Goal: Task Accomplishment & Management: Manage account settings

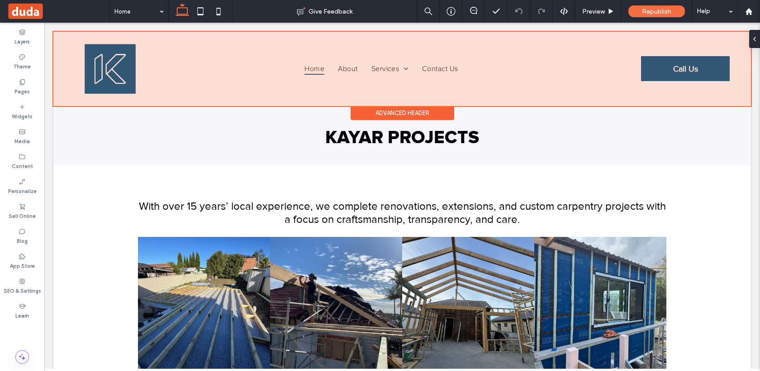
click at [343, 74] on div at bounding box center [402, 69] width 698 height 74
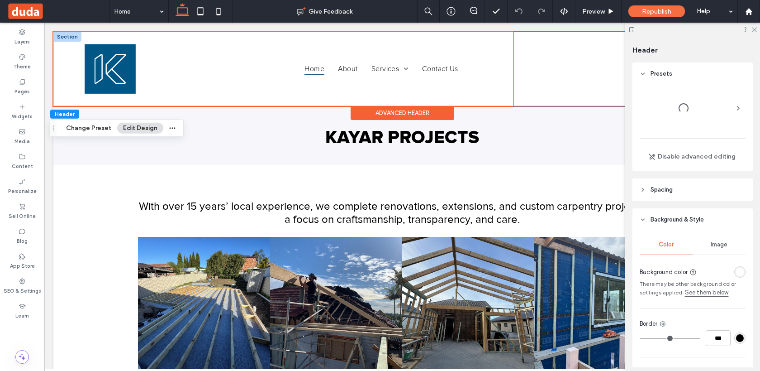
scroll to position [0, 135]
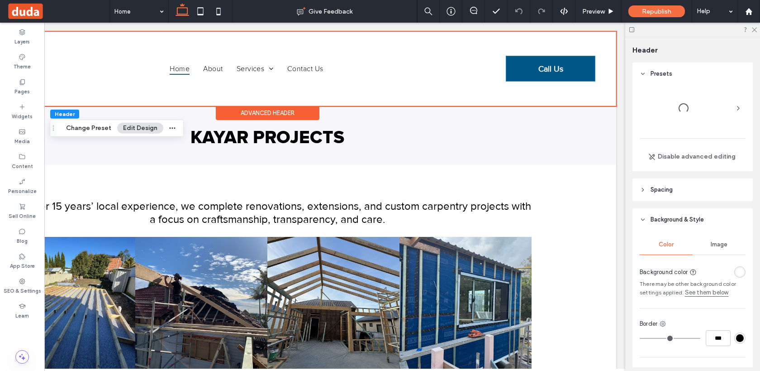
click at [531, 74] on link "Call Us" at bounding box center [550, 68] width 89 height 25
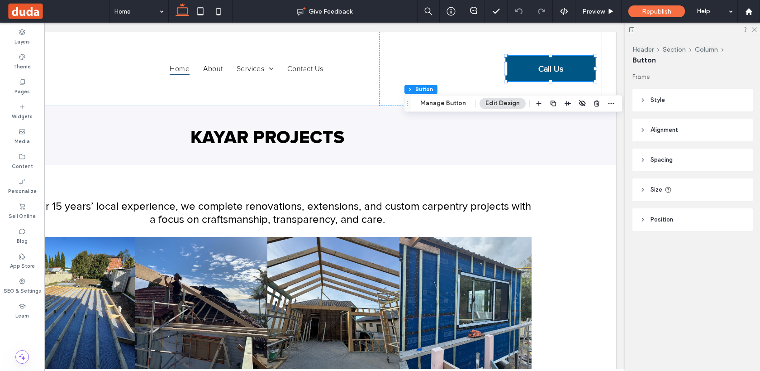
click at [677, 110] on header "Style" at bounding box center [693, 100] width 120 height 23
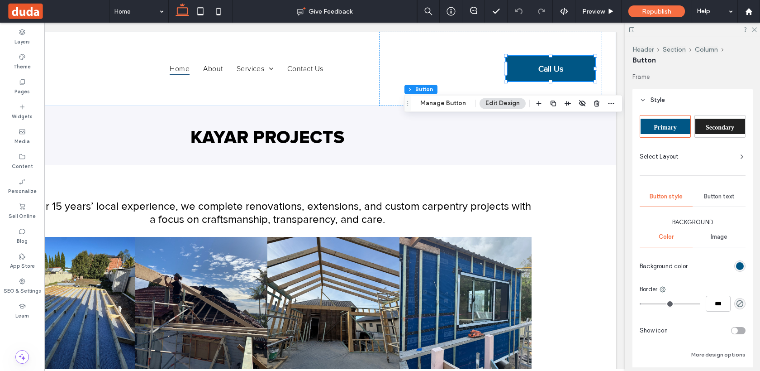
click at [679, 101] on header "Style" at bounding box center [693, 100] width 120 height 23
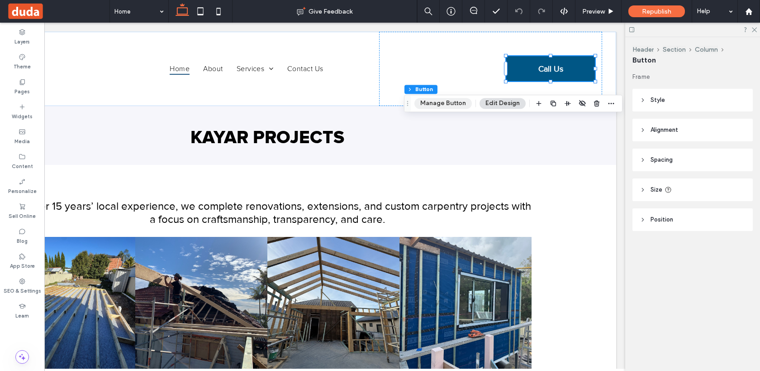
click at [443, 106] on button "Manage Button" at bounding box center [443, 103] width 57 height 11
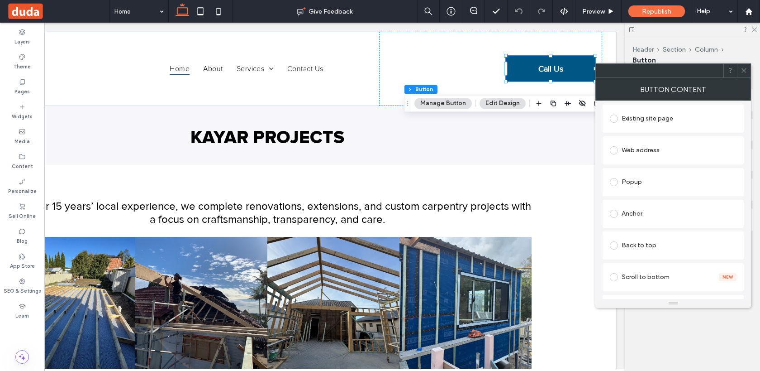
scroll to position [0, 0]
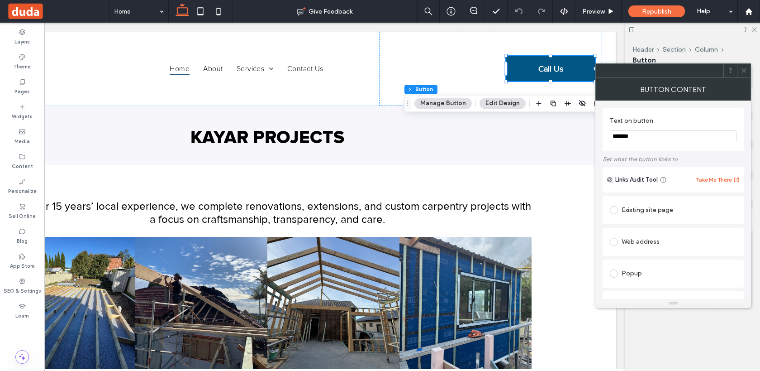
click at [744, 70] on icon at bounding box center [744, 70] width 7 height 7
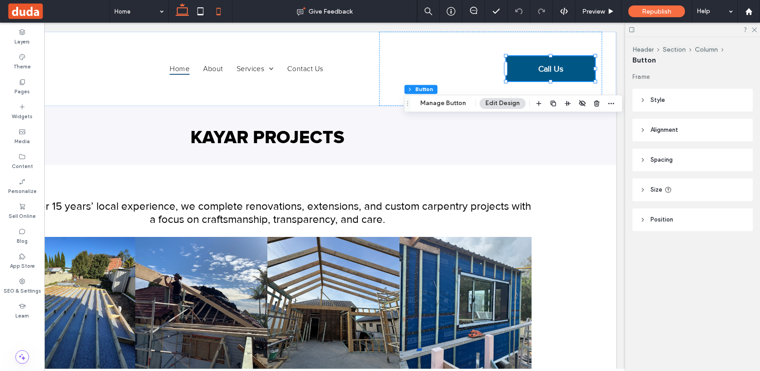
click at [214, 10] on icon at bounding box center [219, 11] width 18 height 18
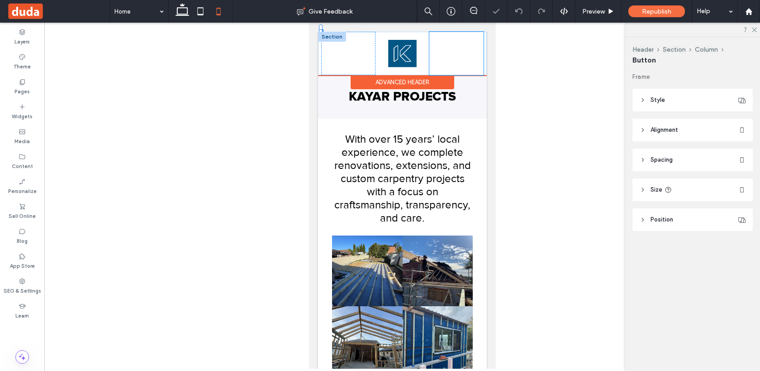
click at [458, 49] on div "Home About Services Extensions Renovations Contact Us" at bounding box center [456, 53] width 54 height 43
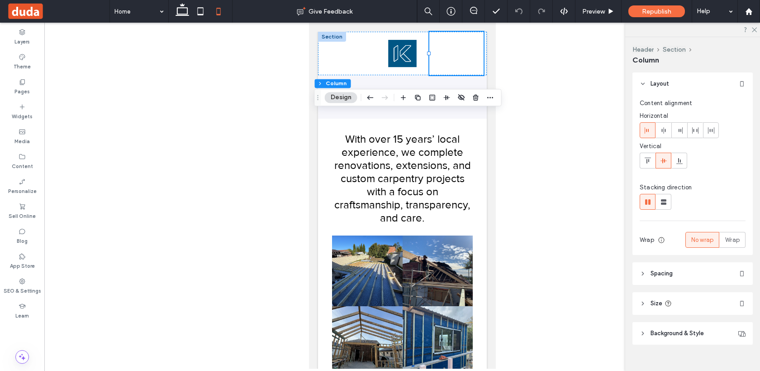
click at [220, 5] on icon at bounding box center [219, 11] width 18 height 18
click at [200, 12] on icon at bounding box center [200, 11] width 18 height 18
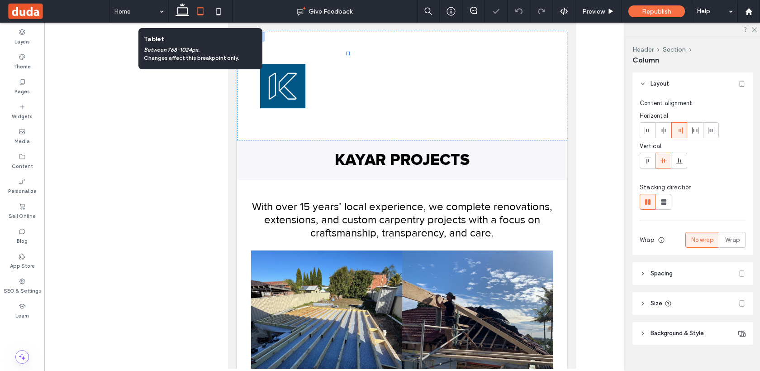
type input "**"
type input "*****"
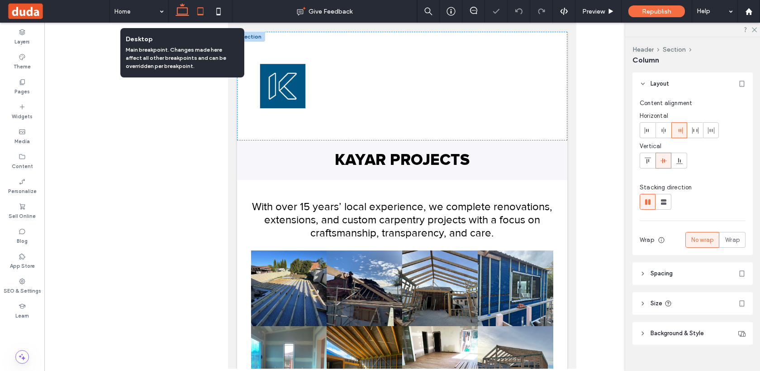
click at [178, 13] on icon at bounding box center [182, 11] width 18 height 18
type input "**"
type input "*****"
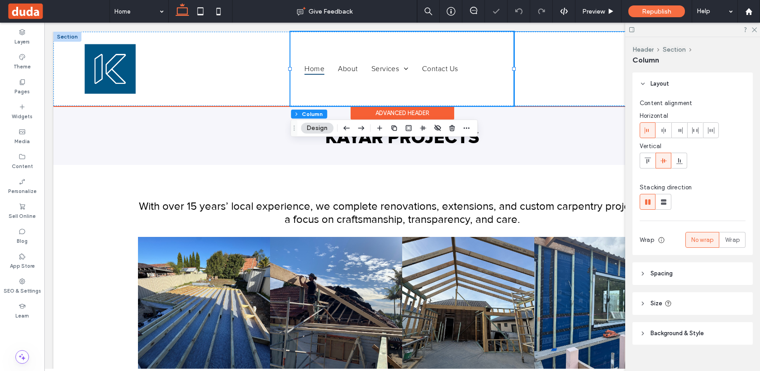
click at [520, 77] on div "Call Us" at bounding box center [625, 69] width 223 height 74
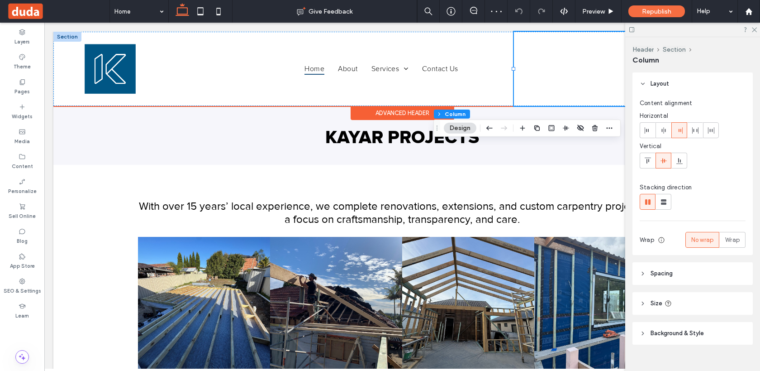
scroll to position [0, 135]
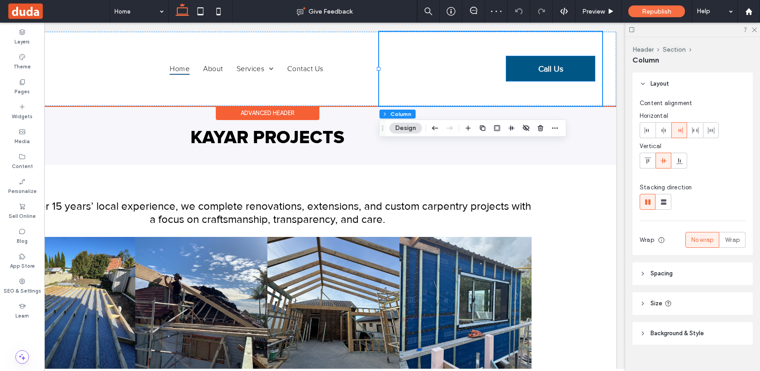
click at [521, 71] on link "Call Us" at bounding box center [550, 68] width 89 height 25
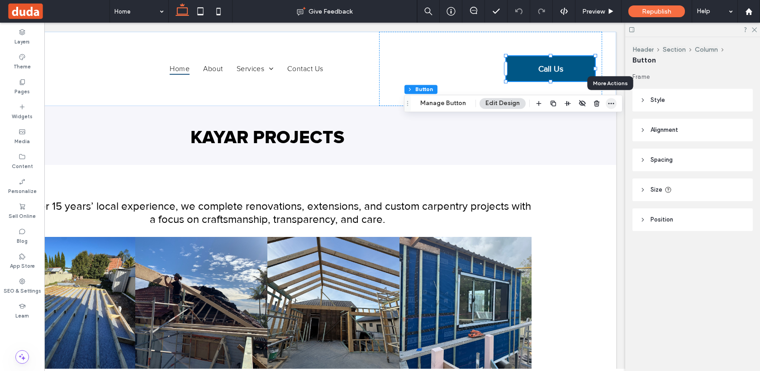
click at [611, 107] on span "button" at bounding box center [611, 103] width 11 height 11
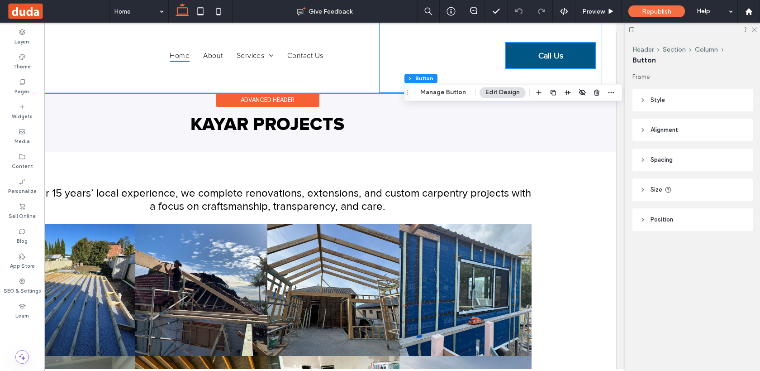
scroll to position [11, 0]
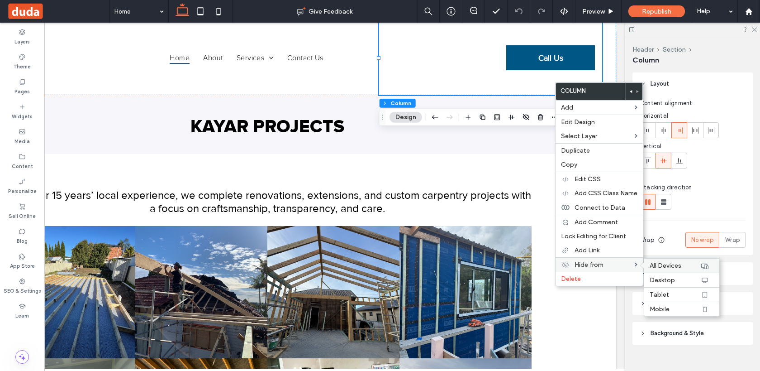
click at [657, 262] on span "All Devices" at bounding box center [666, 266] width 32 height 8
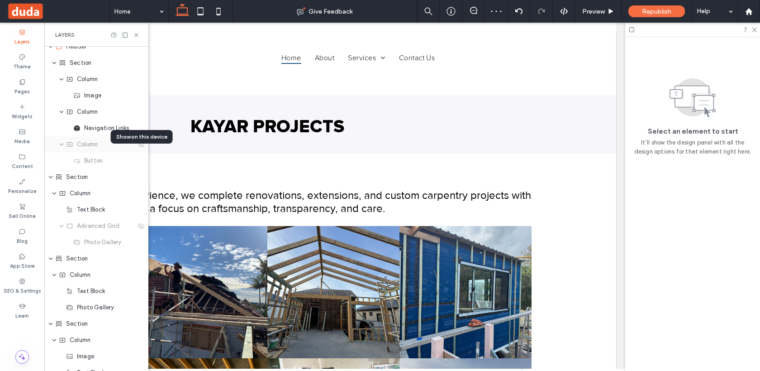
scroll to position [0, 0]
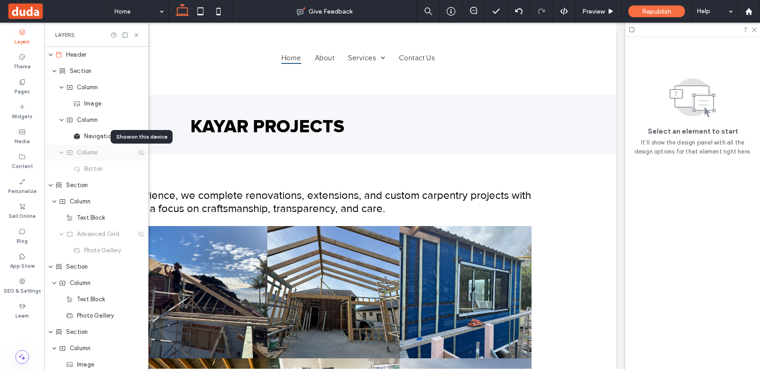
click at [89, 158] on div "Column" at bounding box center [96, 152] width 104 height 16
click at [140, 155] on icon at bounding box center [141, 152] width 7 height 7
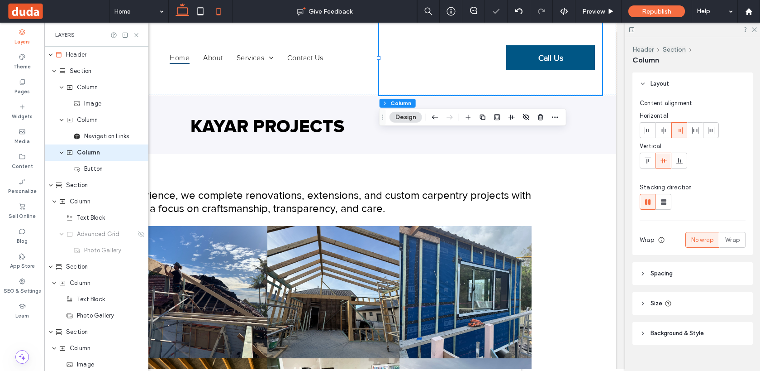
click at [217, 11] on icon at bounding box center [219, 11] width 18 height 18
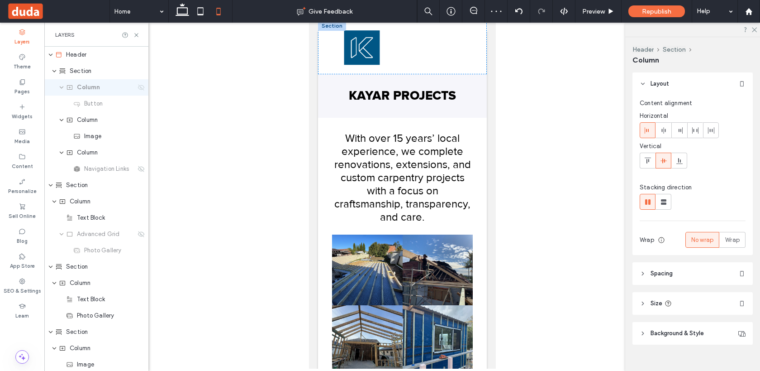
click at [139, 87] on icon at bounding box center [141, 87] width 7 height 7
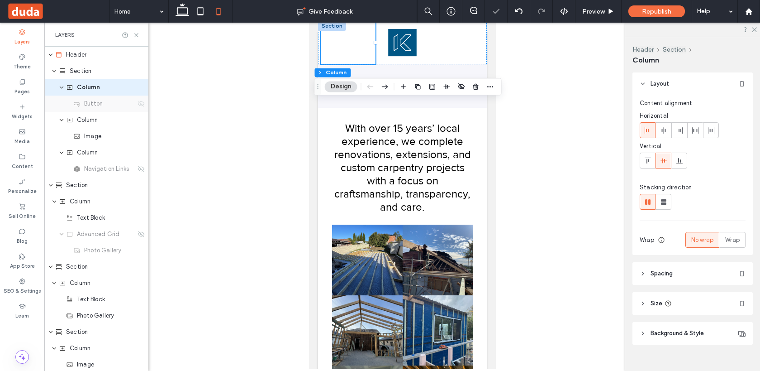
click at [141, 105] on use at bounding box center [141, 103] width 6 height 6
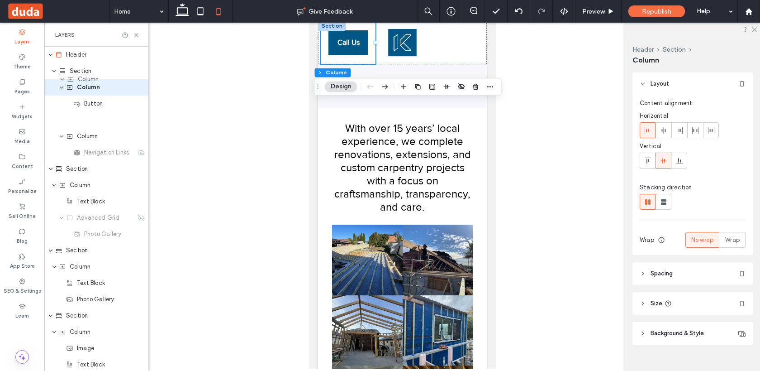
drag, startPoint x: 82, startPoint y: 120, endPoint x: 83, endPoint y: 79, distance: 40.7
click at [83, 79] on div "Header Section Column Button Column Column Navigation Links Section Column Text…" at bounding box center [96, 316] width 104 height 538
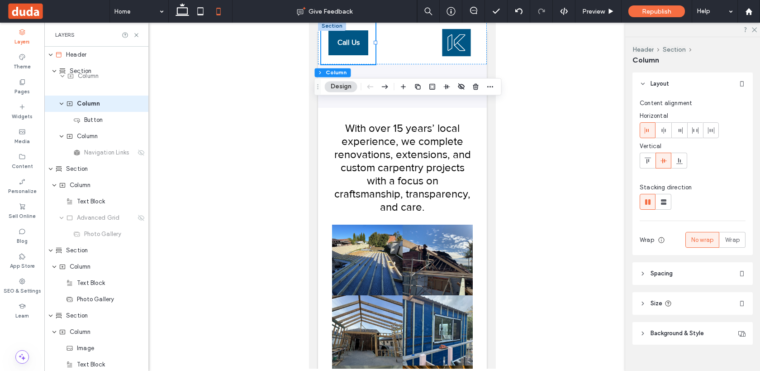
drag, startPoint x: 52, startPoint y: 156, endPoint x: 53, endPoint y: 80, distance: 76.0
click at [53, 80] on div "Header Section Column Button Column Navigation Links Column Section Column Text…" at bounding box center [96, 316] width 104 height 538
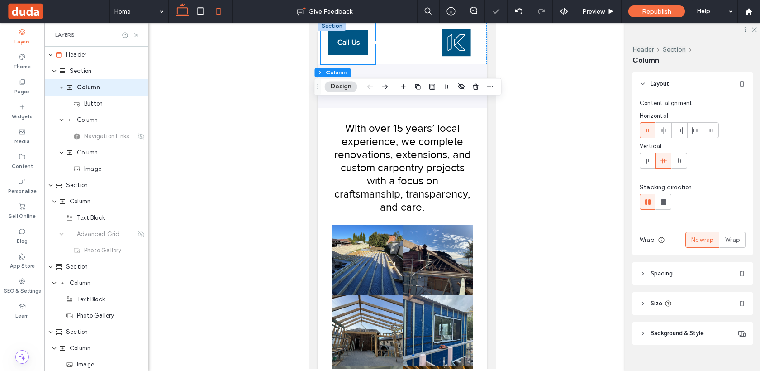
click at [181, 12] on icon at bounding box center [182, 11] width 18 height 18
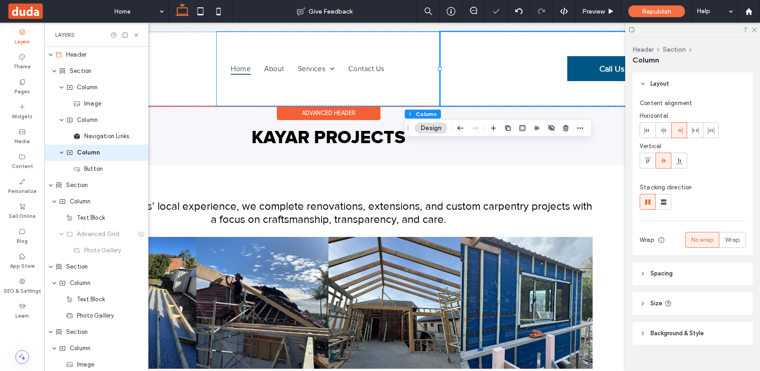
scroll to position [0, 239]
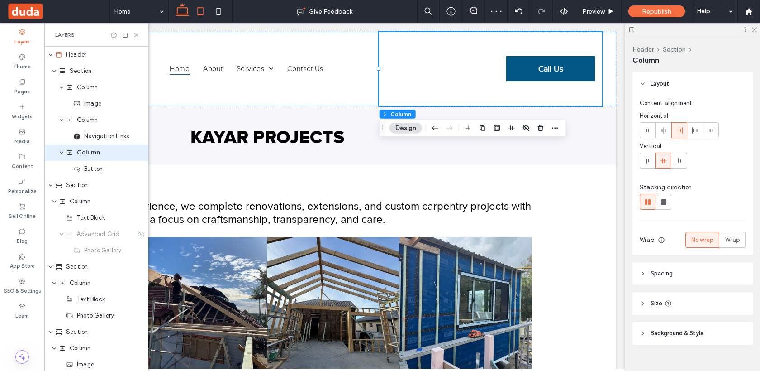
click at [202, 10] on icon at bounding box center [200, 11] width 18 height 18
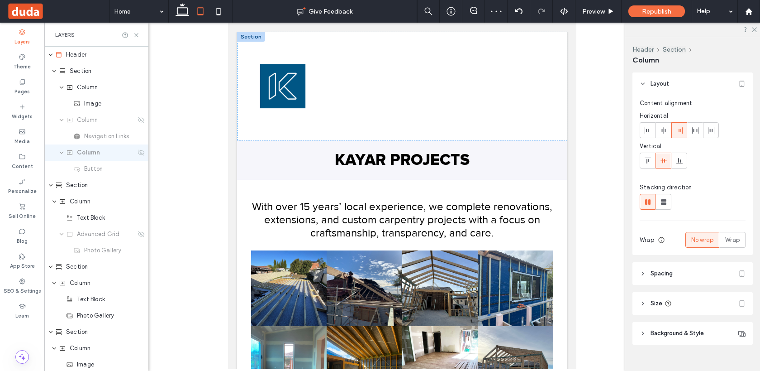
type input "*"
type input "**"
type input "***"
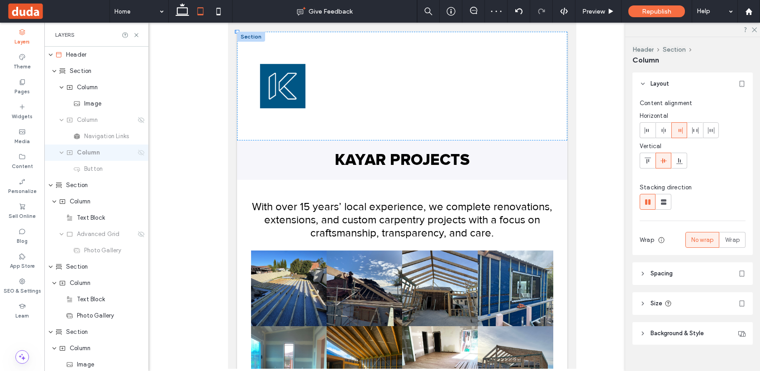
click at [141, 154] on icon at bounding box center [141, 152] width 7 height 7
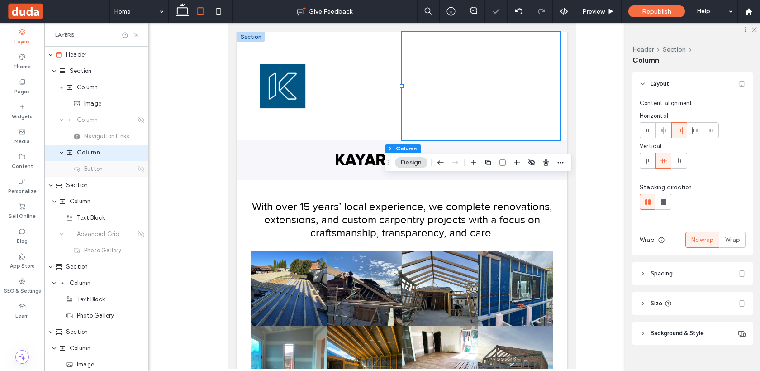
click at [143, 170] on icon at bounding box center [141, 168] width 7 height 7
click at [218, 13] on icon at bounding box center [219, 11] width 18 height 18
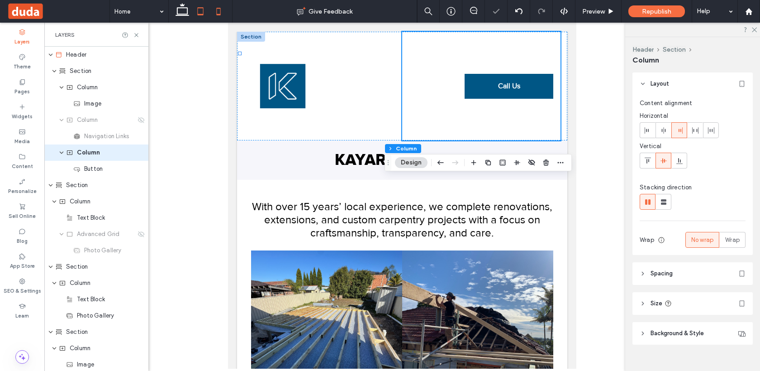
type input "*"
type input "**"
type input "*****"
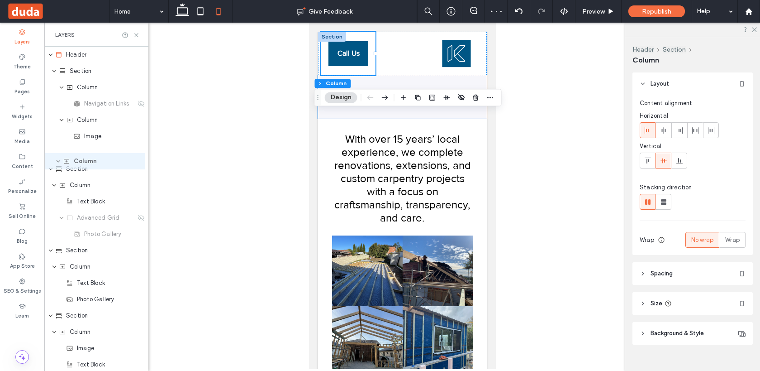
drag, startPoint x: 53, startPoint y: 86, endPoint x: 50, endPoint y: 160, distance: 73.8
click at [50, 160] on div "Header Section Column Column Navigation Links Column Image Section Column Text …" at bounding box center [96, 316] width 104 height 538
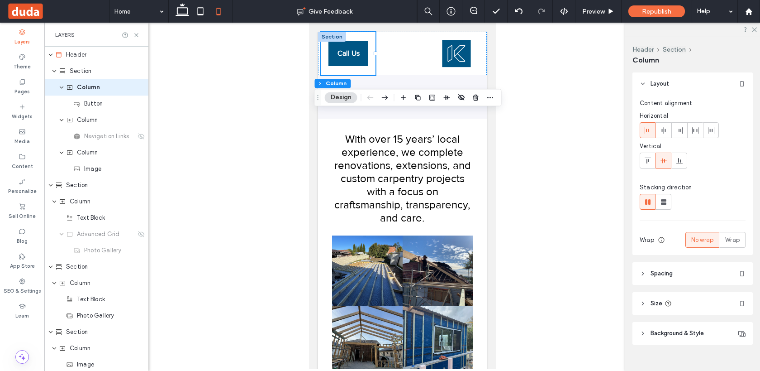
click at [243, 145] on div at bounding box center [402, 196] width 716 height 346
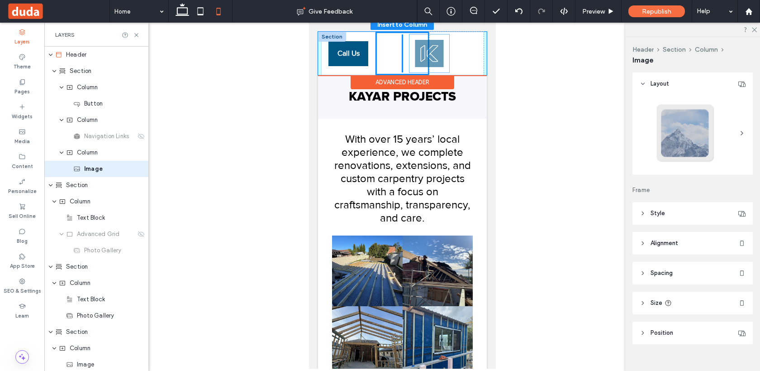
scroll to position [13, 0]
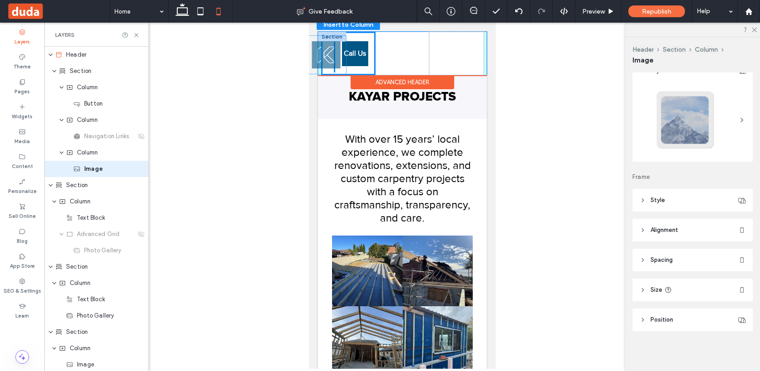
drag, startPoint x: 451, startPoint y: 43, endPoint x: 320, endPoint y: 44, distance: 130.8
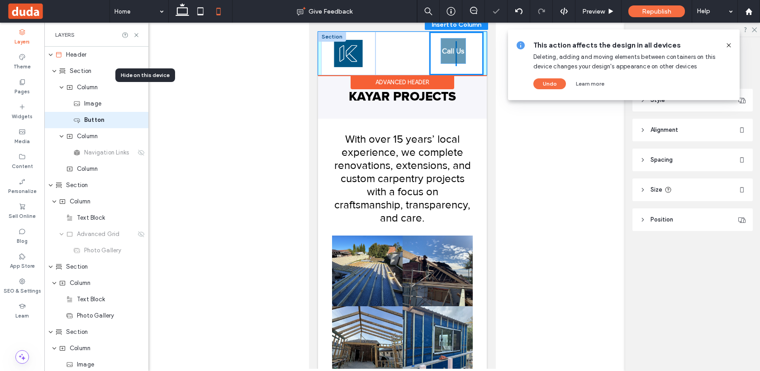
drag, startPoint x: 351, startPoint y: 44, endPoint x: 448, endPoint y: 48, distance: 97.4
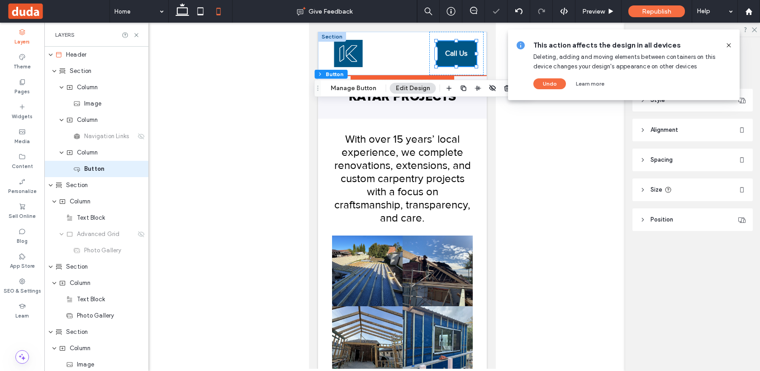
click at [540, 262] on div at bounding box center [402, 196] width 716 height 346
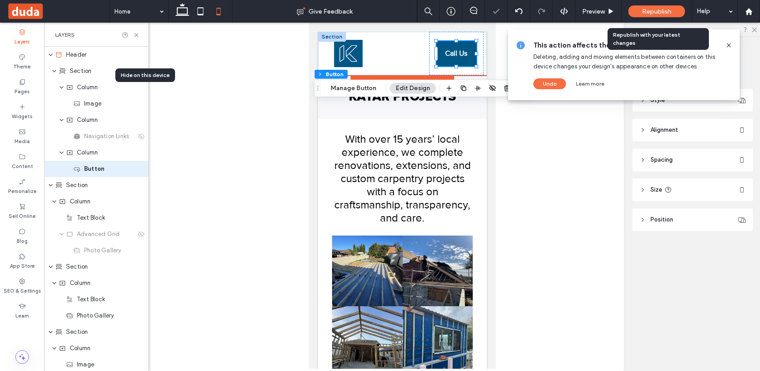
click at [641, 10] on div "Republish" at bounding box center [657, 11] width 57 height 12
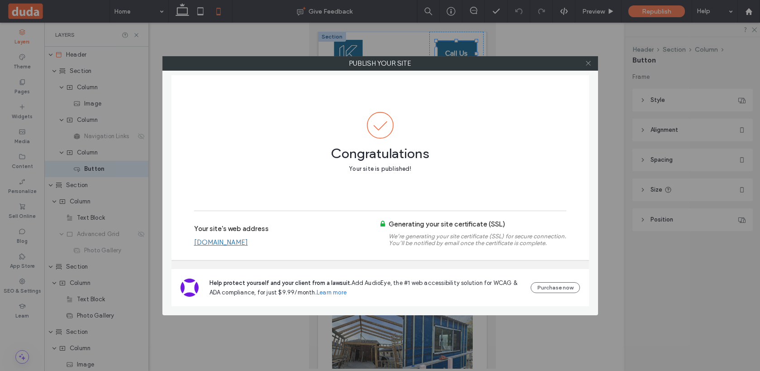
click at [587, 64] on icon at bounding box center [588, 63] width 7 height 7
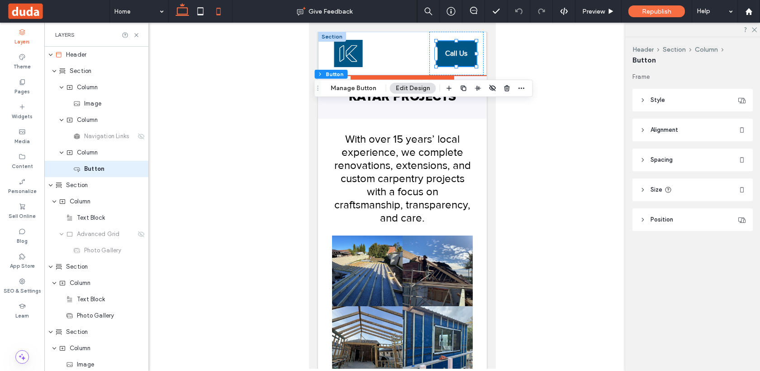
click at [181, 12] on icon at bounding box center [182, 11] width 18 height 18
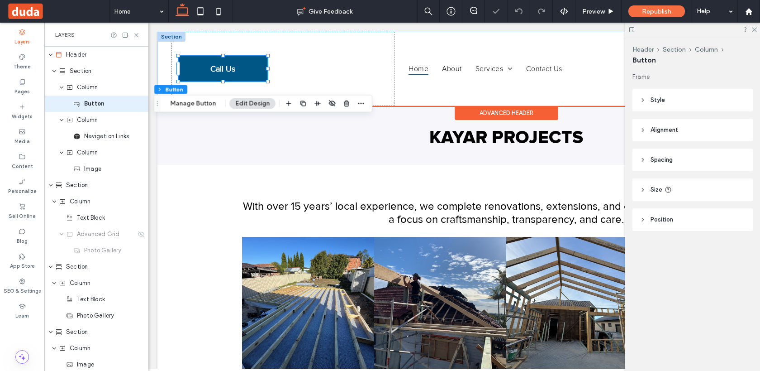
scroll to position [0, 81]
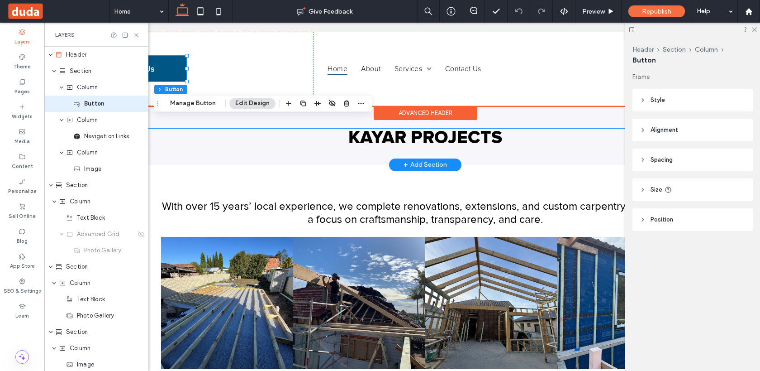
click at [197, 146] on h2 "KAYAR PROJECTS" at bounding box center [425, 138] width 652 height 18
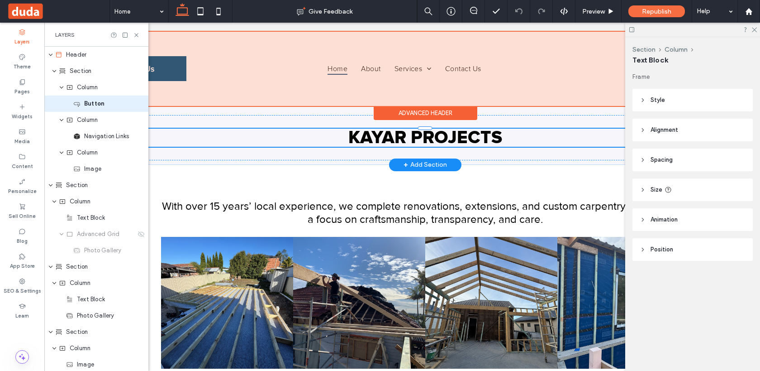
scroll to position [9, 0]
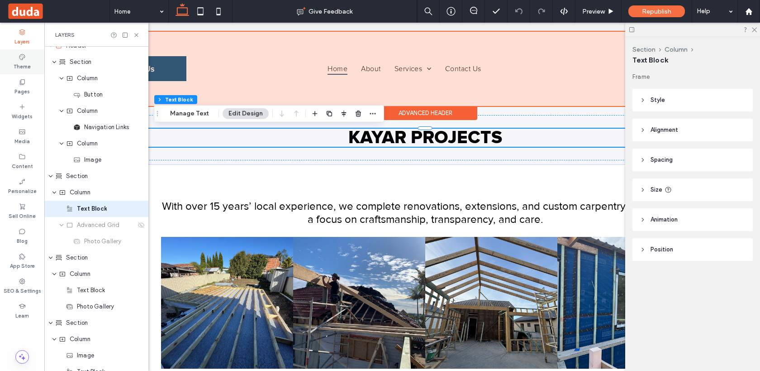
click at [21, 59] on icon at bounding box center [22, 56] width 7 height 7
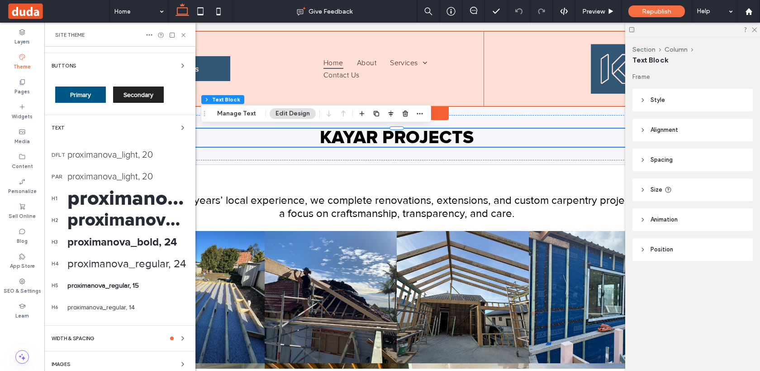
scroll to position [152, 0]
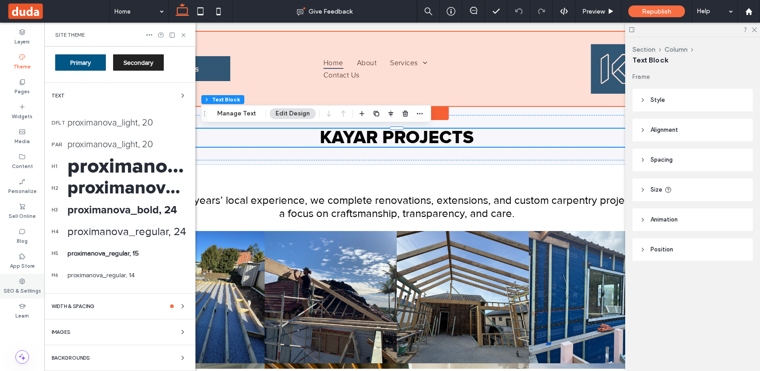
click at [15, 295] on div "SEO & Settings" at bounding box center [22, 285] width 44 height 25
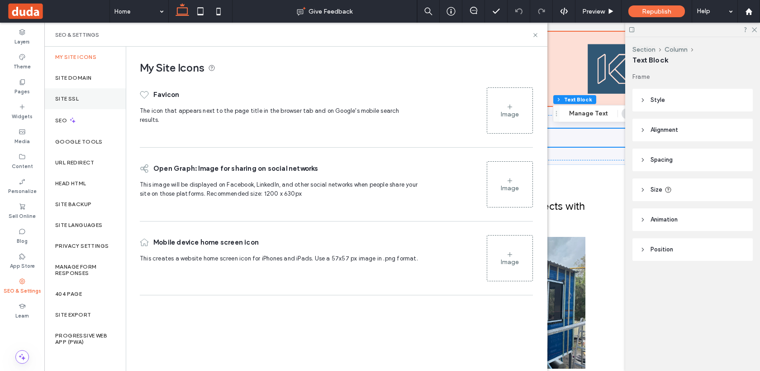
click at [91, 98] on div "Site SSL" at bounding box center [84, 98] width 81 height 21
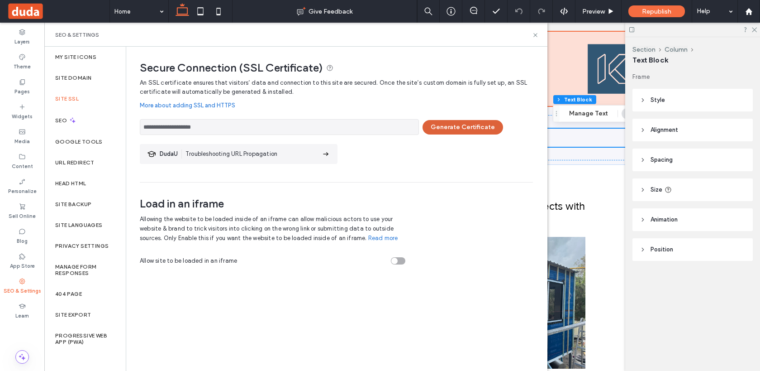
click at [436, 131] on button "Generate Certificate" at bounding box center [463, 127] width 81 height 14
click at [77, 58] on div at bounding box center [380, 185] width 760 height 371
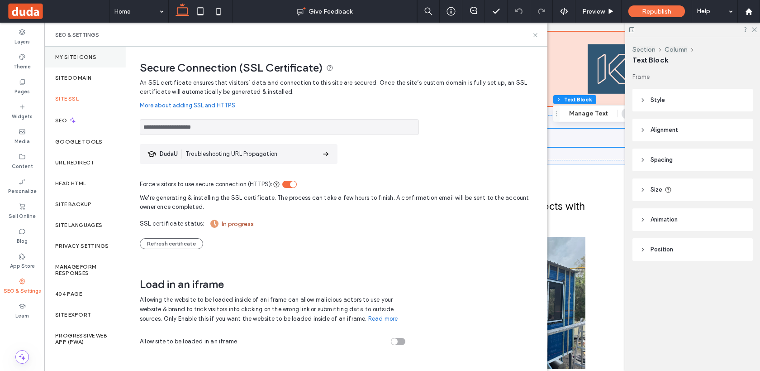
click at [79, 56] on label "My Site Icons" at bounding box center [75, 57] width 41 height 6
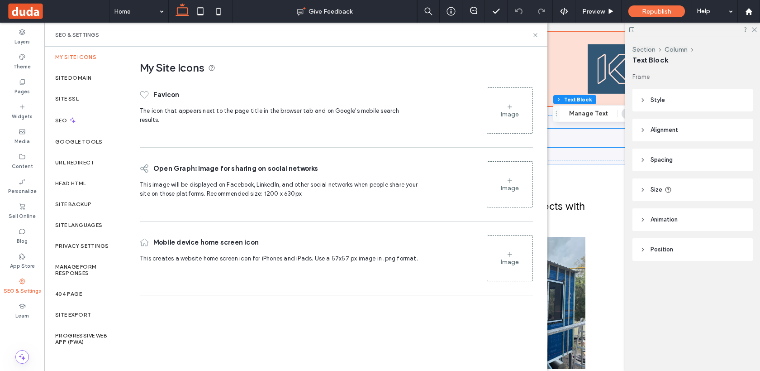
click at [520, 99] on div "Image" at bounding box center [509, 110] width 45 height 43
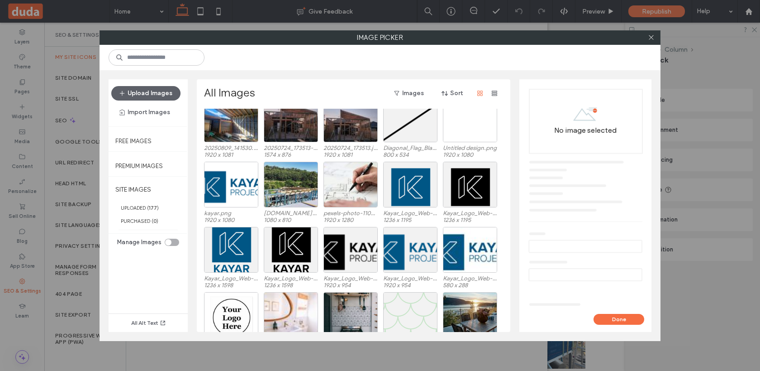
scroll to position [291, 0]
click at [411, 184] on div "Select" at bounding box center [410, 185] width 54 height 46
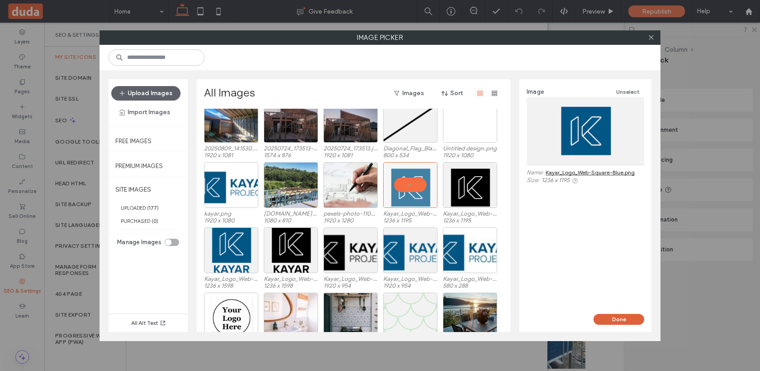
click at [628, 316] on button "Done" at bounding box center [619, 319] width 51 height 11
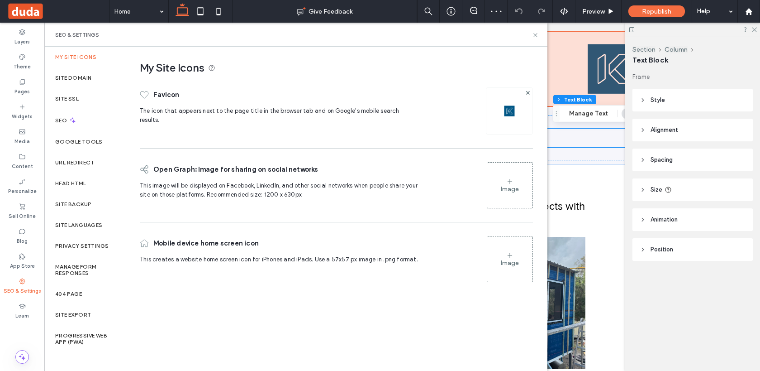
click at [519, 200] on div "Image" at bounding box center [509, 184] width 45 height 43
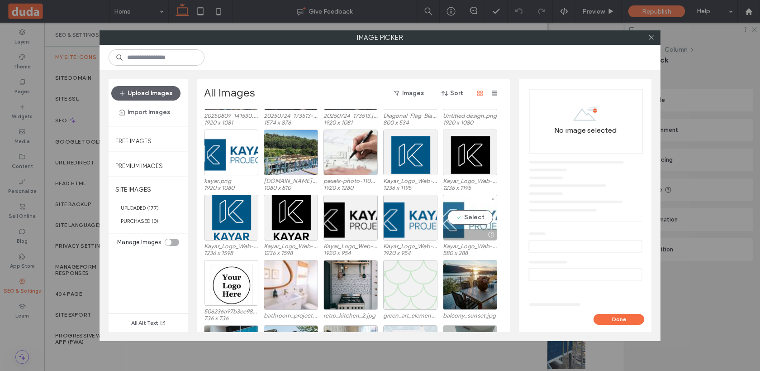
scroll to position [320, 0]
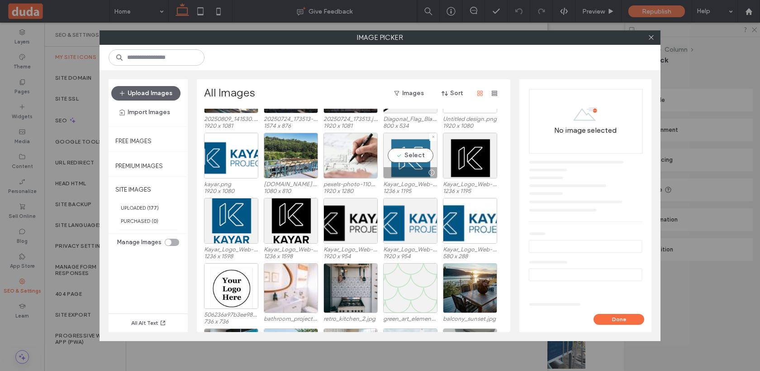
click at [406, 153] on div "Select" at bounding box center [410, 156] width 54 height 46
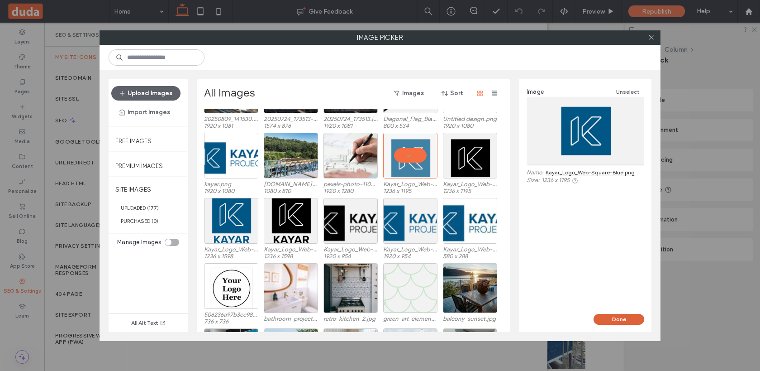
click at [627, 316] on button "Done" at bounding box center [619, 319] width 51 height 11
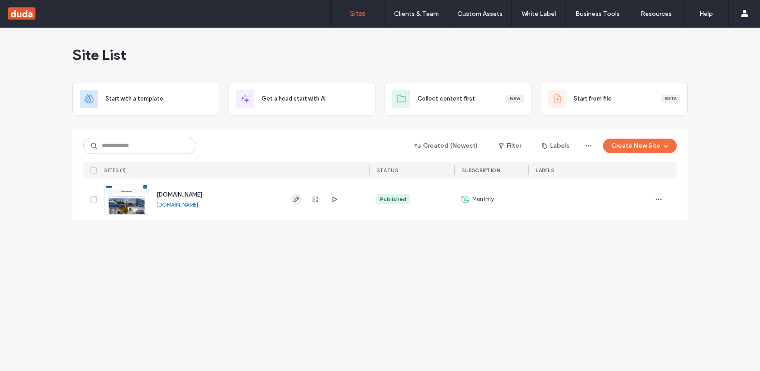
click at [295, 198] on icon "button" at bounding box center [296, 199] width 7 height 7
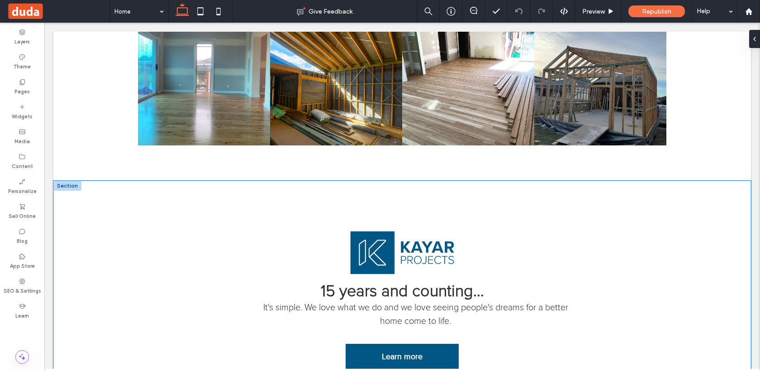
scroll to position [360, 0]
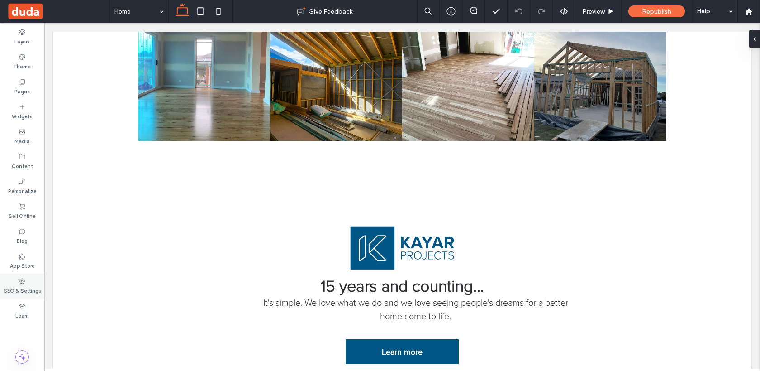
click at [16, 293] on label "SEO & Settings" at bounding box center [23, 290] width 38 height 10
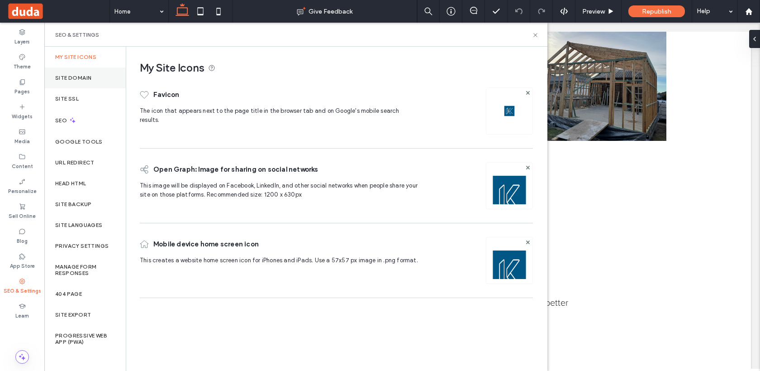
click at [103, 86] on div "Site Domain" at bounding box center [84, 77] width 81 height 21
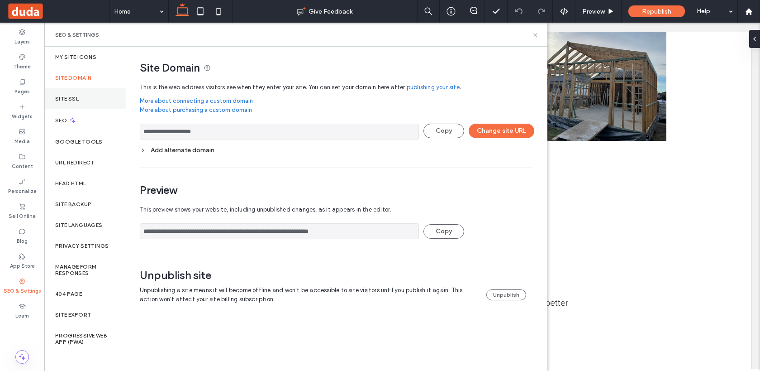
click at [95, 104] on div "Site SSL" at bounding box center [84, 98] width 81 height 21
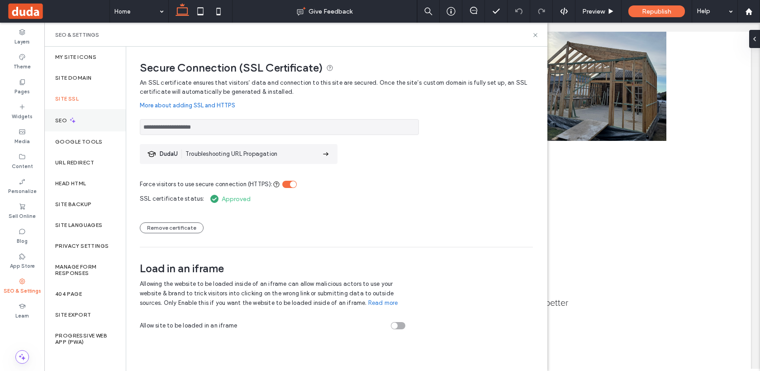
click at [89, 124] on div "SEO" at bounding box center [84, 120] width 81 height 22
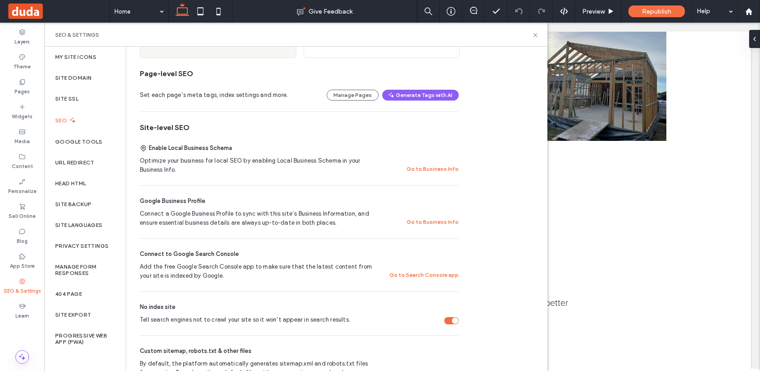
scroll to position [108, 0]
click at [438, 165] on button "Go to Business Info" at bounding box center [433, 167] width 52 height 11
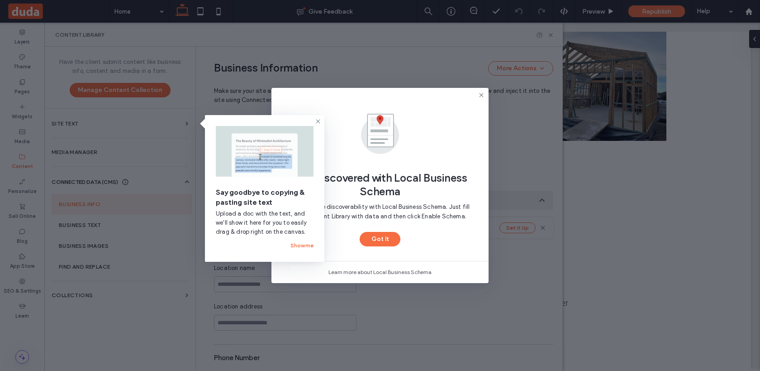
scroll to position [103, 0]
click at [377, 242] on button "Got It" at bounding box center [380, 239] width 41 height 14
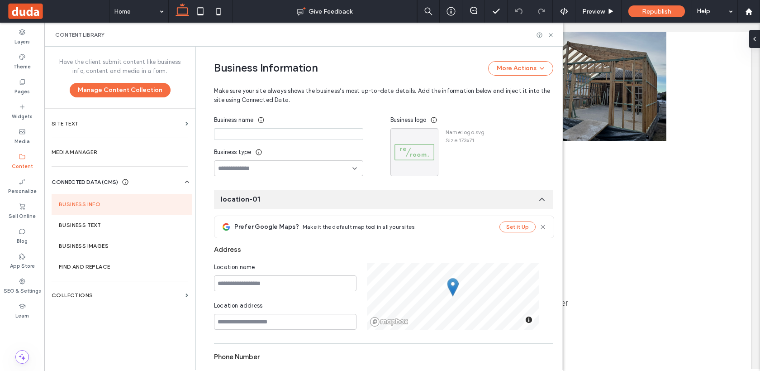
click at [309, 133] on input at bounding box center [288, 134] width 149 height 12
click at [426, 141] on icon "button" at bounding box center [429, 137] width 7 height 7
click at [437, 162] on span at bounding box center [432, 159] width 11 height 10
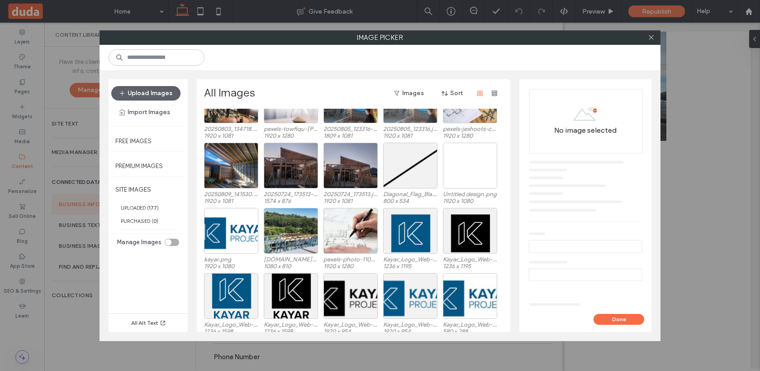
scroll to position [255, 0]
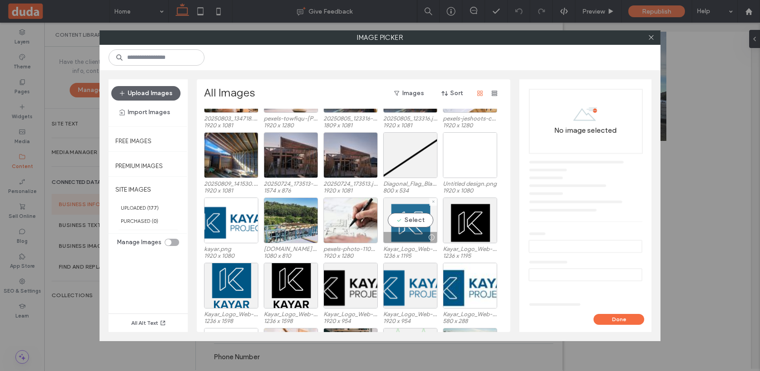
click at [410, 216] on div "Select" at bounding box center [410, 220] width 54 height 46
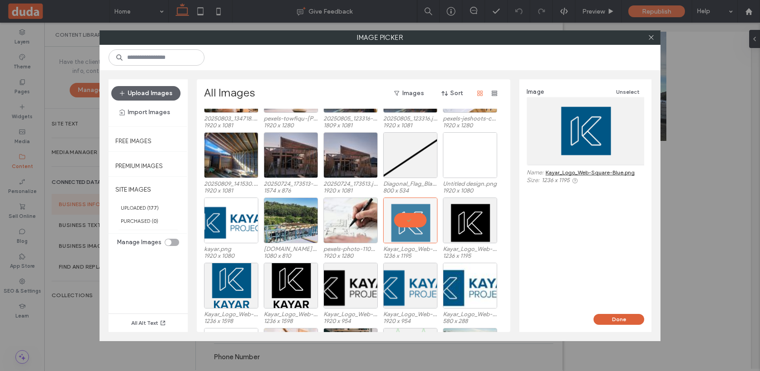
click at [623, 320] on button "Done" at bounding box center [619, 319] width 51 height 11
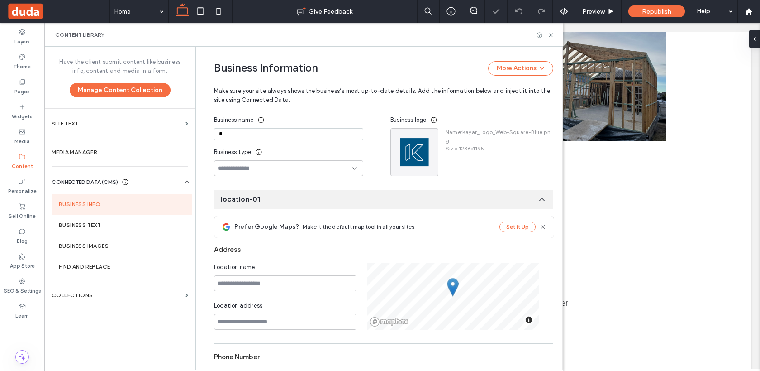
click at [224, 136] on input "*" at bounding box center [288, 134] width 149 height 12
type input "**********"
click at [219, 161] on div at bounding box center [288, 168] width 149 height 16
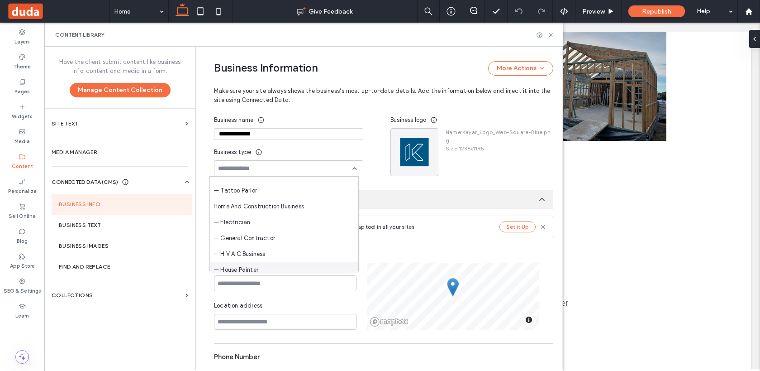
scroll to position [781, 0]
click at [263, 239] on span "— General Contractor" at bounding box center [245, 242] width 62 height 9
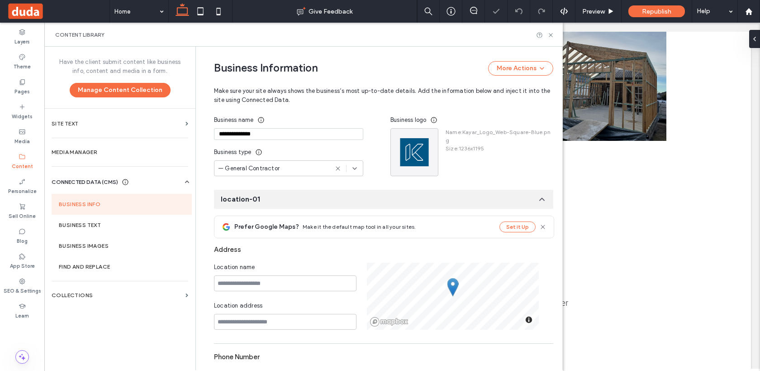
click at [277, 167] on div "— General Contractor" at bounding box center [273, 168] width 110 height 9
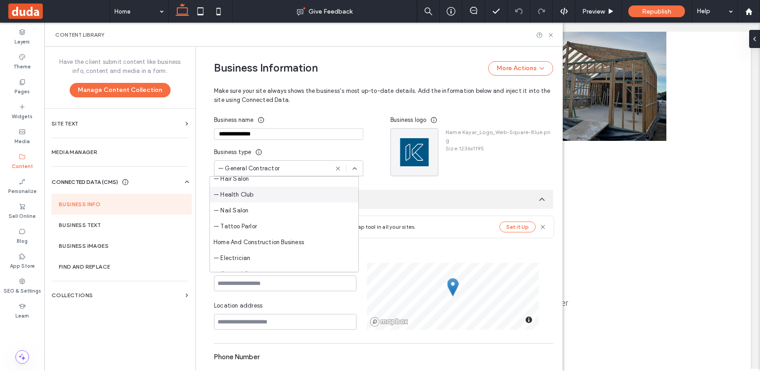
scroll to position [751, 0]
click at [253, 242] on span "Home And Construction Business" at bounding box center [259, 241] width 91 height 9
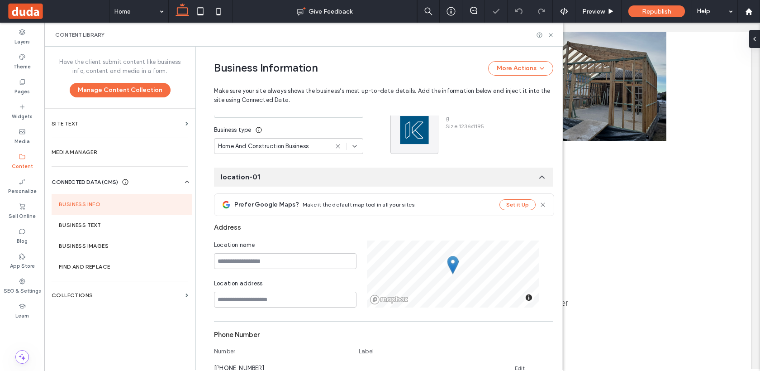
scroll to position [146, 0]
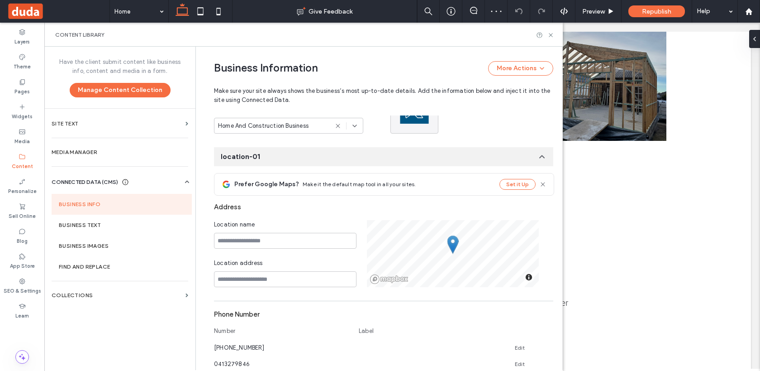
click at [272, 249] on div "Location name Location address" at bounding box center [290, 253] width 153 height 67
click at [272, 248] on input at bounding box center [285, 241] width 143 height 16
type input "**********"
type input "*"
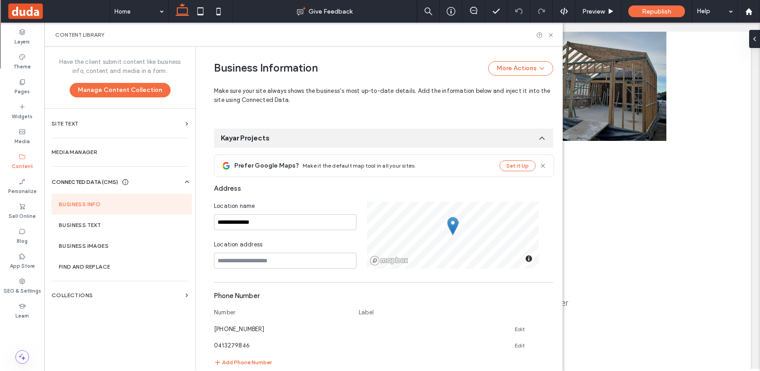
scroll to position [168, 0]
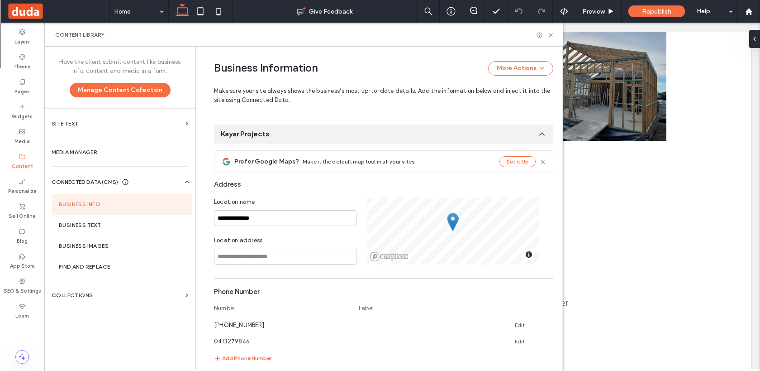
click at [263, 234] on div "**********" at bounding box center [290, 230] width 153 height 67
click at [259, 258] on input at bounding box center [285, 256] width 143 height 16
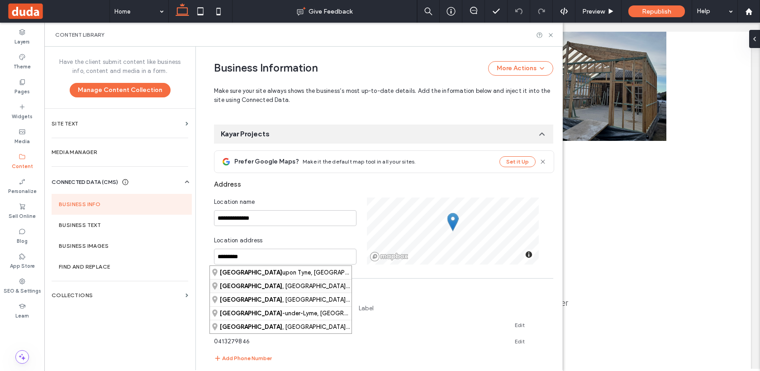
click at [260, 282] on div "Newcastle , New South Wales, Australia" at bounding box center [281, 286] width 142 height 14
type input "**********"
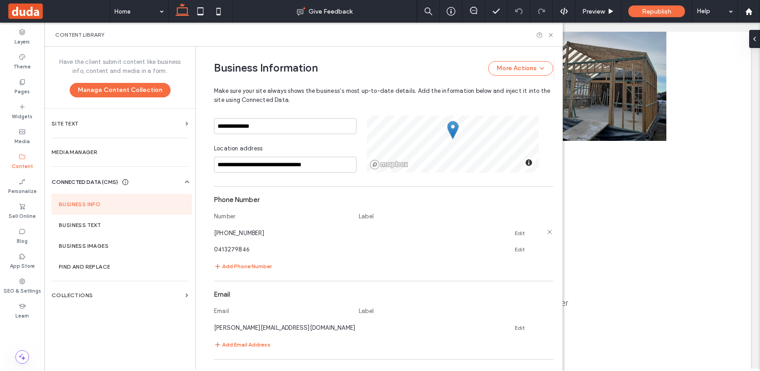
scroll to position [264, 0]
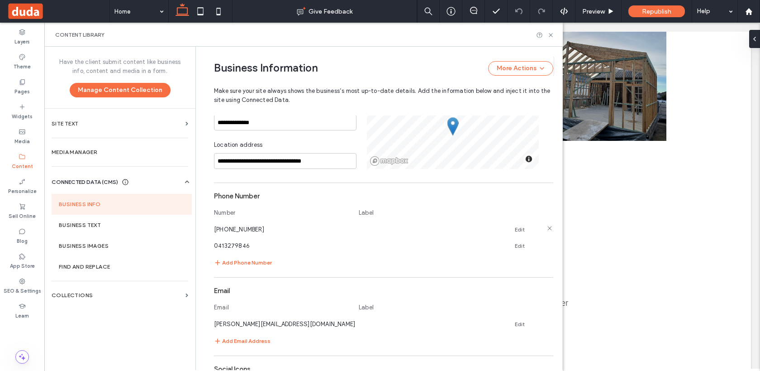
click at [546, 227] on icon at bounding box center [549, 227] width 7 height 7
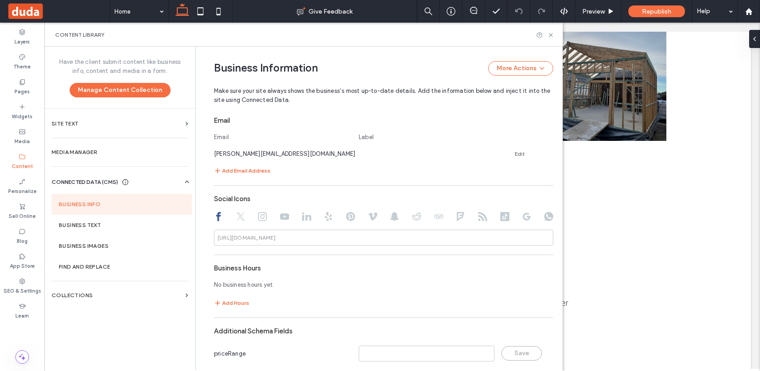
scroll to position [424, 0]
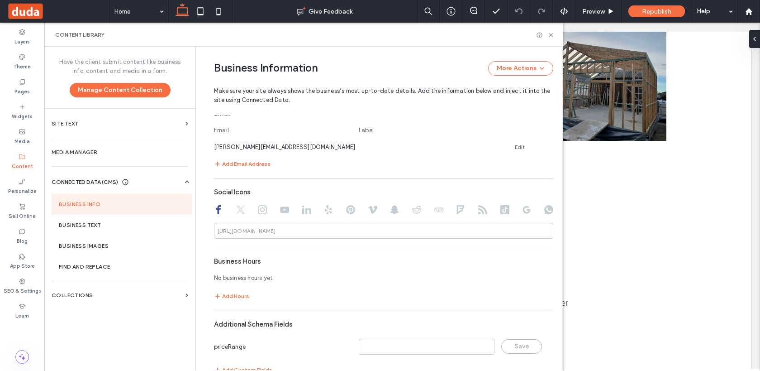
click at [263, 205] on div "Social Icons https://facebook.com/" at bounding box center [383, 210] width 339 height 55
click at [263, 214] on div at bounding box center [383, 210] width 339 height 11
click at [260, 212] on use at bounding box center [262, 209] width 9 height 9
click at [259, 233] on div "https://instagram.com/" at bounding box center [247, 231] width 58 height 8
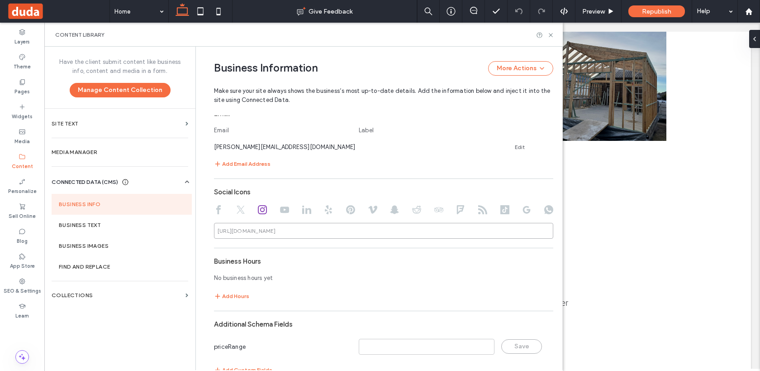
click at [291, 234] on input at bounding box center [383, 231] width 339 height 16
paste input "**********"
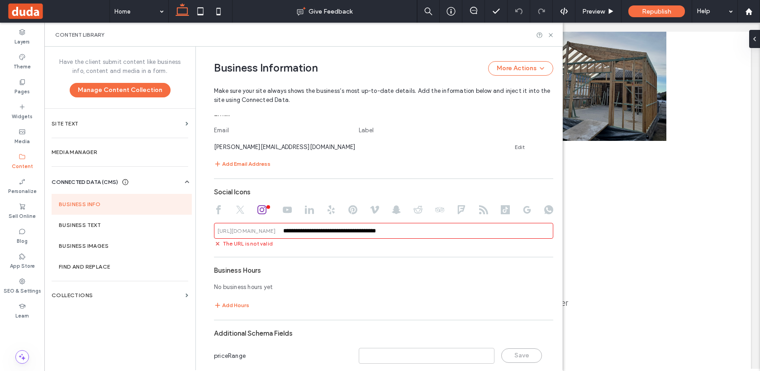
drag, startPoint x: 275, startPoint y: 230, endPoint x: 350, endPoint y: 226, distance: 74.8
click at [350, 226] on div "**********" at bounding box center [383, 231] width 339 height 16
drag, startPoint x: 359, startPoint y: 233, endPoint x: 243, endPoint y: 233, distance: 115.9
click at [243, 233] on div "**********" at bounding box center [383, 231] width 339 height 16
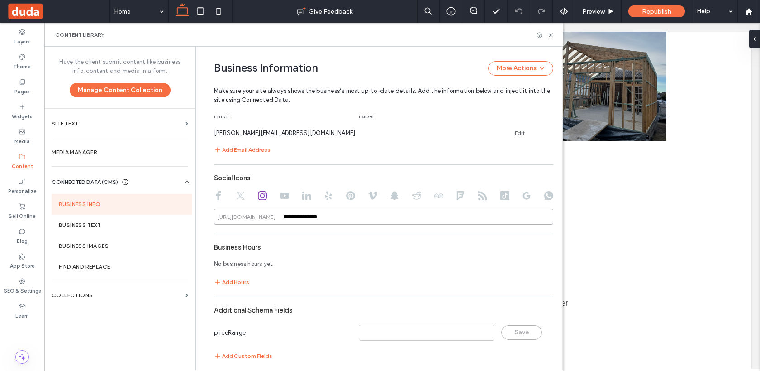
scroll to position [448, 0]
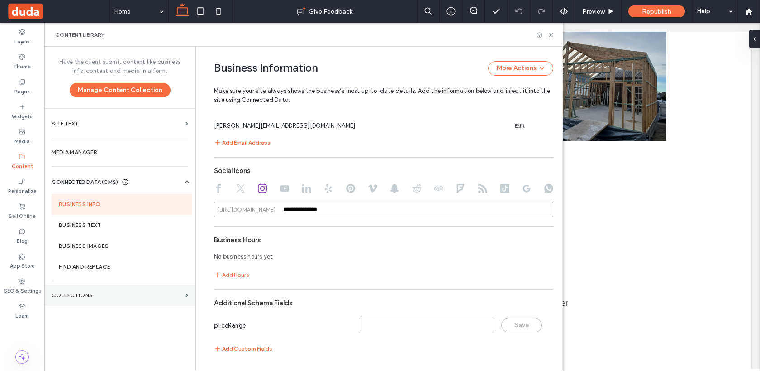
type input "**********"
click at [85, 295] on label "Collections" at bounding box center [117, 295] width 130 height 6
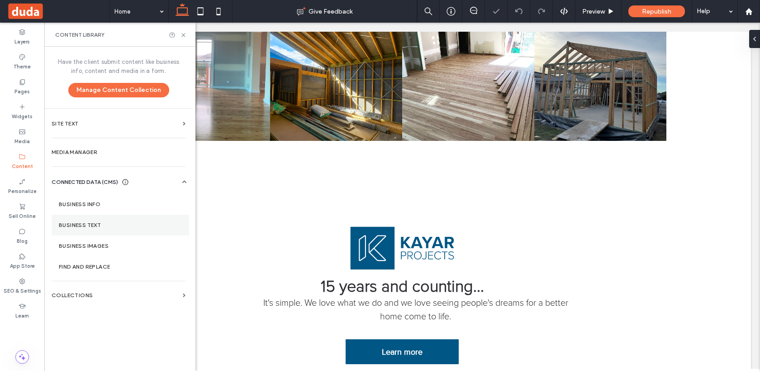
click at [86, 229] on section "Business Text" at bounding box center [121, 225] width 138 height 21
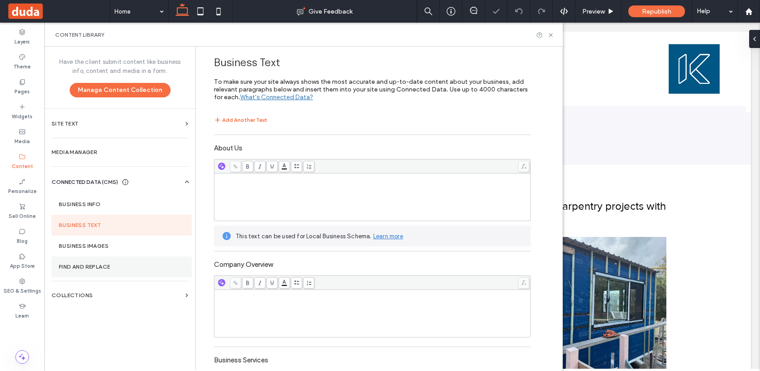
scroll to position [0, 0]
click at [261, 190] on div "Rich Text Editor" at bounding box center [373, 196] width 314 height 45
click at [219, 168] on icon "button" at bounding box center [222, 166] width 6 height 6
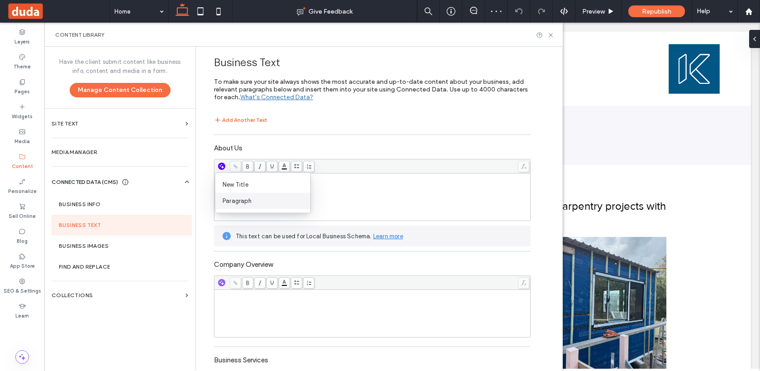
click at [224, 198] on span "Paragraph" at bounding box center [267, 200] width 88 height 9
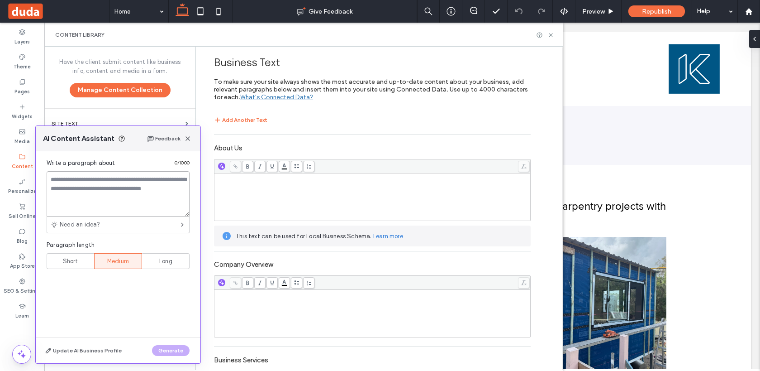
click at [125, 171] on textarea at bounding box center [118, 193] width 143 height 45
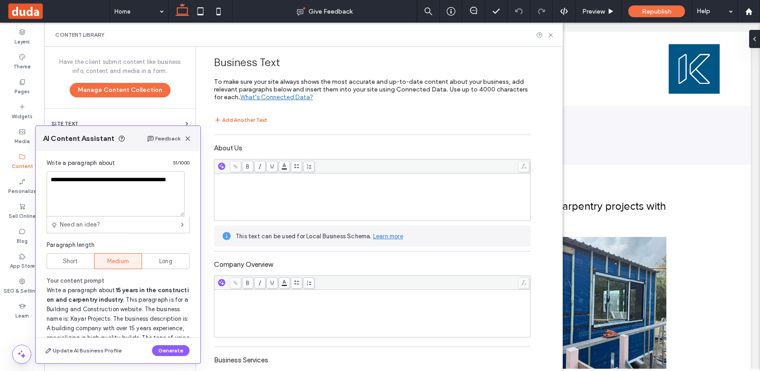
click at [60, 269] on div "**********" at bounding box center [118, 244] width 165 height 186
click at [62, 262] on div "Short" at bounding box center [70, 260] width 36 height 15
click at [89, 195] on textarea "**********" at bounding box center [116, 193] width 138 height 45
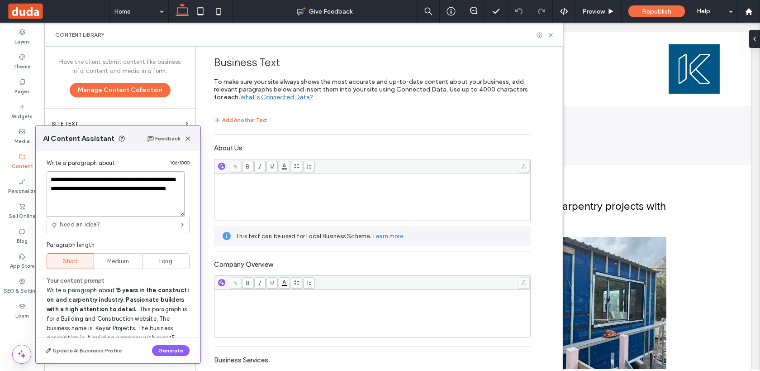
scroll to position [28, 0]
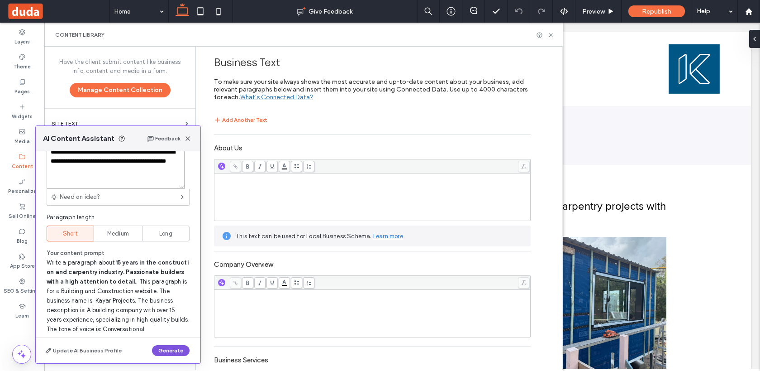
type textarea "**********"
click at [160, 353] on button "Generate" at bounding box center [171, 350] width 38 height 11
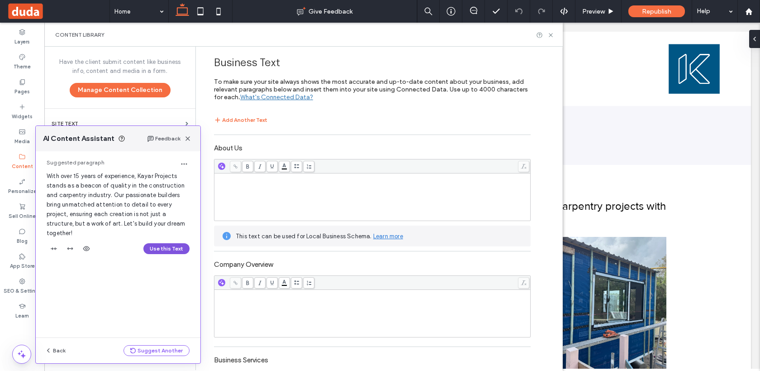
click at [170, 246] on button "Use this Text" at bounding box center [166, 248] width 46 height 11
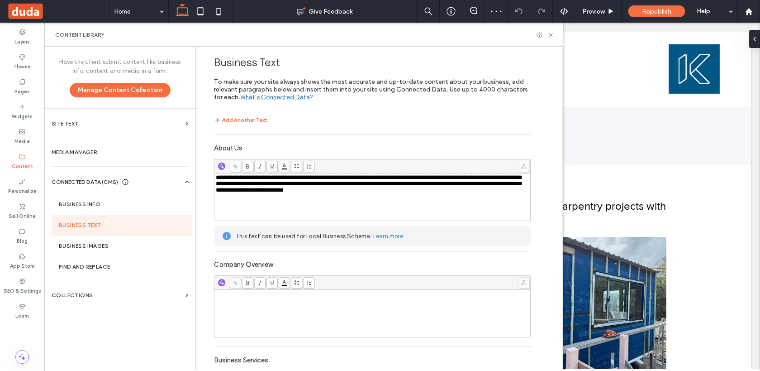
click at [380, 180] on span "**********" at bounding box center [368, 183] width 305 height 19
drag, startPoint x: 235, startPoint y: 186, endPoint x: 340, endPoint y: 178, distance: 105.7
click at [340, 178] on span "**********" at bounding box center [368, 183] width 305 height 19
click at [327, 197] on div "**********" at bounding box center [373, 196] width 314 height 45
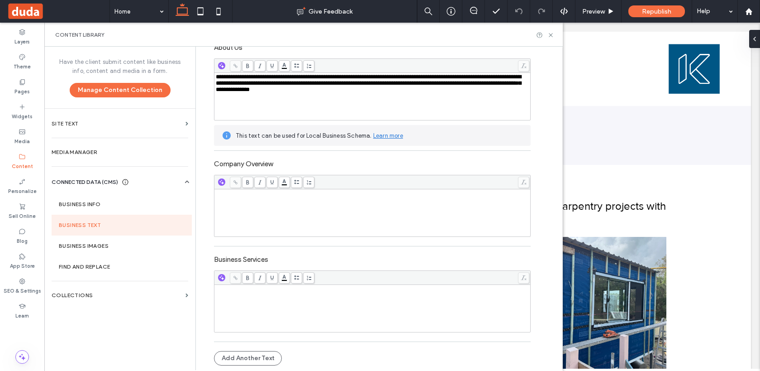
click at [269, 309] on div "Rich Text Editor" at bounding box center [373, 308] width 314 height 45
click at [219, 277] on use "button" at bounding box center [221, 277] width 5 height 5
click at [72, 296] on label "Collections" at bounding box center [117, 295] width 130 height 6
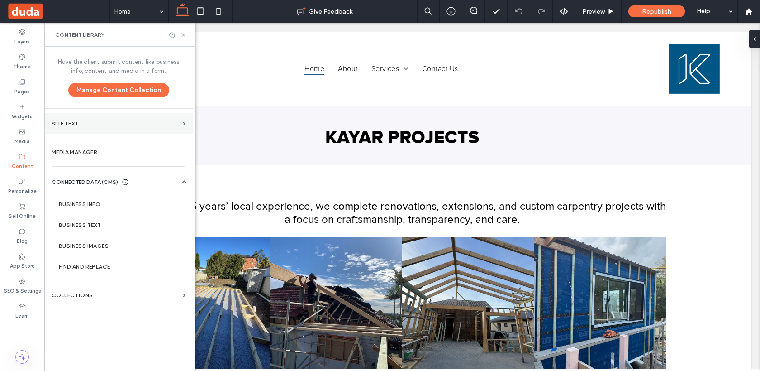
click at [96, 122] on label "Site Text" at bounding box center [116, 123] width 128 height 6
click at [100, 157] on section "Media Manager" at bounding box center [118, 152] width 148 height 21
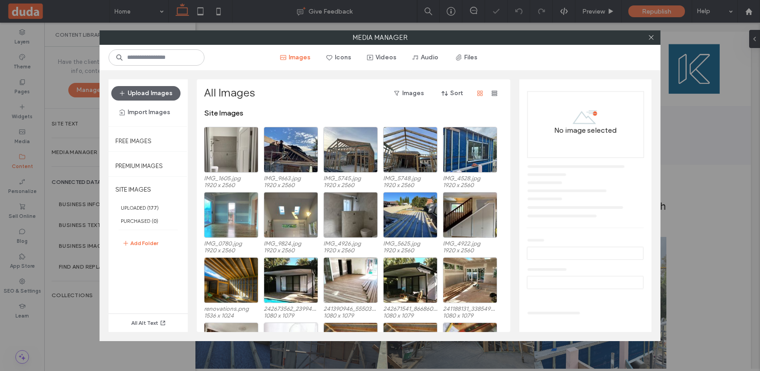
click at [72, 179] on div "Media Manager Images Icons Videos Audio Files Upload Images Import Images Free …" at bounding box center [380, 185] width 760 height 371
click at [72, 192] on div "Media Manager Images Icons Videos Audio Files Upload Images Import Images Free …" at bounding box center [380, 185] width 760 height 371
click at [651, 38] on use at bounding box center [651, 37] width 5 height 5
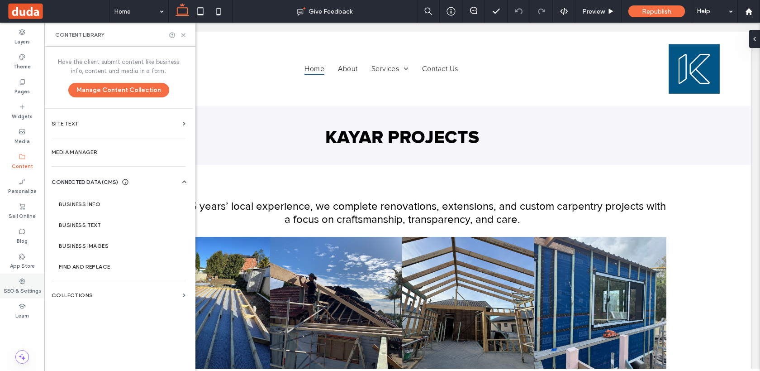
click at [17, 293] on label "SEO & Settings" at bounding box center [23, 290] width 38 height 10
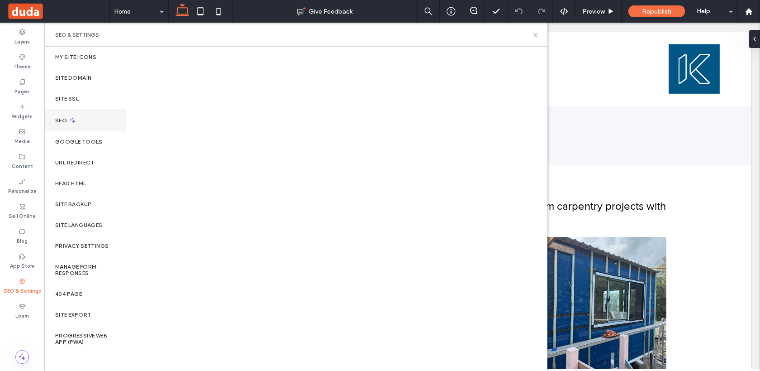
click at [103, 117] on div "SEO" at bounding box center [84, 120] width 81 height 22
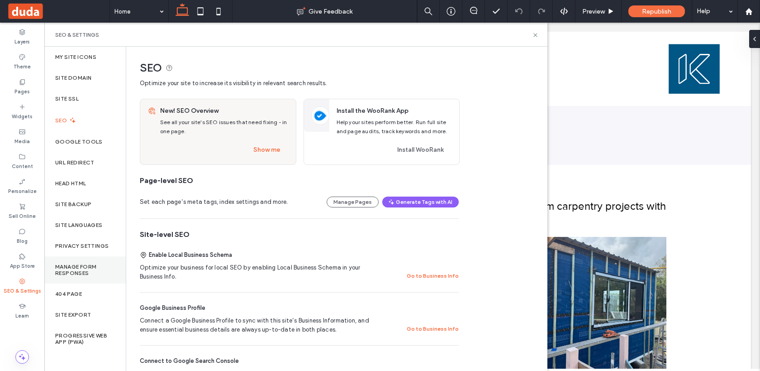
click at [90, 267] on label "Manage Form Responses" at bounding box center [85, 269] width 60 height 13
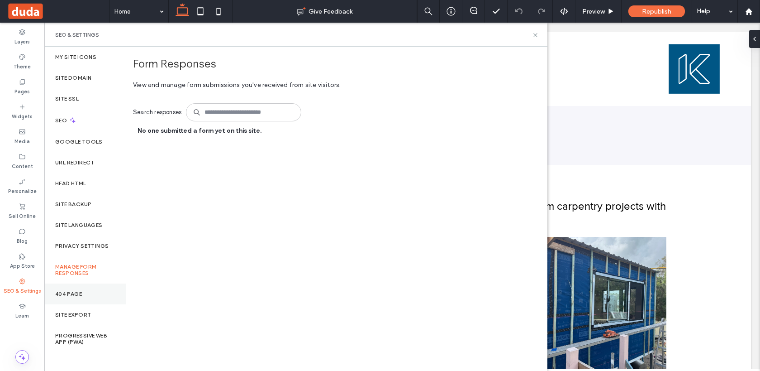
click at [75, 288] on div "404 Page" at bounding box center [84, 293] width 81 height 21
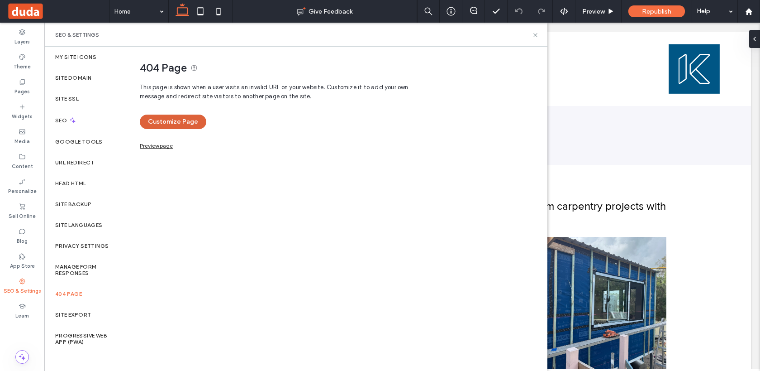
click at [167, 119] on button "Customize Page" at bounding box center [173, 121] width 67 height 14
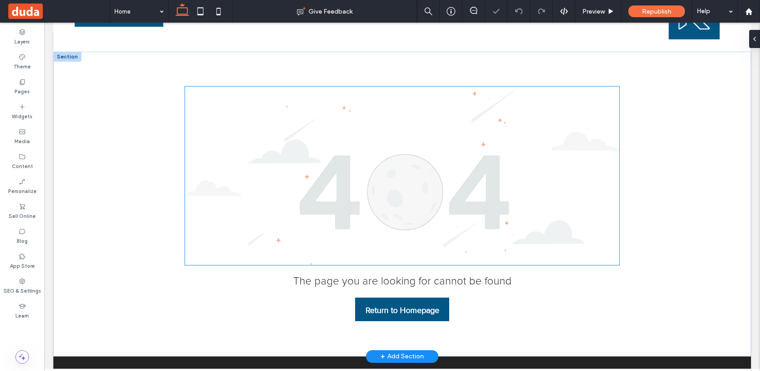
scroll to position [69, 0]
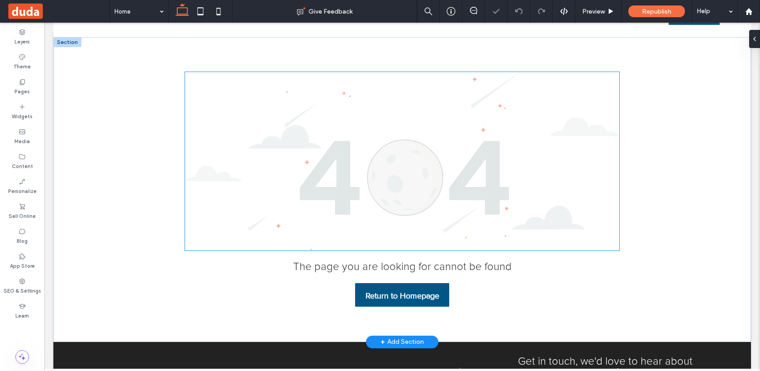
click at [374, 191] on img at bounding box center [402, 161] width 434 height 178
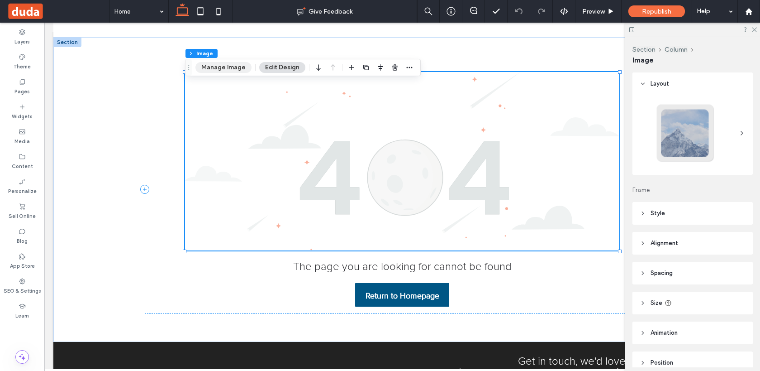
click at [236, 67] on button "Manage Image" at bounding box center [224, 67] width 56 height 11
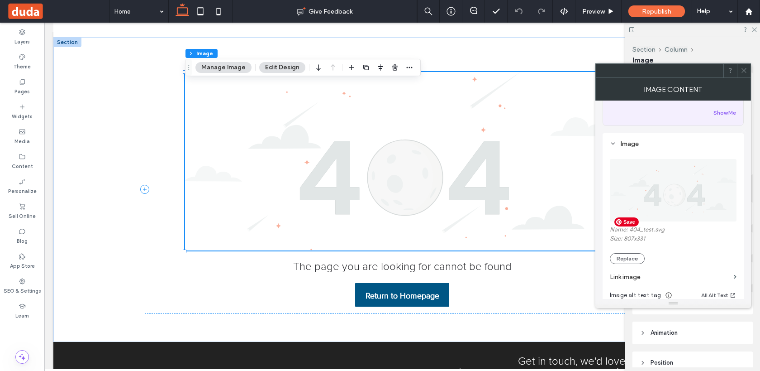
scroll to position [54, 0]
click at [623, 263] on button "Replace" at bounding box center [627, 257] width 35 height 11
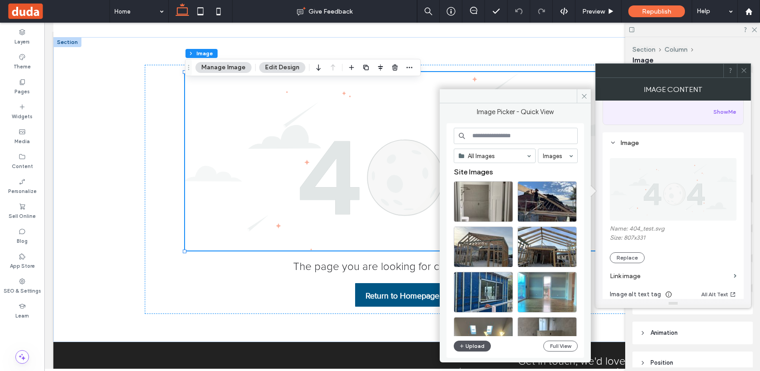
click at [472, 344] on button "Upload" at bounding box center [472, 345] width 37 height 11
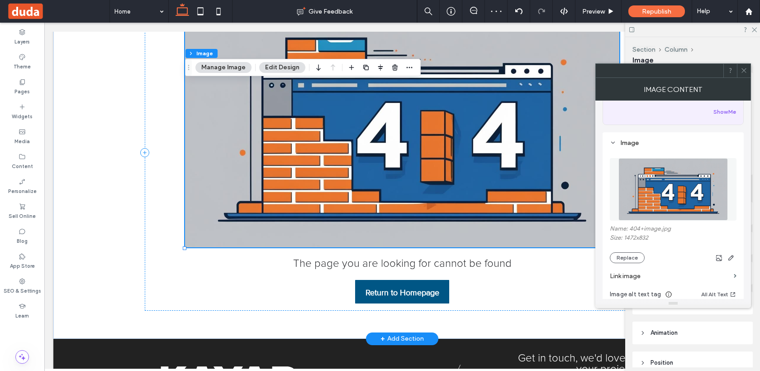
scroll to position [141, 0]
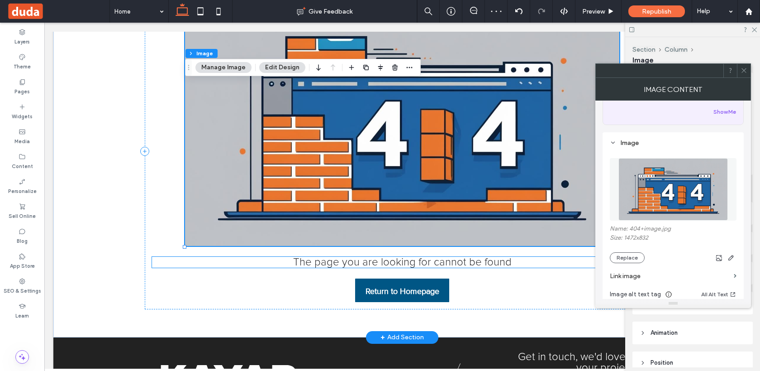
click at [392, 261] on span "The page you are looking for cannot be found" at bounding box center [402, 262] width 219 height 11
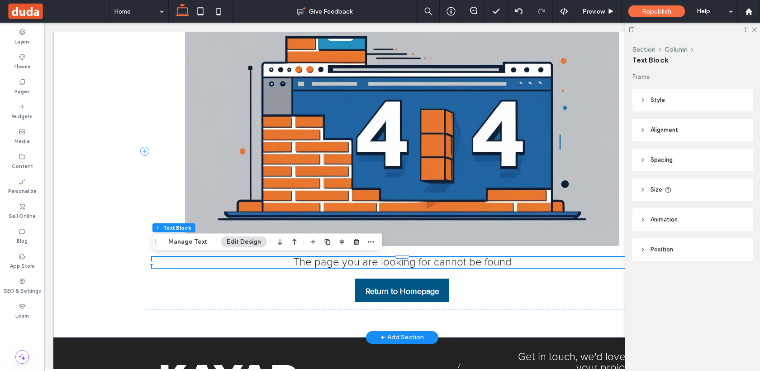
click at [392, 261] on span "The page you are looking for cannot be found" at bounding box center [402, 262] width 219 height 11
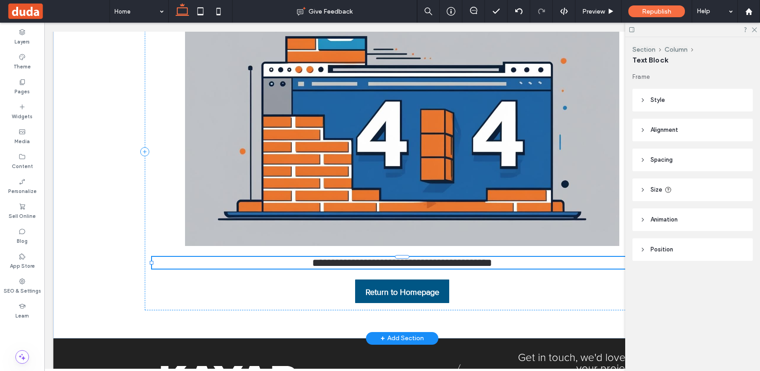
click at [284, 258] on p "**********" at bounding box center [402, 263] width 501 height 12
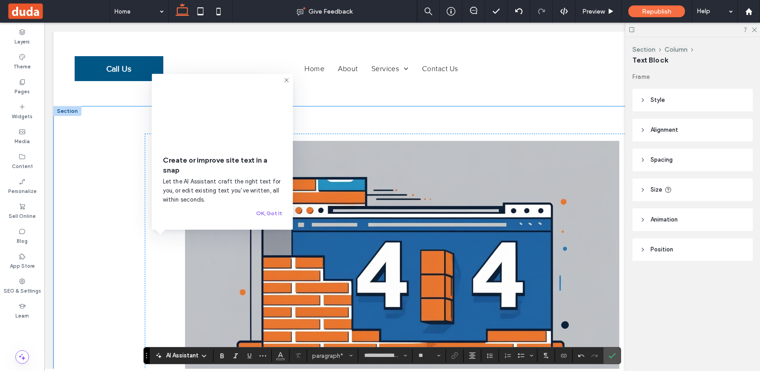
scroll to position [264, 0]
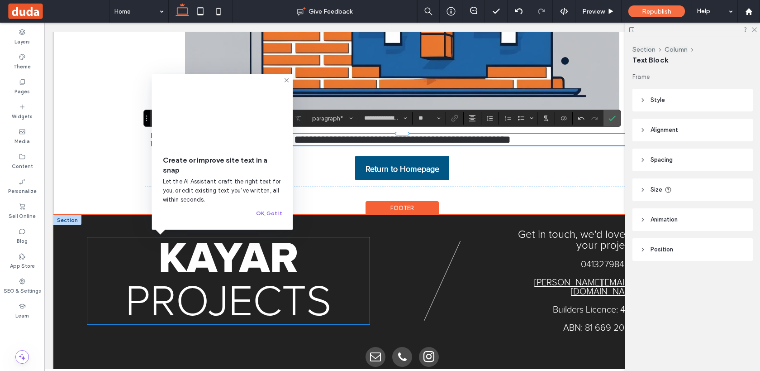
click at [150, 272] on p "KAYAR" at bounding box center [228, 258] width 282 height 43
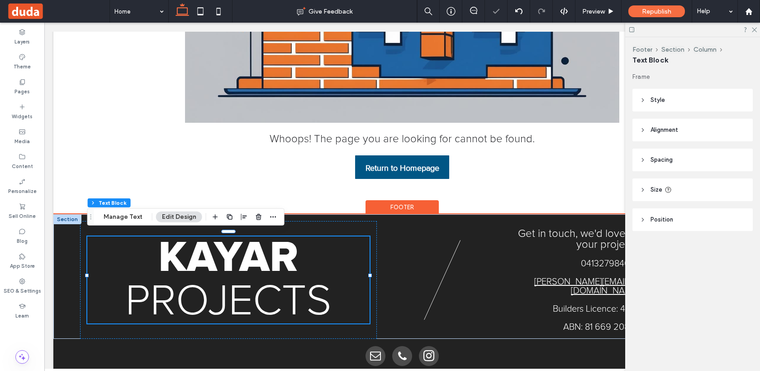
click at [263, 273] on span "KAYAR" at bounding box center [228, 257] width 140 height 43
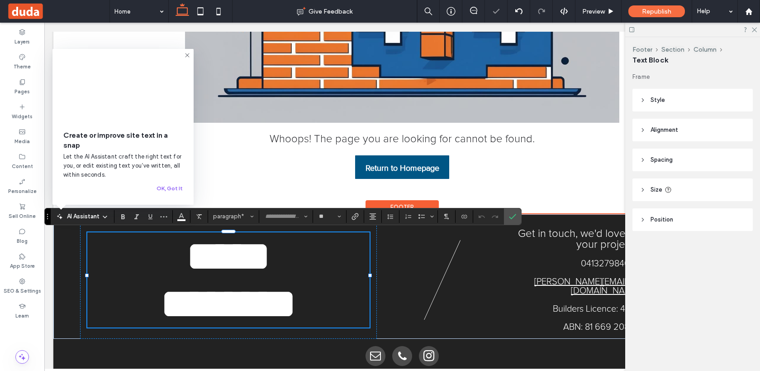
click at [370, 294] on div "***** ********" at bounding box center [228, 280] width 297 height 118
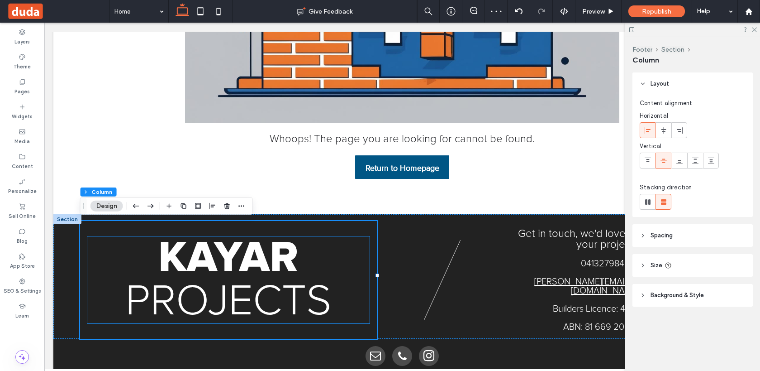
click at [362, 309] on p "PROJECTS" at bounding box center [228, 301] width 282 height 43
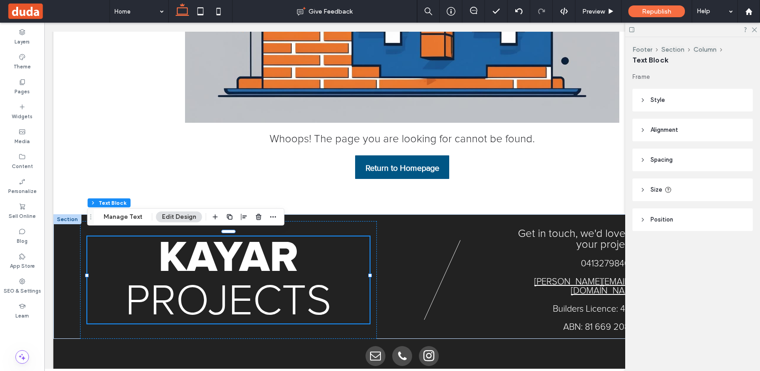
click at [259, 261] on span "KAYAR" at bounding box center [228, 257] width 140 height 43
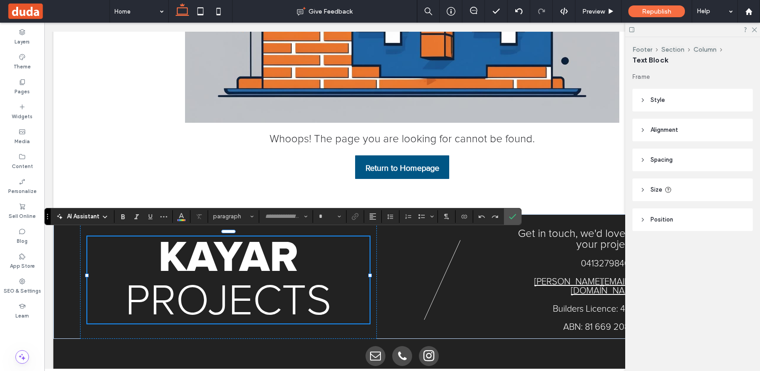
type input "**"
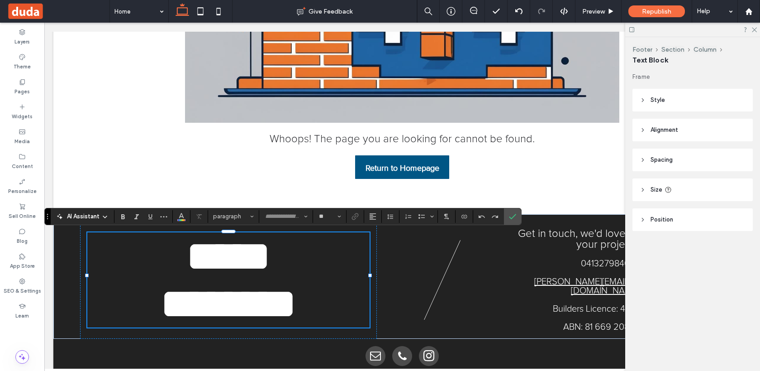
click at [259, 261] on span "*****" at bounding box center [228, 255] width 85 height 43
type input "**********"
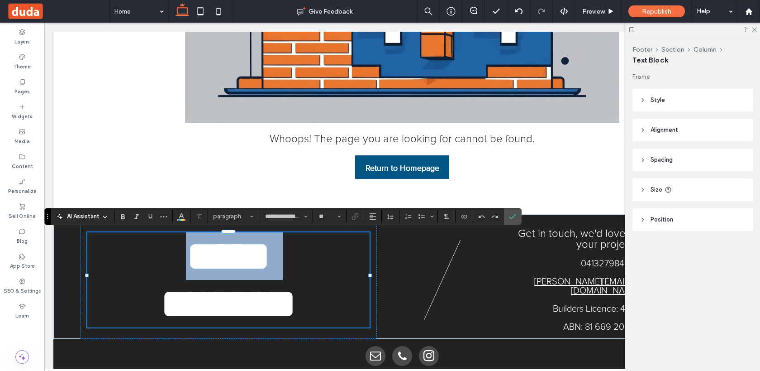
click at [259, 261] on span "*****" at bounding box center [228, 255] width 85 height 43
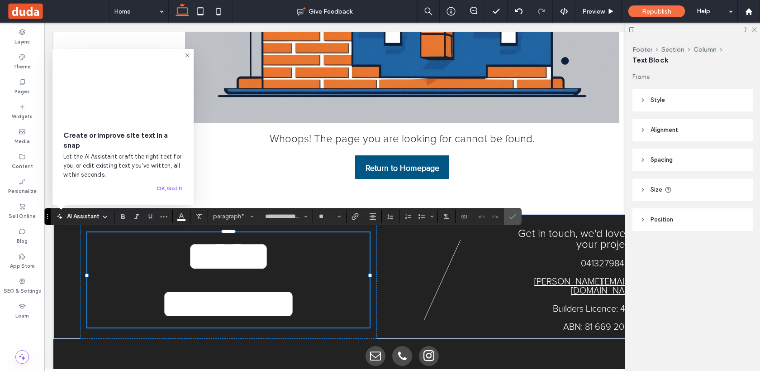
click at [261, 265] on span "*****" at bounding box center [228, 255] width 85 height 43
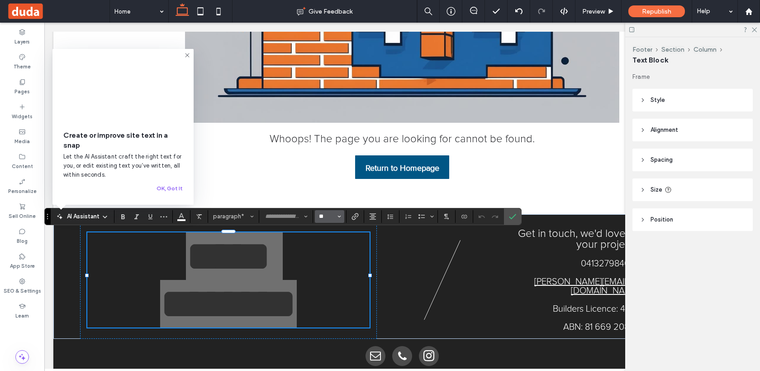
click at [324, 219] on input "**" at bounding box center [327, 216] width 18 height 7
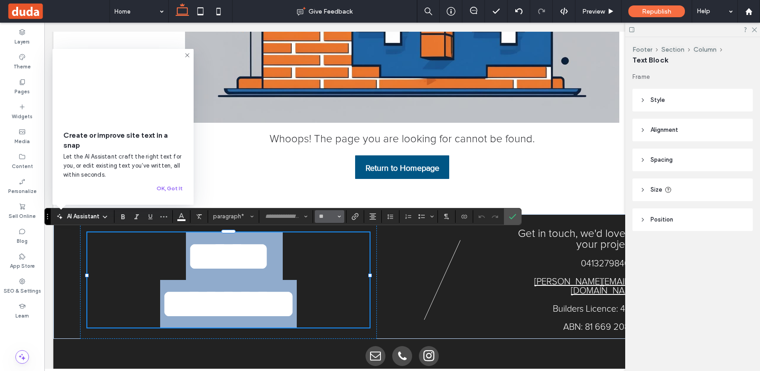
type input "**"
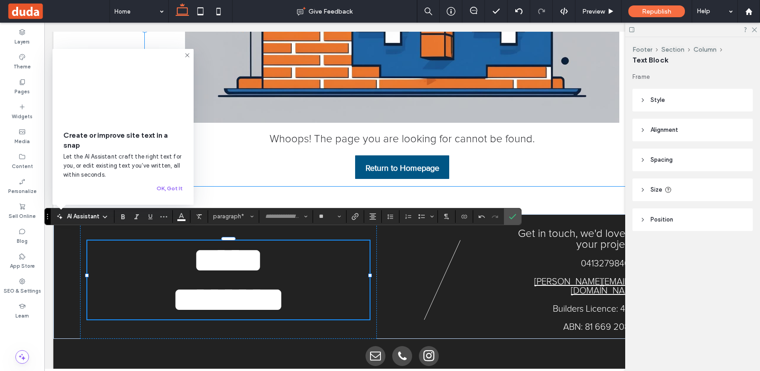
click at [549, 160] on div "Whoops! The page you are looking for cannot be found. Return to Homepage" at bounding box center [402, 28] width 515 height 316
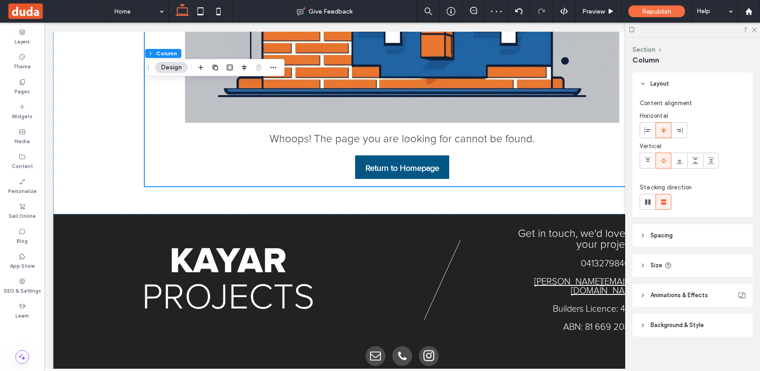
click at [229, 12] on div at bounding box center [200, 11] width 64 height 23
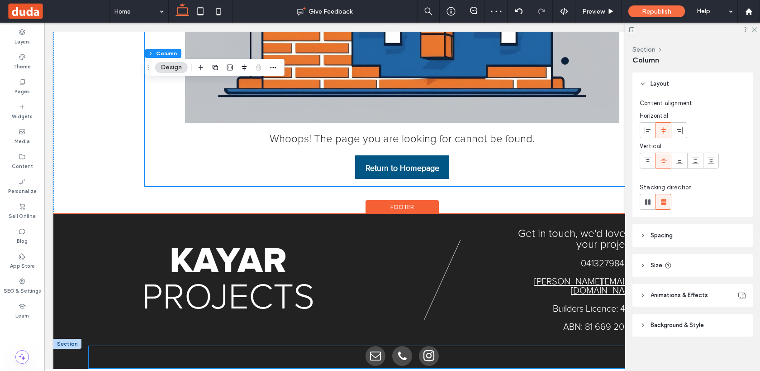
click at [376, 346] on span "email" at bounding box center [376, 356] width 20 height 20
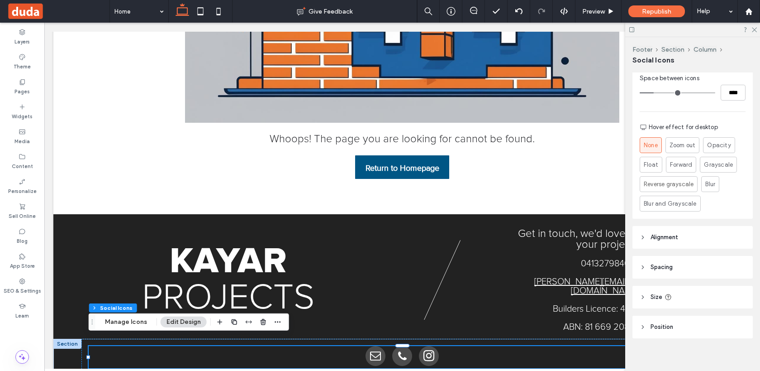
scroll to position [253, 0]
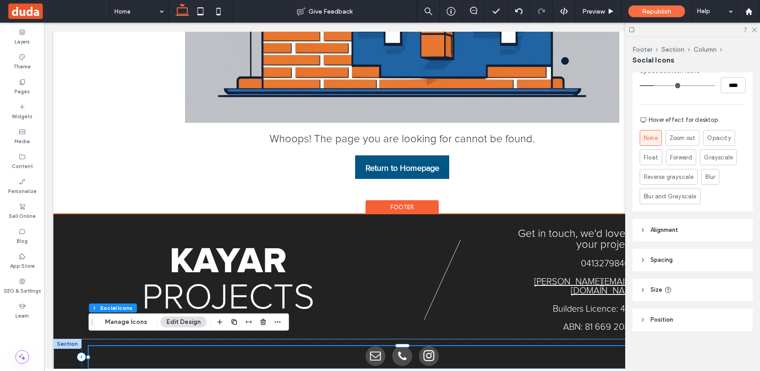
click at [372, 352] on span "email" at bounding box center [376, 356] width 20 height 20
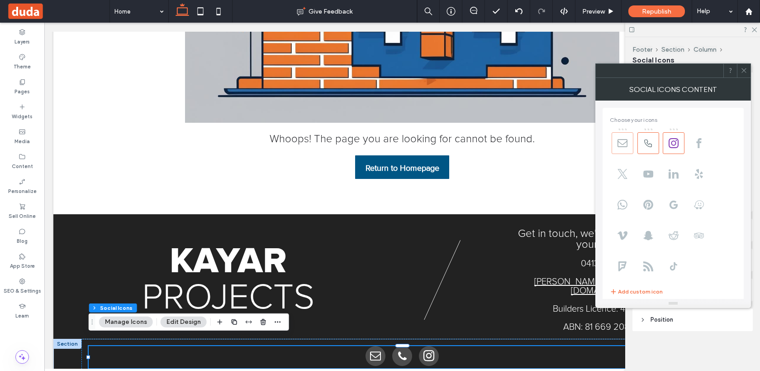
click at [625, 142] on icon at bounding box center [623, 143] width 10 height 10
click at [742, 73] on icon at bounding box center [744, 70] width 7 height 7
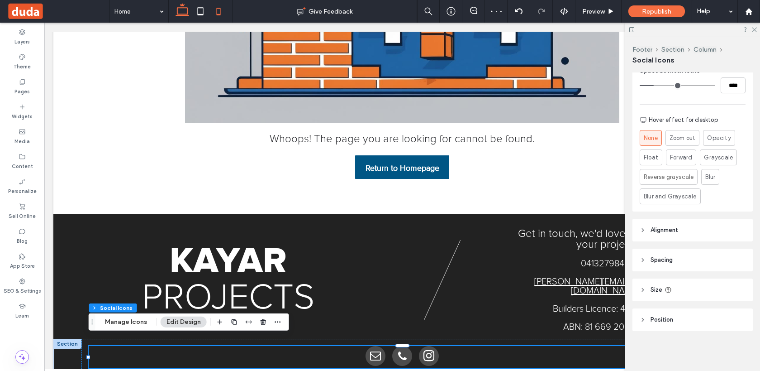
click at [224, 7] on icon at bounding box center [219, 11] width 18 height 18
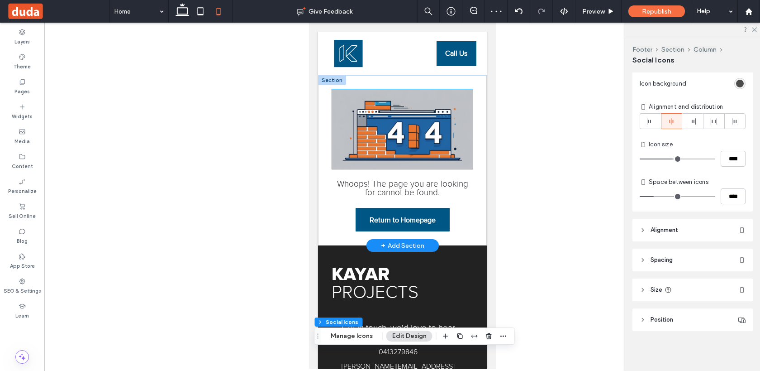
scroll to position [89, 0]
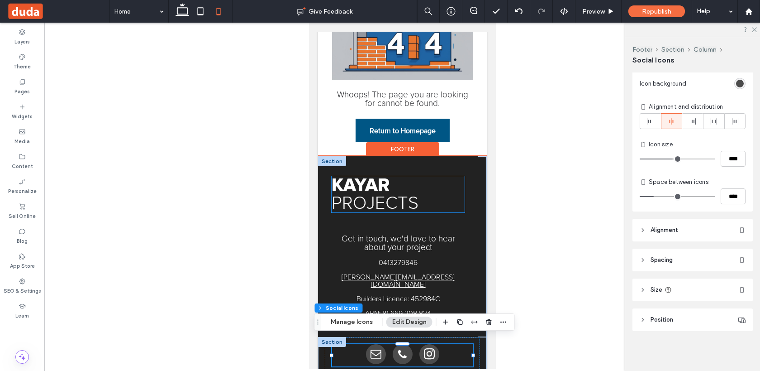
click at [376, 193] on span "KAYAR" at bounding box center [360, 185] width 58 height 18
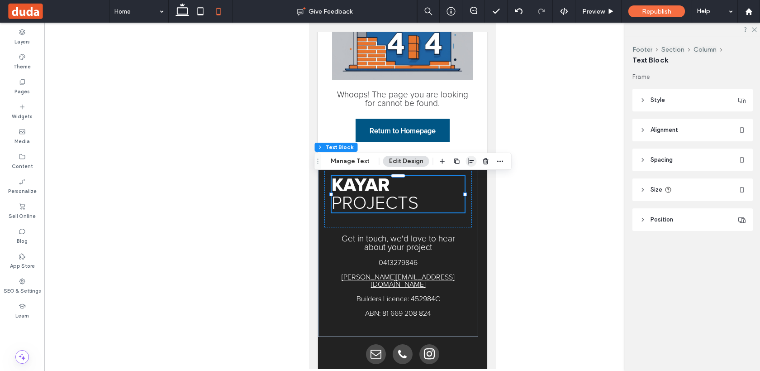
click at [471, 164] on icon "button" at bounding box center [471, 160] width 7 height 7
click at [463, 177] on icon "center" at bounding box center [461, 178] width 7 height 7
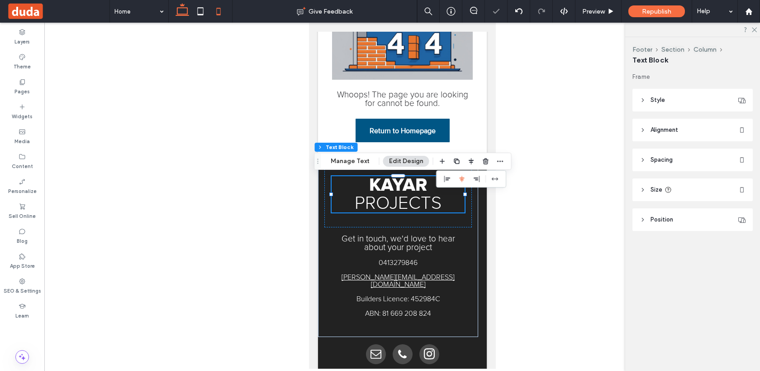
click at [181, 6] on icon at bounding box center [182, 11] width 18 height 18
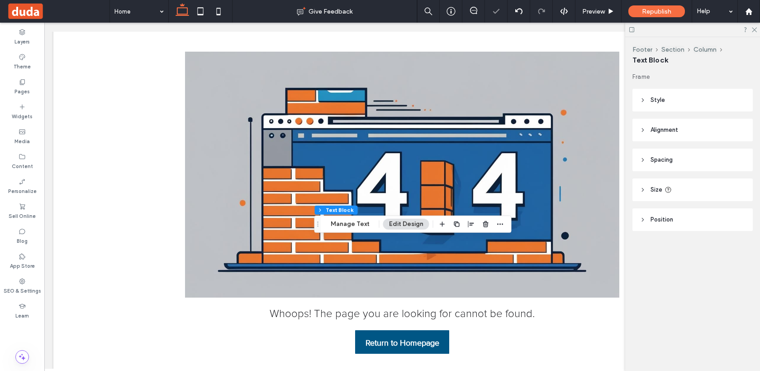
scroll to position [264, 0]
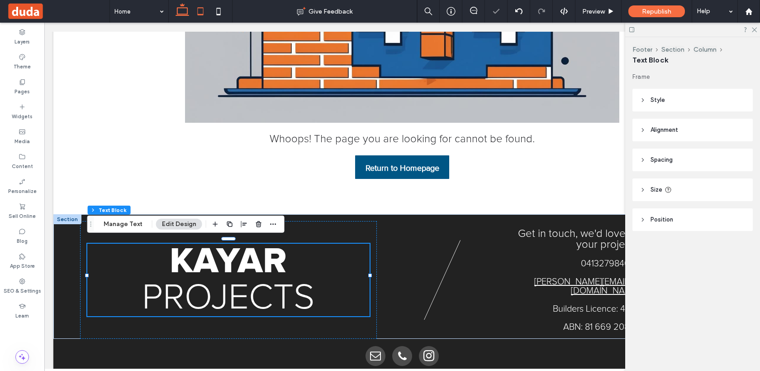
click at [200, 5] on icon at bounding box center [200, 11] width 18 height 18
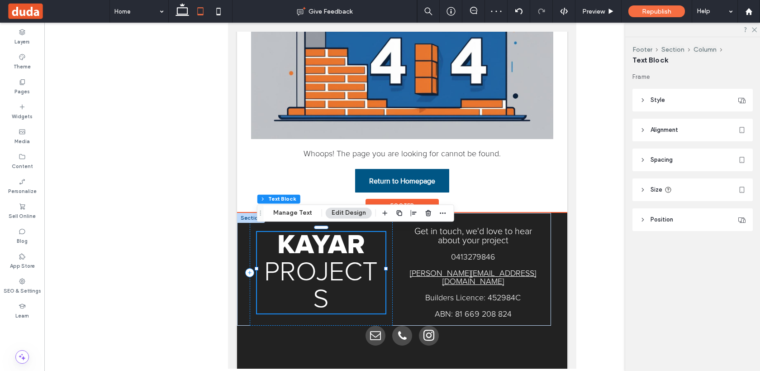
click at [330, 277] on span "PROJECTS" at bounding box center [321, 286] width 114 height 54
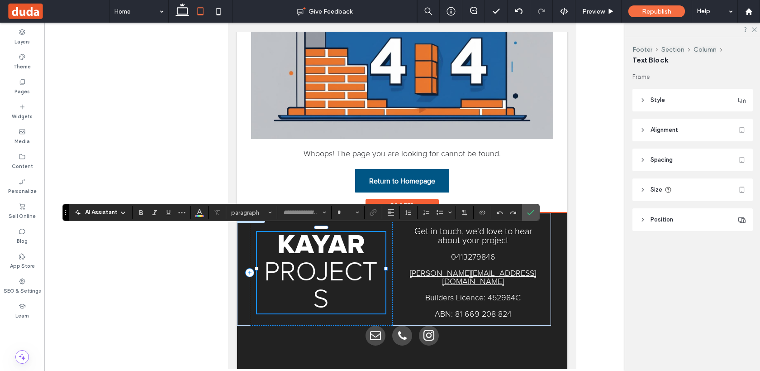
type input "**"
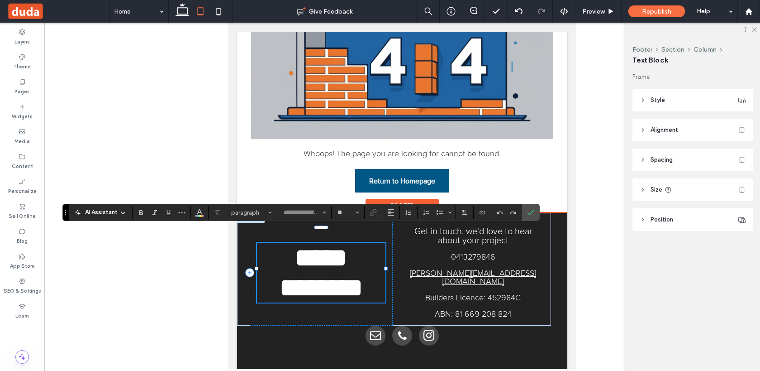
click at [330, 277] on span "********" at bounding box center [321, 287] width 84 height 27
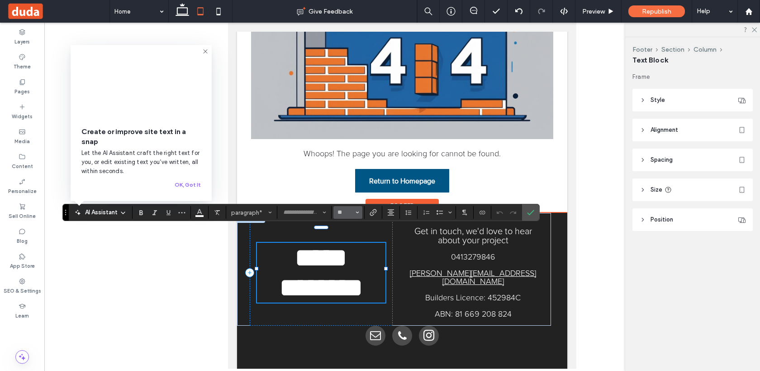
click at [352, 217] on button "**" at bounding box center [348, 212] width 29 height 13
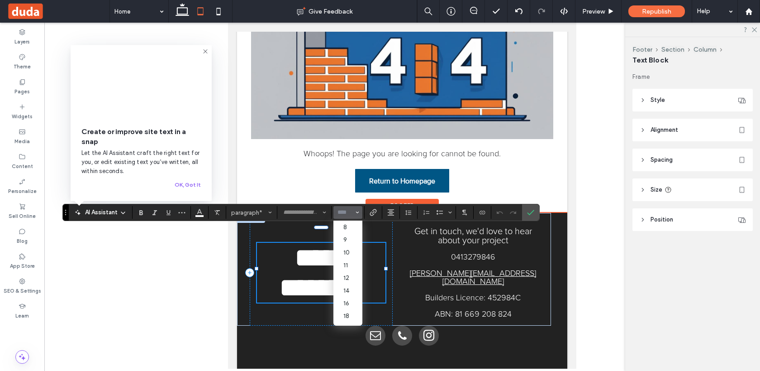
click at [343, 213] on input "Size-input" at bounding box center [346, 212] width 18 height 7
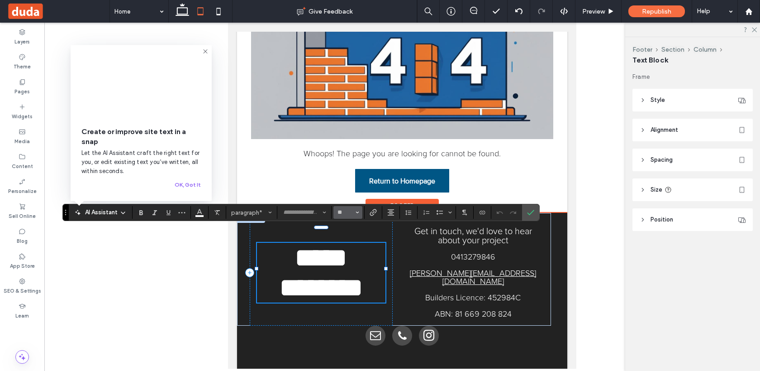
type input "**"
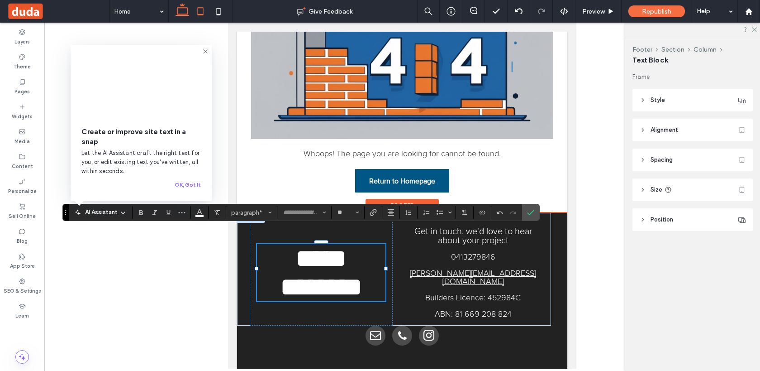
click at [185, 10] on icon at bounding box center [182, 11] width 18 height 18
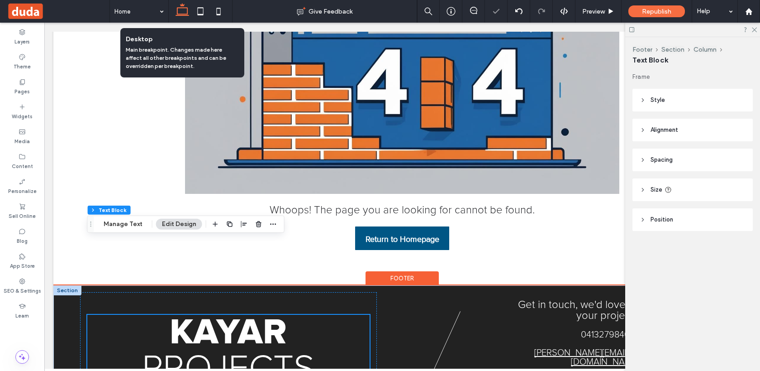
scroll to position [264, 0]
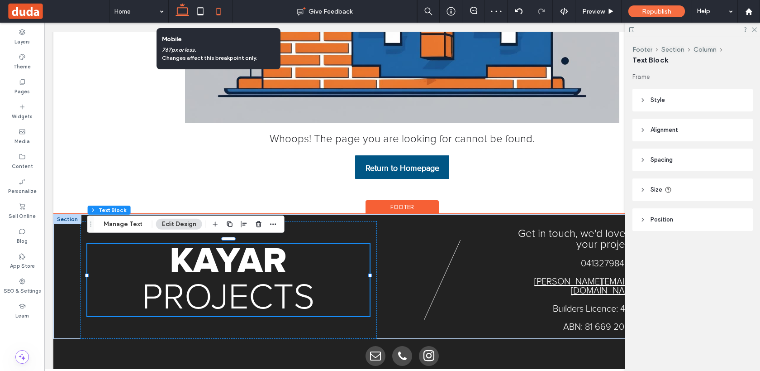
click at [221, 10] on icon at bounding box center [219, 11] width 18 height 18
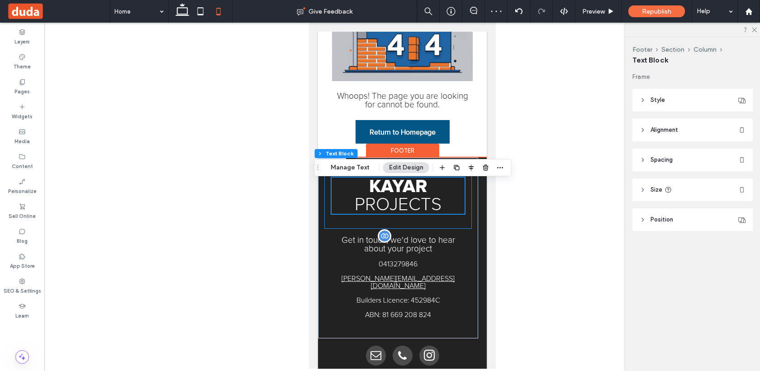
scroll to position [0, 0]
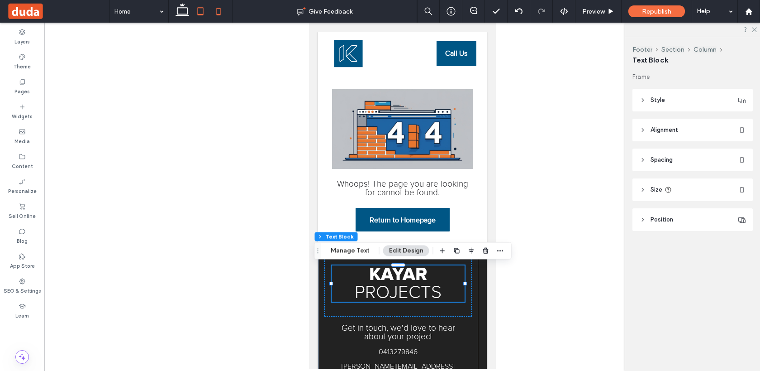
click at [195, 14] on icon at bounding box center [200, 11] width 18 height 18
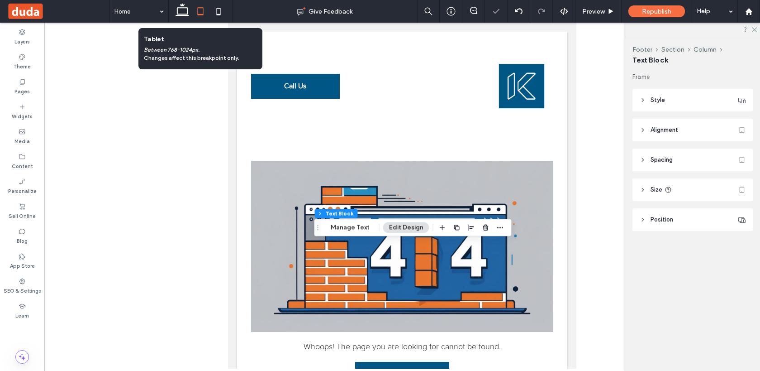
scroll to position [193, 0]
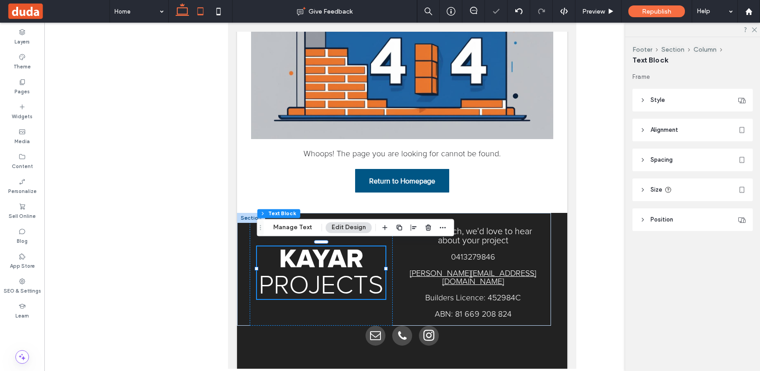
click at [174, 14] on icon at bounding box center [182, 11] width 18 height 18
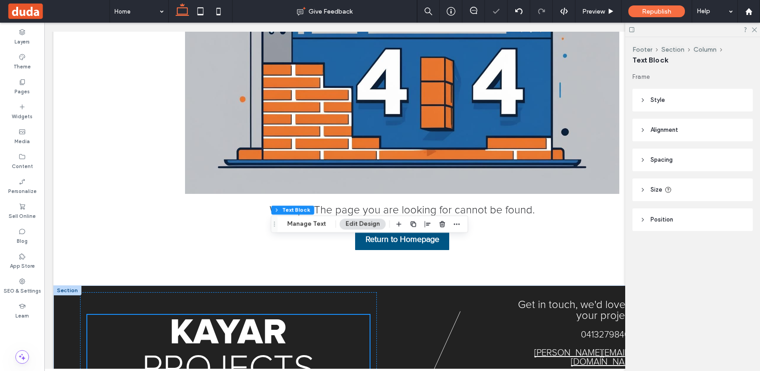
scroll to position [264, 0]
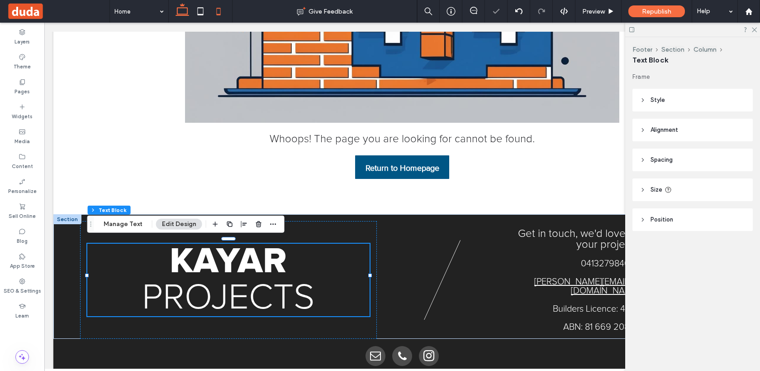
click at [224, 14] on icon at bounding box center [219, 11] width 18 height 18
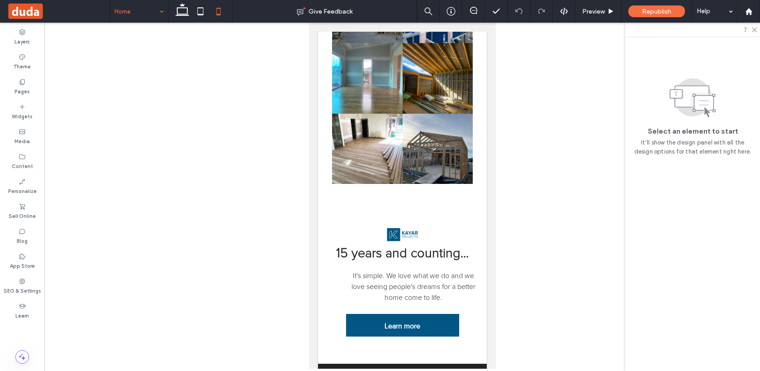
scroll to position [383, 0]
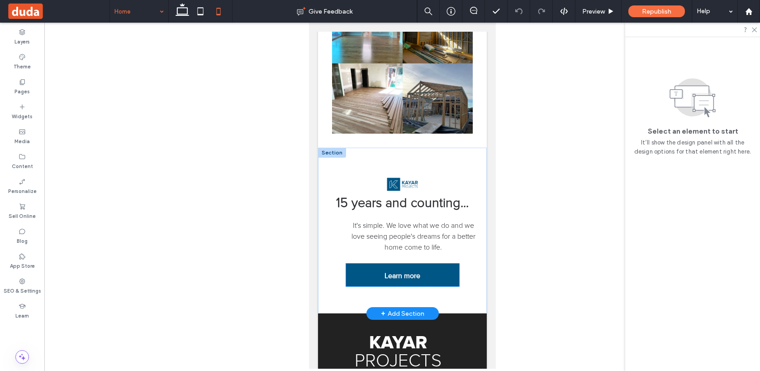
click at [396, 272] on span "Learn more" at bounding box center [402, 276] width 36 height 24
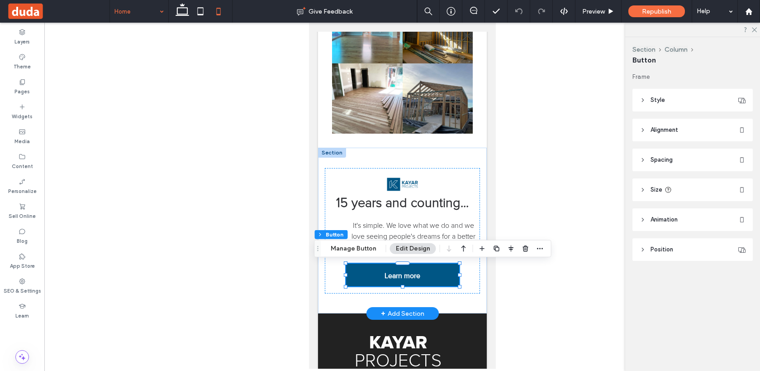
click at [417, 276] on span "Learn more" at bounding box center [402, 276] width 36 height 24
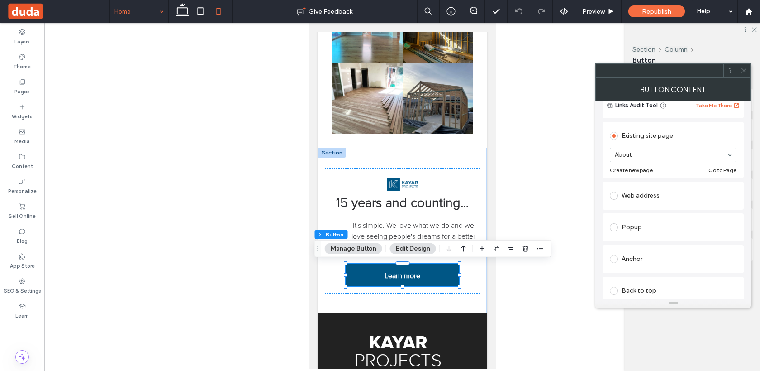
scroll to position [116, 0]
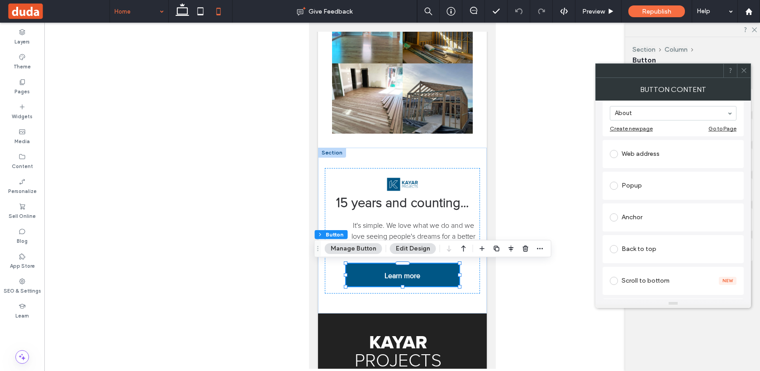
click at [531, 286] on div at bounding box center [402, 196] width 716 height 346
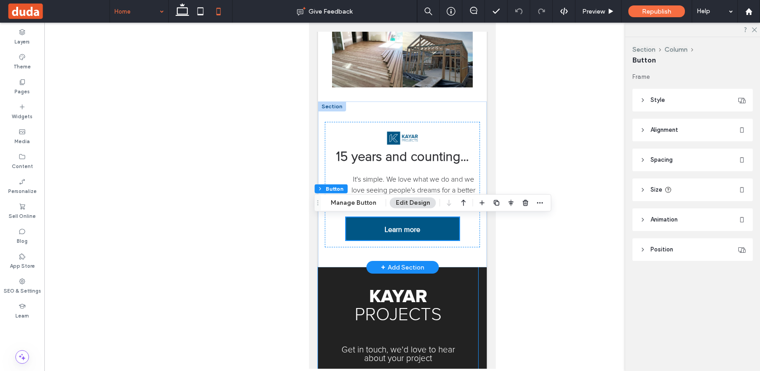
scroll to position [426, 0]
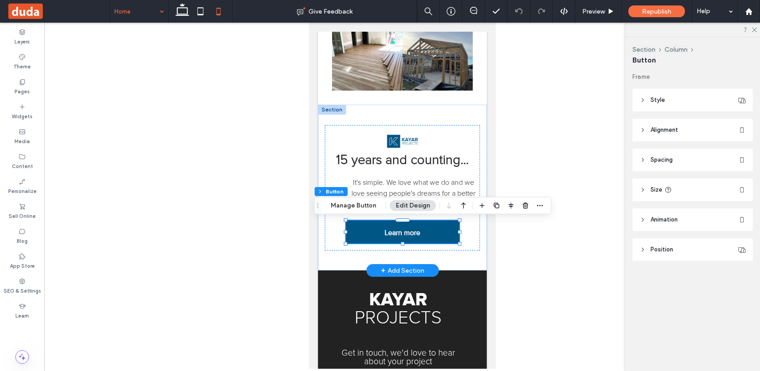
click at [394, 269] on div "+ Add Section" at bounding box center [402, 270] width 43 height 10
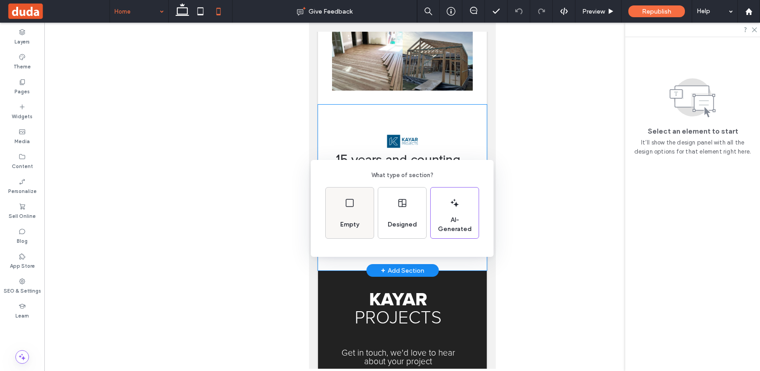
click at [353, 215] on div "Empty" at bounding box center [350, 225] width 26 height 20
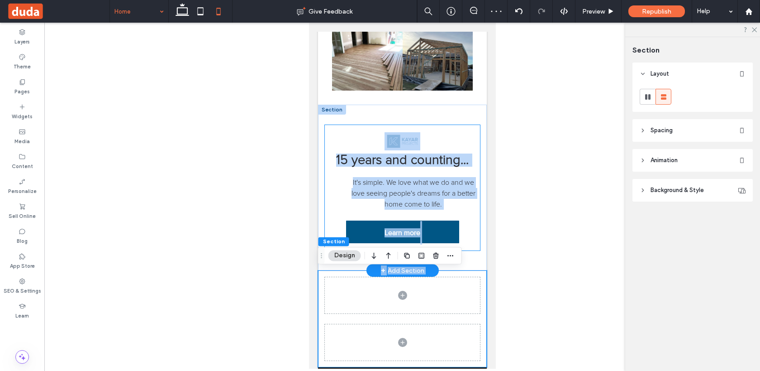
drag, startPoint x: 355, startPoint y: 319, endPoint x: 374, endPoint y: 130, distance: 190.2
click at [374, 130] on div "KAYAR PROJECTS Button Button Button Button Button Button Section + Add Section …" at bounding box center [402, 8] width 169 height 718
click at [348, 110] on div "15 years and counting... It's simple. We love what we do and we love seeing peo…" at bounding box center [402, 188] width 169 height 166
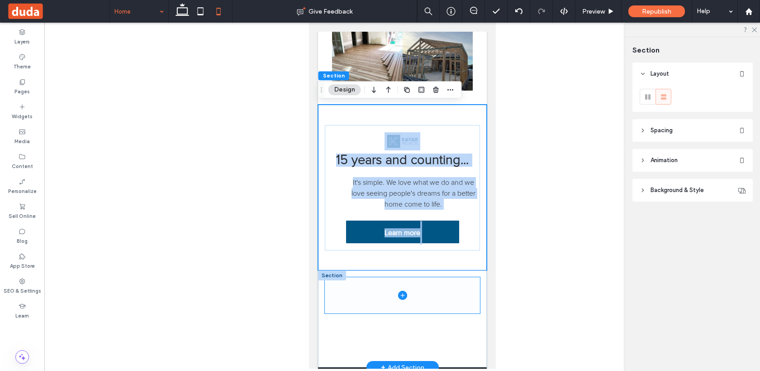
drag, startPoint x: 348, startPoint y: 110, endPoint x: 345, endPoint y: 310, distance: 200.0
click at [345, 312] on div "KAYAR PROJECTS Button Button Button Button Button Button Section + Add Section …" at bounding box center [402, 8] width 169 height 718
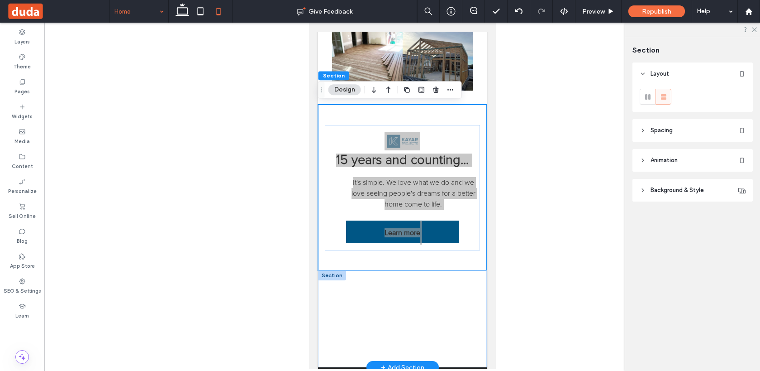
click at [289, 248] on div at bounding box center [402, 196] width 716 height 346
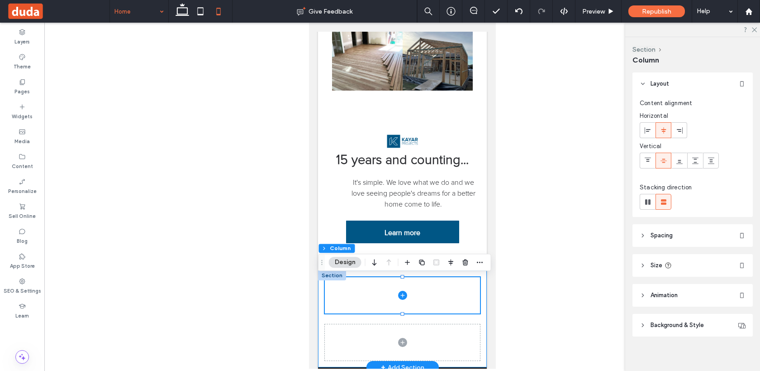
click at [320, 305] on div at bounding box center [402, 318] width 169 height 97
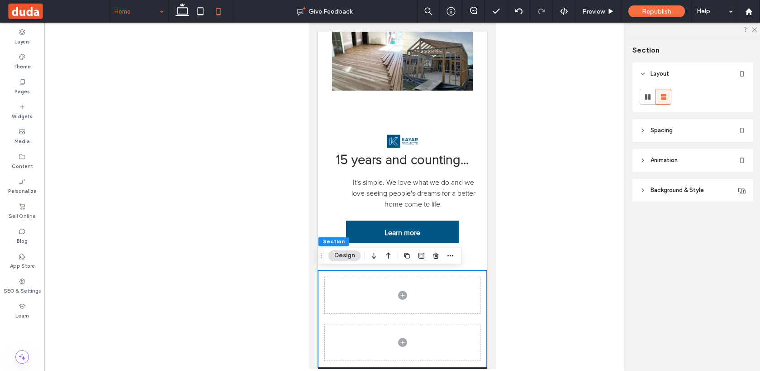
drag, startPoint x: 319, startPoint y: 305, endPoint x: 309, endPoint y: 320, distance: 18.1
click at [309, 320] on body "Call Us Home About Services Extensions Renovations Contact Us Section Advanced …" at bounding box center [402, 90] width 187 height 988
click at [27, 38] on label "Layers" at bounding box center [21, 41] width 15 height 10
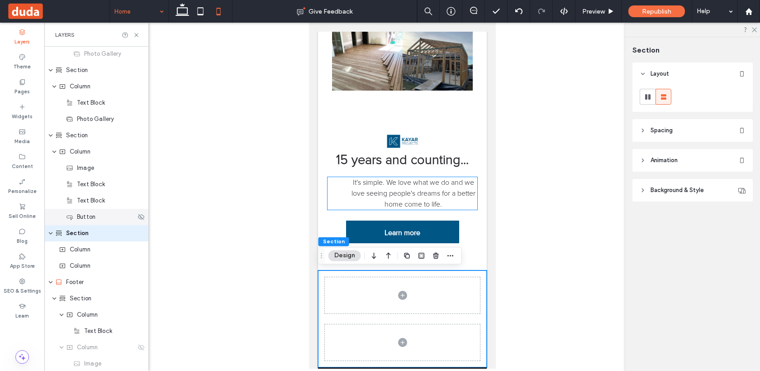
scroll to position [221, 0]
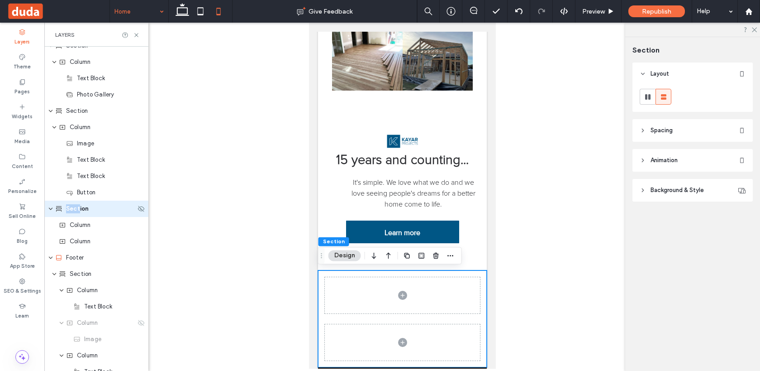
drag, startPoint x: 79, startPoint y: 210, endPoint x: 51, endPoint y: 215, distance: 28.5
click at [51, 215] on div "Section" at bounding box center [96, 208] width 104 height 16
click at [47, 208] on div "Section" at bounding box center [96, 208] width 104 height 16
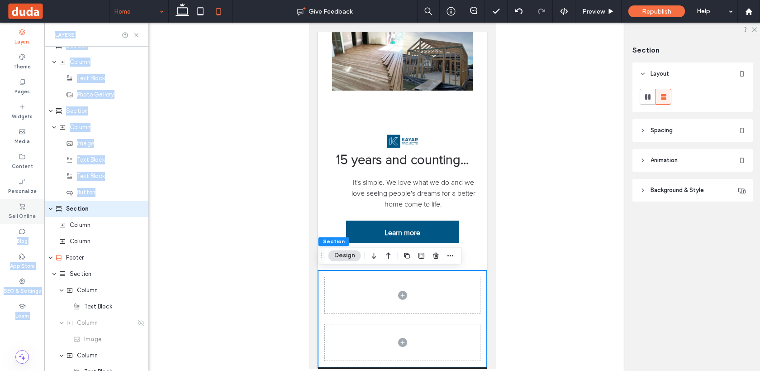
drag, startPoint x: 47, startPoint y: 208, endPoint x: 43, endPoint y: 215, distance: 7.9
click at [43, 215] on div "Layers Theme Pages Widgets Media Content Personalize Sell Online Blog App Store…" at bounding box center [22, 197] width 44 height 348
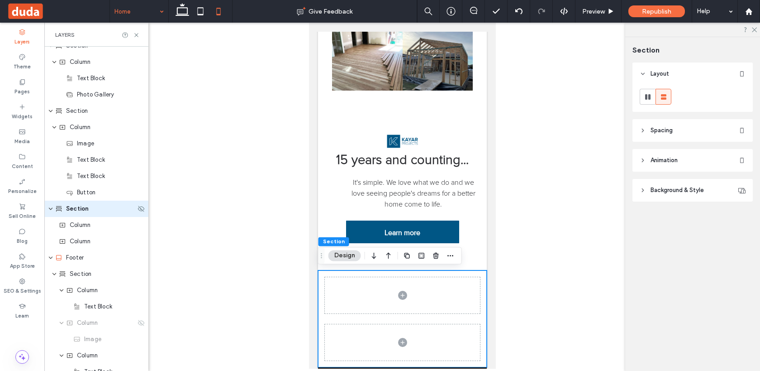
click at [68, 209] on span "Section" at bounding box center [77, 208] width 23 height 9
click at [123, 210] on div "Section" at bounding box center [95, 208] width 81 height 9
click at [141, 208] on icon at bounding box center [141, 208] width 7 height 7
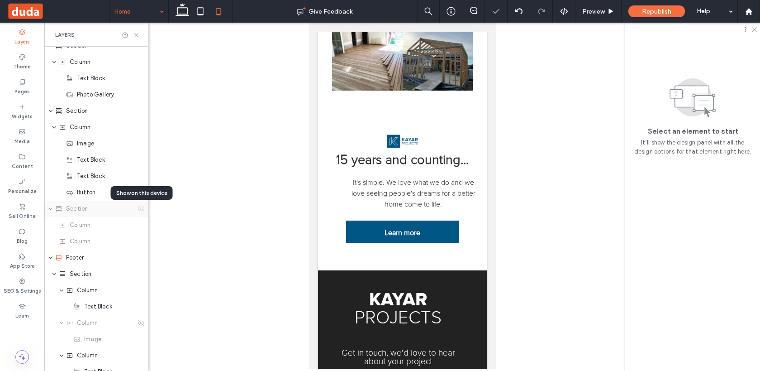
click at [141, 208] on icon at bounding box center [141, 208] width 7 height 7
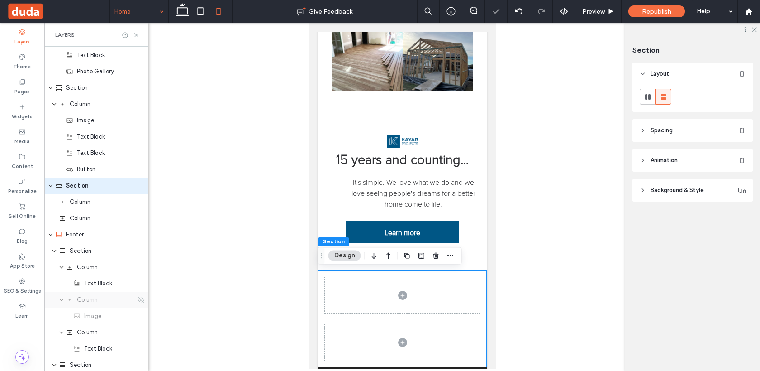
scroll to position [245, 0]
click at [141, 301] on icon at bounding box center [141, 298] width 7 height 7
click at [140, 299] on icon at bounding box center [141, 298] width 7 height 7
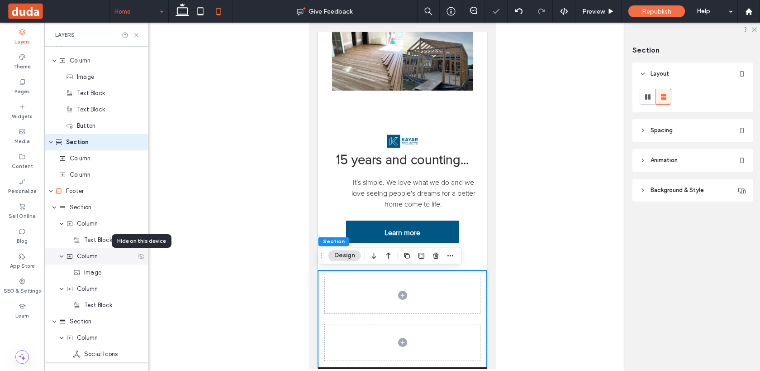
scroll to position [287, 0]
click at [139, 142] on icon at bounding box center [141, 142] width 7 height 7
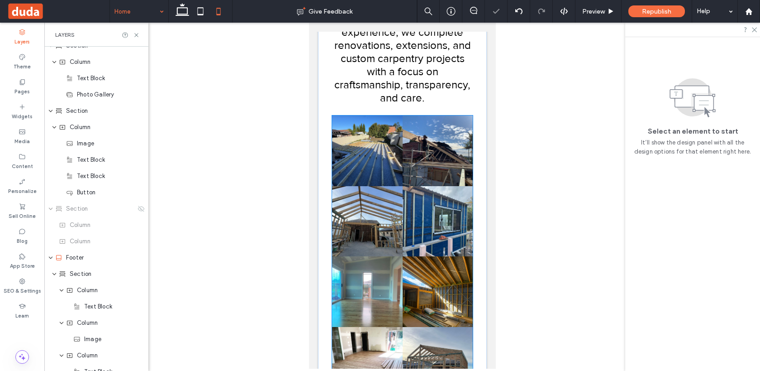
scroll to position [0, 0]
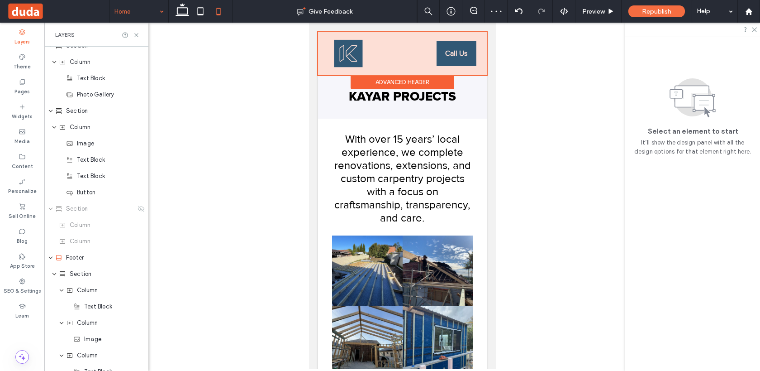
click at [376, 51] on div at bounding box center [402, 53] width 169 height 43
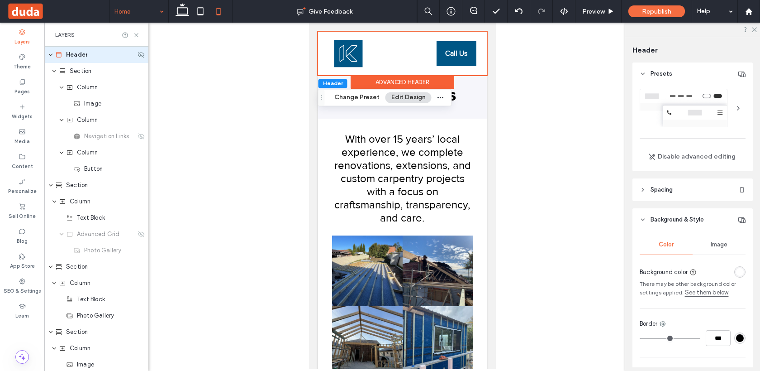
click at [55, 52] on icon at bounding box center [58, 54] width 7 height 7
click at [52, 53] on icon "expand Header" at bounding box center [50, 54] width 5 height 7
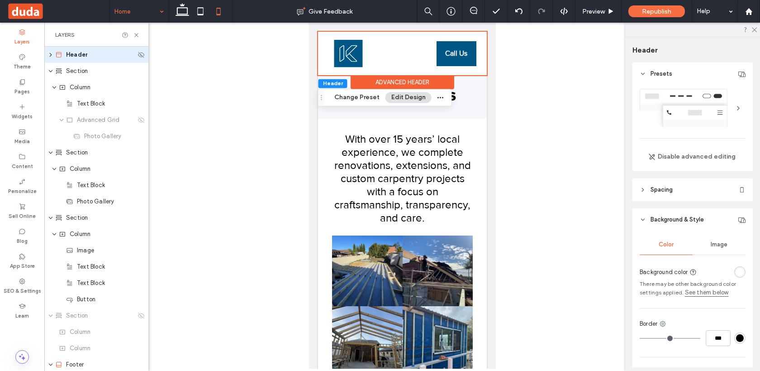
click at [50, 52] on icon "expand Header" at bounding box center [50, 54] width 7 height 5
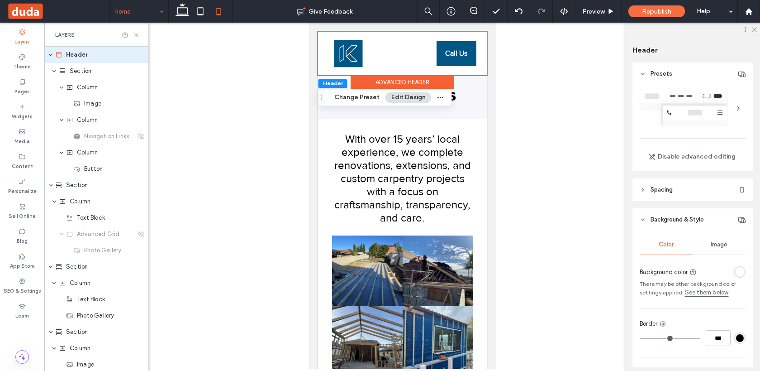
click at [417, 97] on button "Edit Design" at bounding box center [409, 97] width 46 height 11
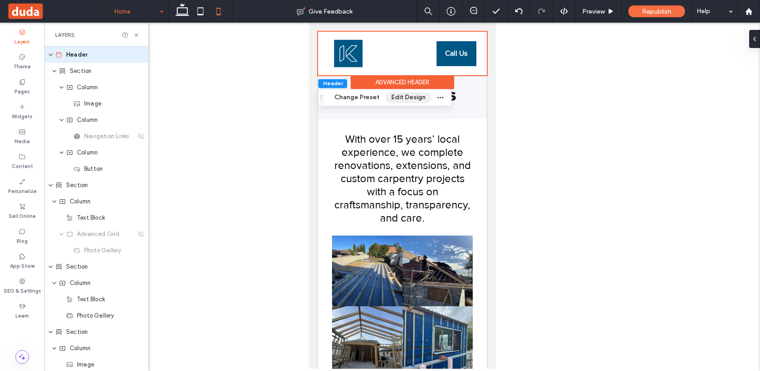
click at [417, 97] on button "Edit Design" at bounding box center [409, 97] width 46 height 11
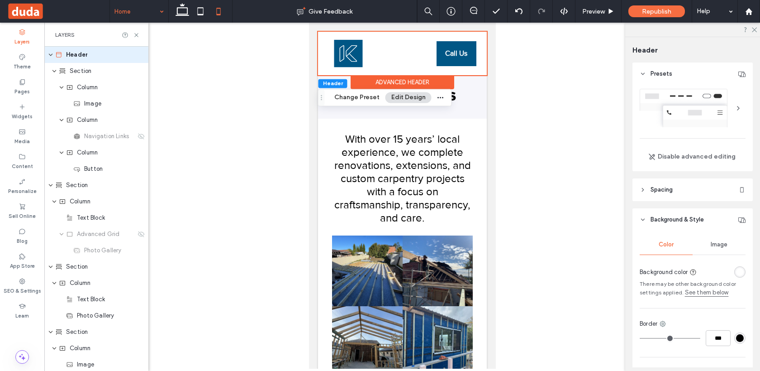
click at [724, 120] on div at bounding box center [693, 108] width 106 height 38
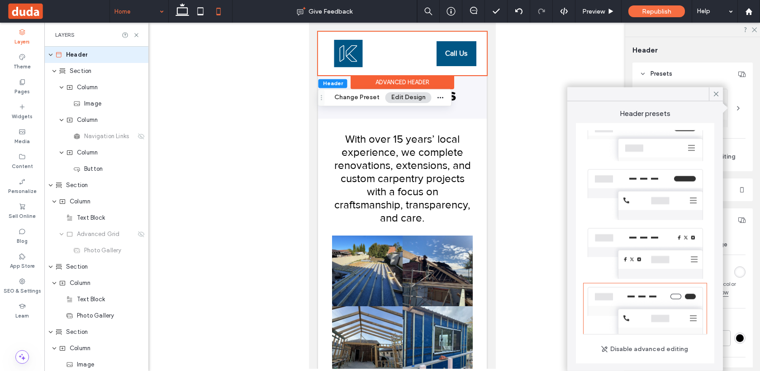
scroll to position [207, 0]
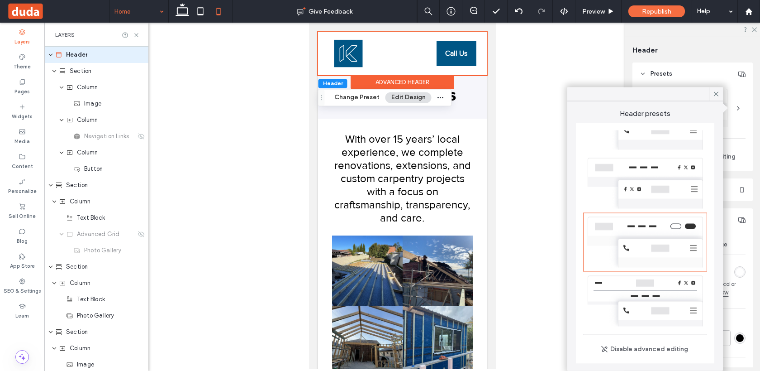
click at [667, 259] on div at bounding box center [645, 242] width 124 height 59
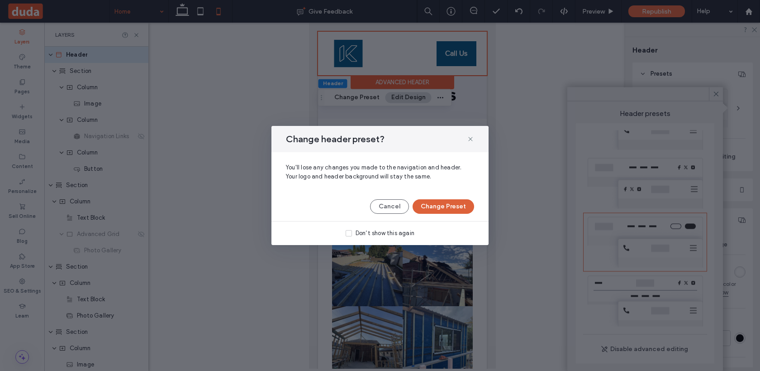
click at [439, 209] on button "Change Preset" at bounding box center [444, 206] width 62 height 14
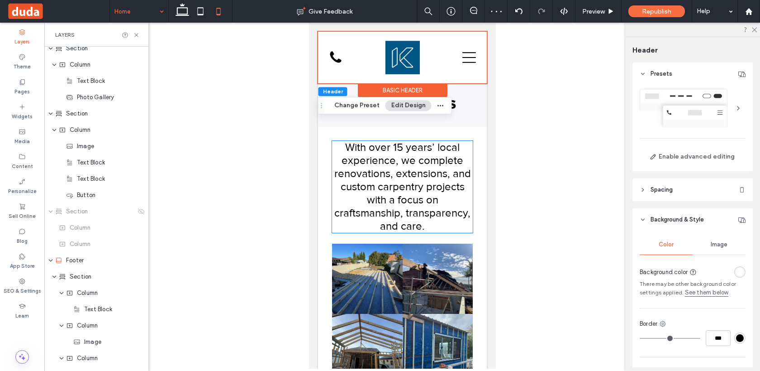
scroll to position [123, 0]
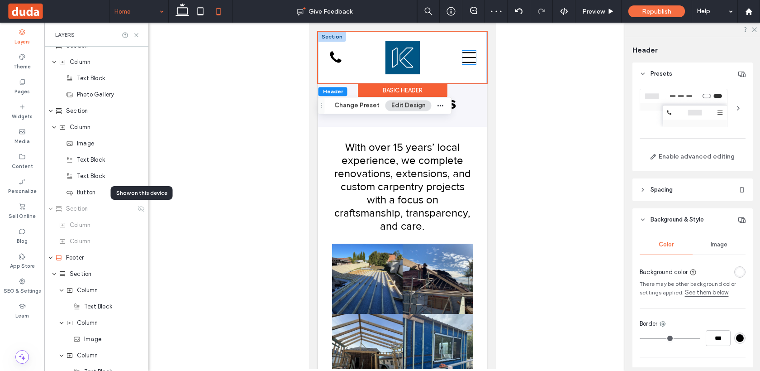
click at [467, 58] on icon at bounding box center [469, 58] width 14 height 14
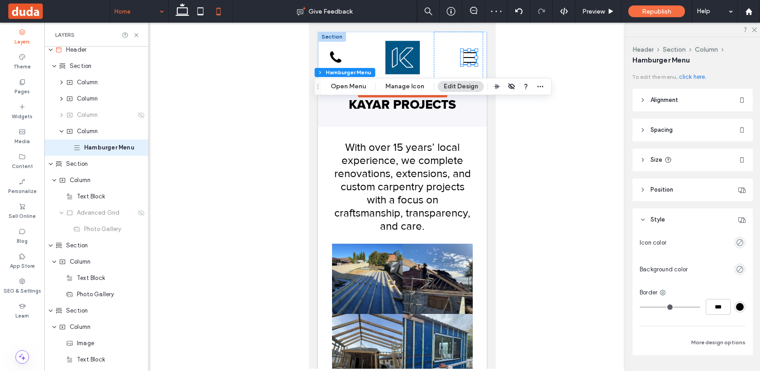
scroll to position [0, 0]
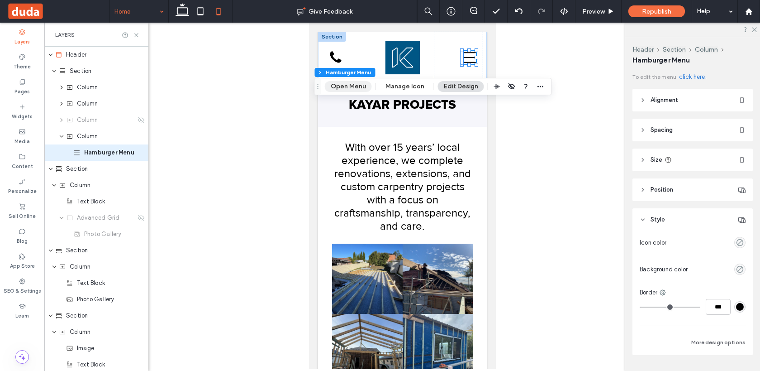
click at [357, 86] on button "Open Menu" at bounding box center [348, 86] width 47 height 11
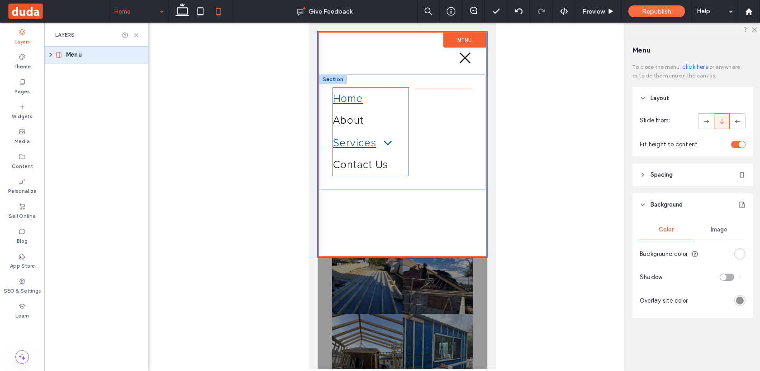
click at [386, 142] on span at bounding box center [383, 142] width 18 height 14
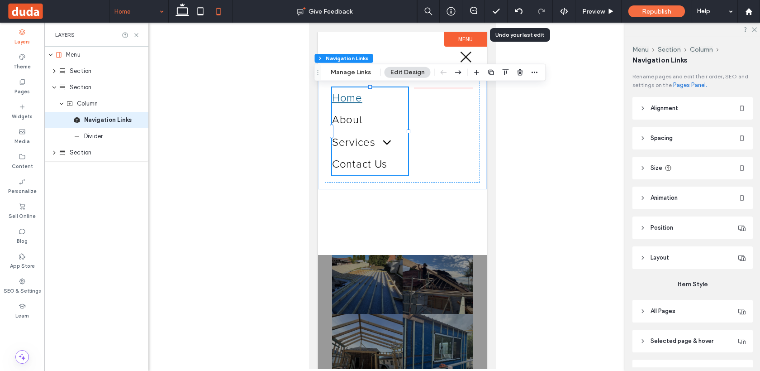
click at [529, 38] on div at bounding box center [402, 196] width 716 height 346
click at [464, 55] on icon at bounding box center [465, 57] width 11 height 11
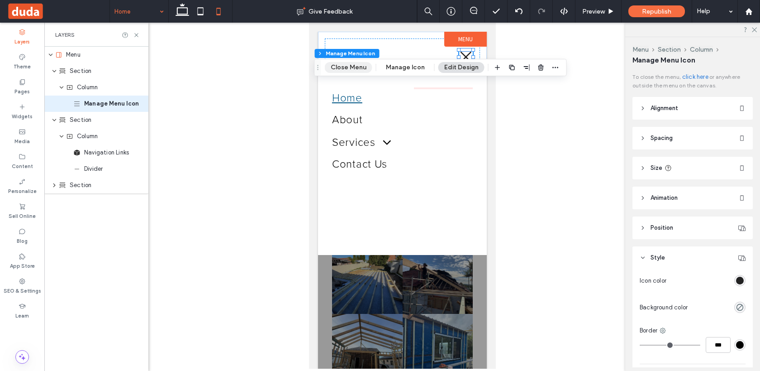
click at [336, 68] on button "Close Menu" at bounding box center [349, 67] width 48 height 11
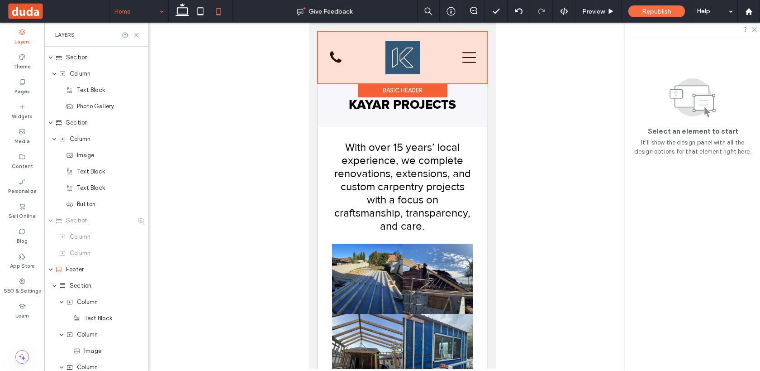
scroll to position [205, 0]
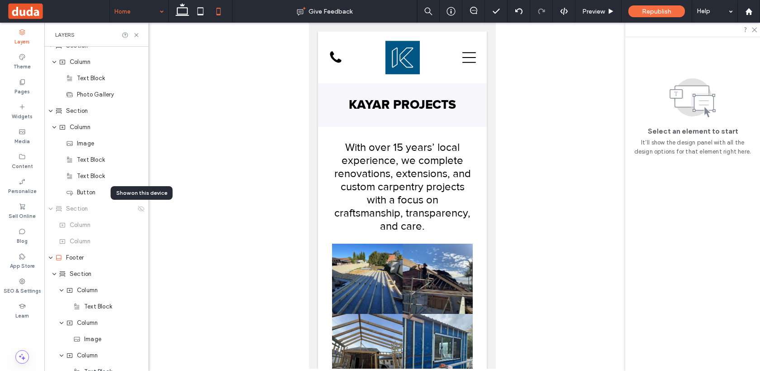
click at [210, 106] on div at bounding box center [402, 196] width 716 height 346
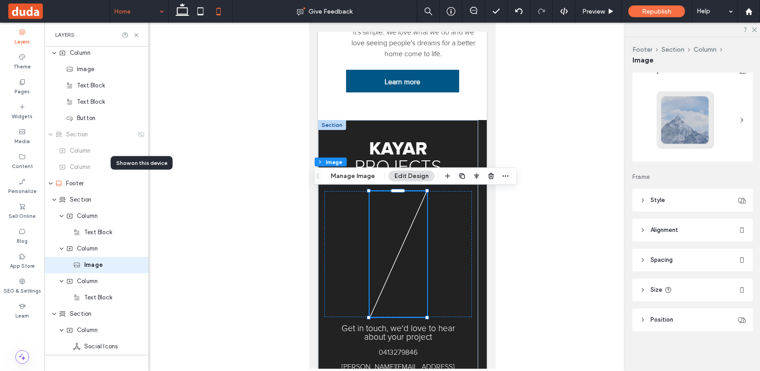
scroll to position [299, 0]
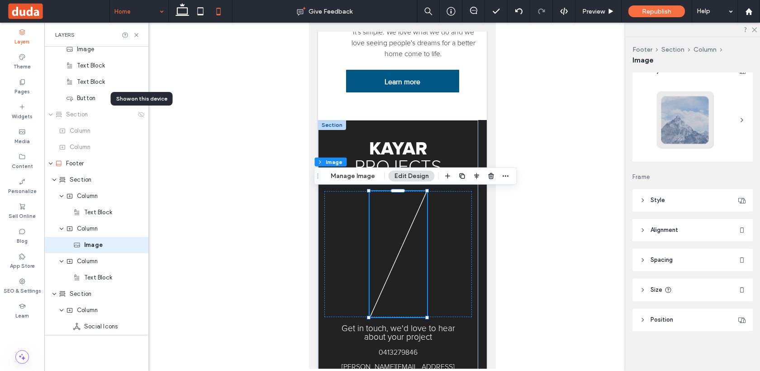
click at [411, 177] on button "Edit Design" at bounding box center [412, 176] width 46 height 11
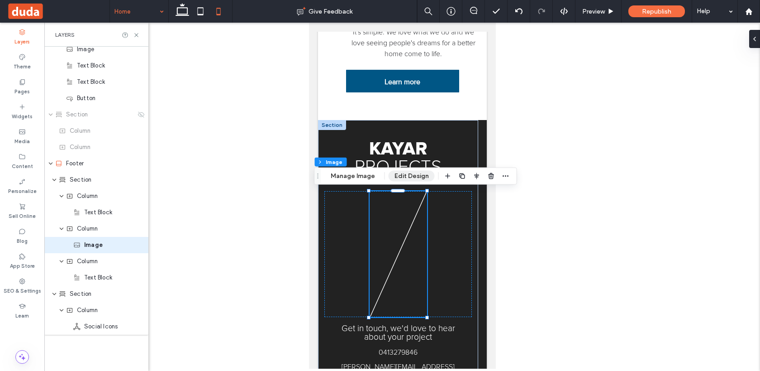
click at [391, 172] on button "Edit Design" at bounding box center [412, 176] width 46 height 11
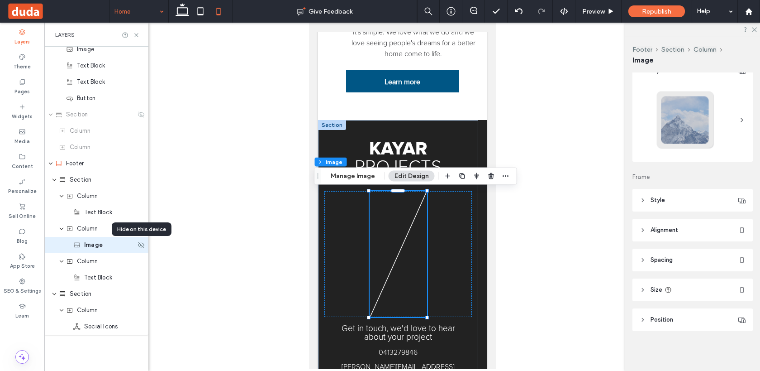
click at [121, 244] on div "Image" at bounding box center [104, 244] width 62 height 9
click at [143, 248] on icon at bounding box center [141, 244] width 7 height 7
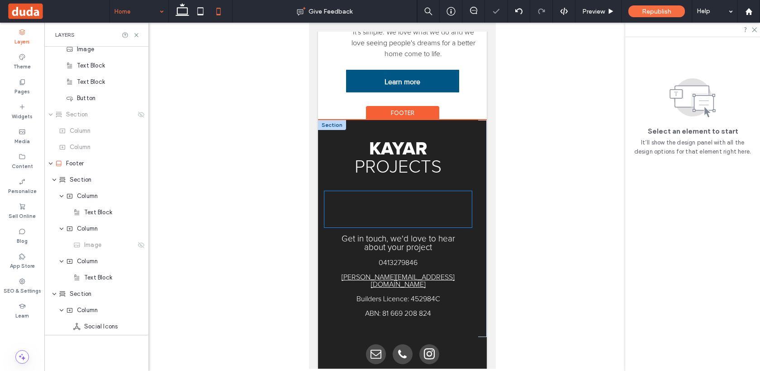
click at [410, 209] on div at bounding box center [398, 209] width 148 height 36
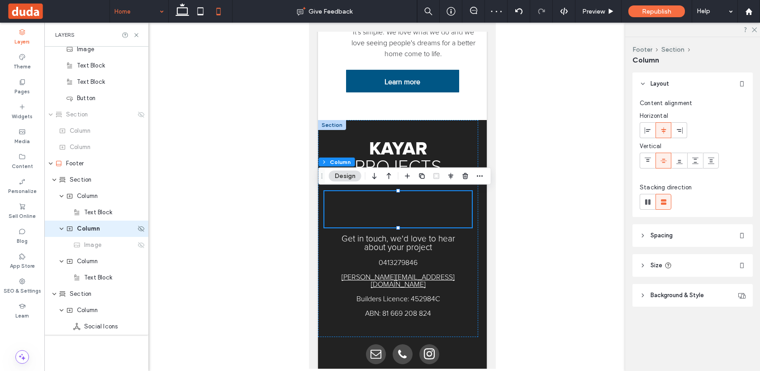
click at [148, 231] on div "Column" at bounding box center [96, 228] width 104 height 16
click at [141, 230] on icon at bounding box center [141, 228] width 7 height 7
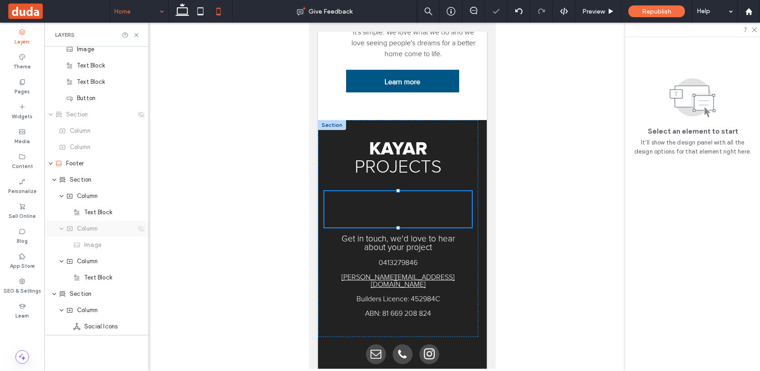
scroll to position [548, 0]
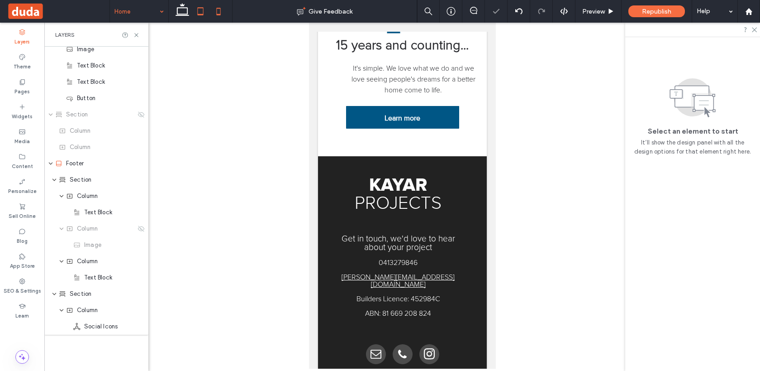
click at [194, 8] on icon at bounding box center [200, 11] width 18 height 18
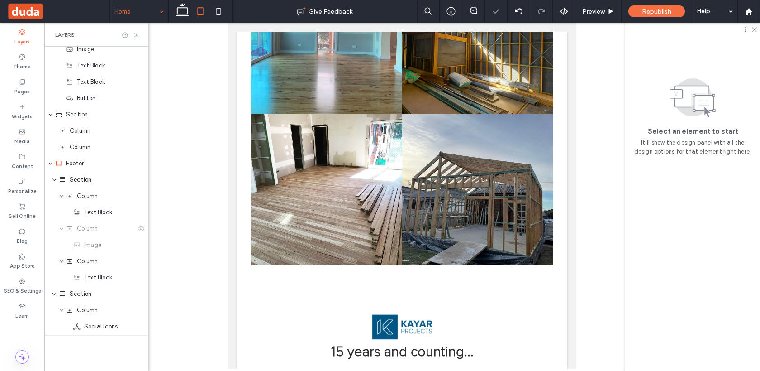
scroll to position [445, 0]
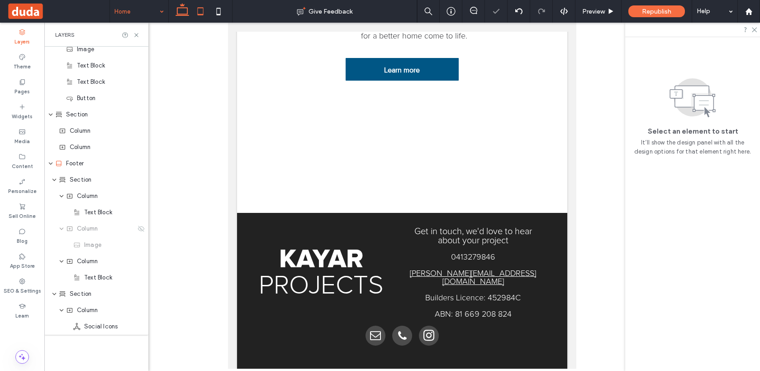
click at [185, 12] on icon at bounding box center [182, 11] width 18 height 18
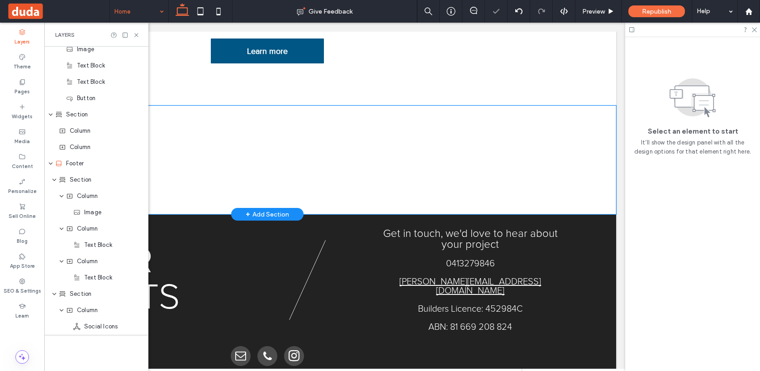
scroll to position [0, 0]
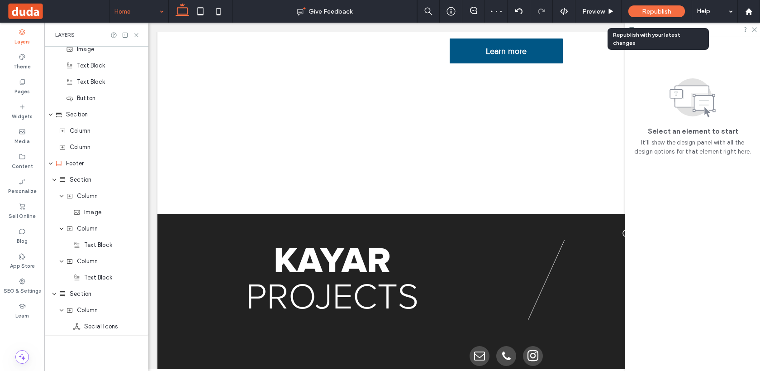
click at [667, 13] on span "Republish" at bounding box center [656, 12] width 29 height 8
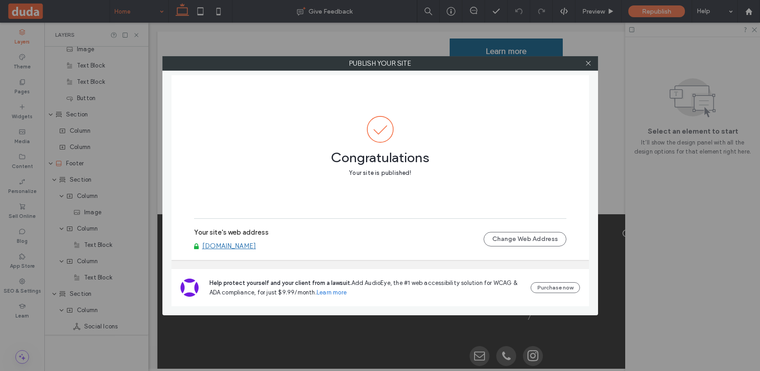
click at [243, 247] on link "[DOMAIN_NAME]" at bounding box center [229, 246] width 54 height 8
click at [591, 60] on icon at bounding box center [588, 63] width 7 height 7
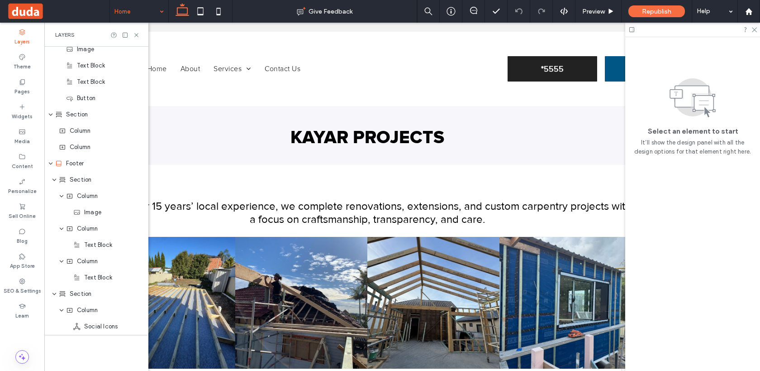
scroll to position [0, 239]
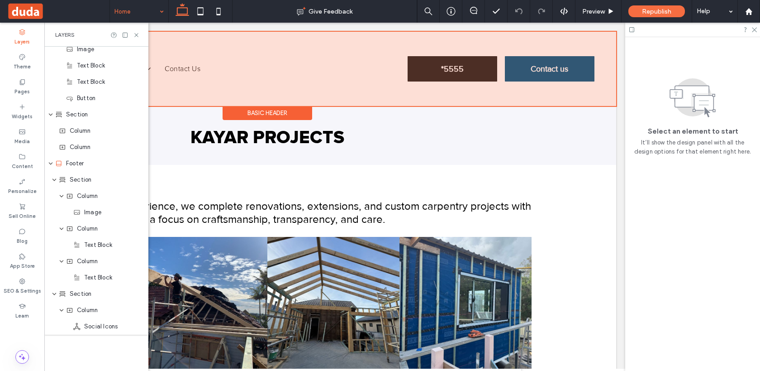
click at [455, 76] on div at bounding box center [268, 69] width 698 height 74
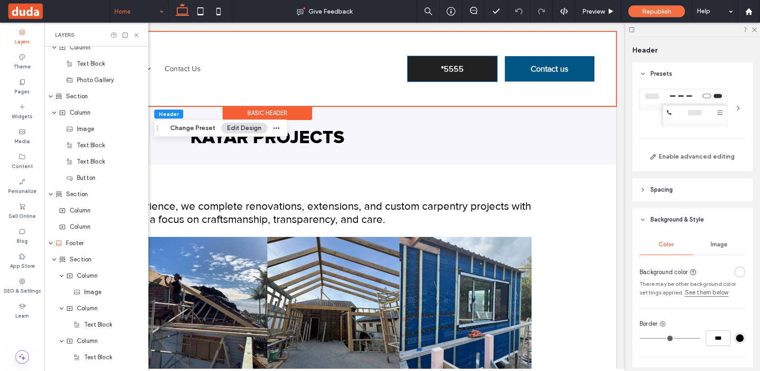
scroll to position [124, 0]
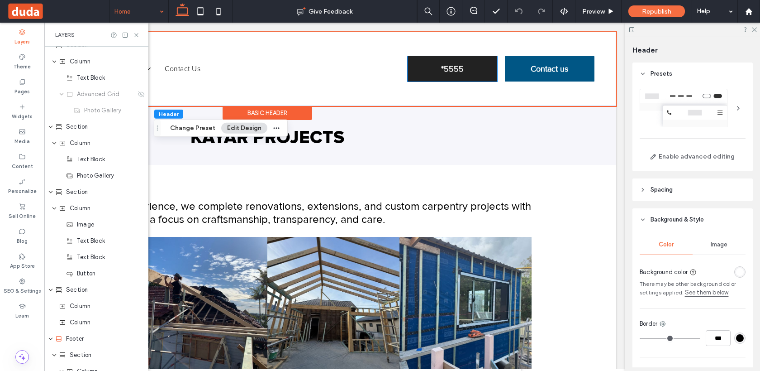
click at [455, 70] on span "*5555" at bounding box center [452, 69] width 23 height 10
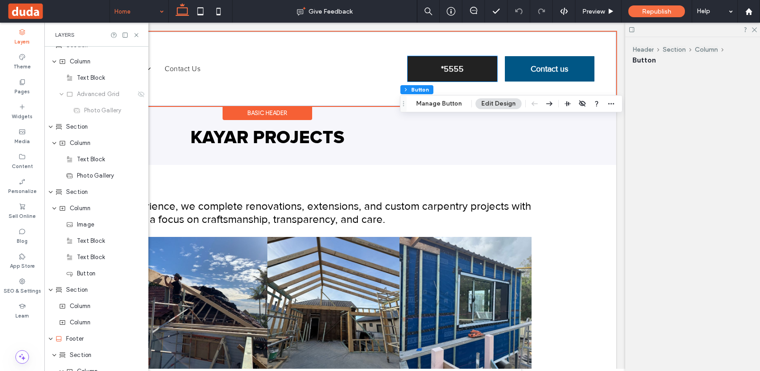
scroll to position [0, 0]
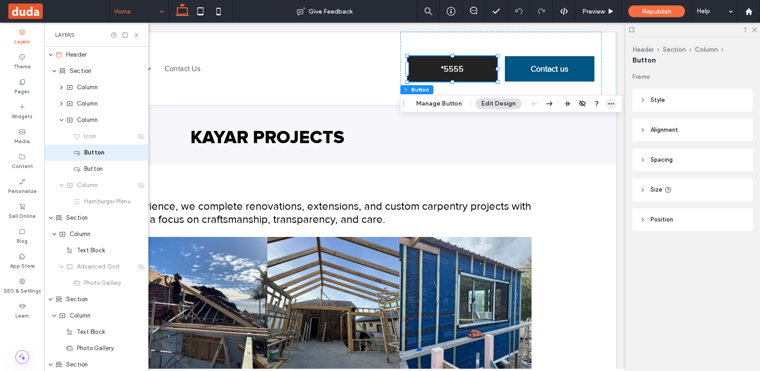
click at [608, 104] on icon "button" at bounding box center [611, 103] width 7 height 7
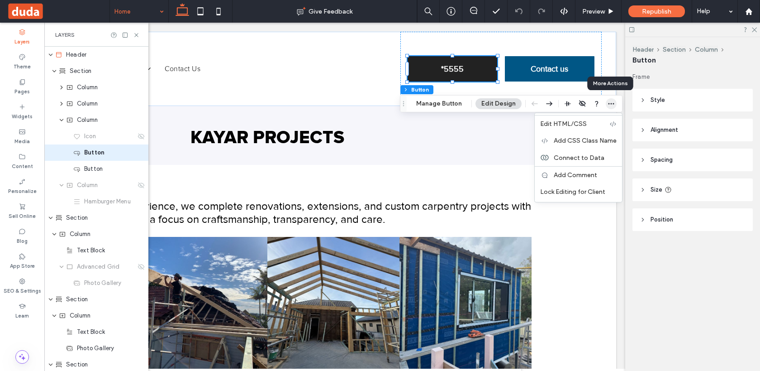
click at [608, 104] on icon "button" at bounding box center [611, 103] width 7 height 7
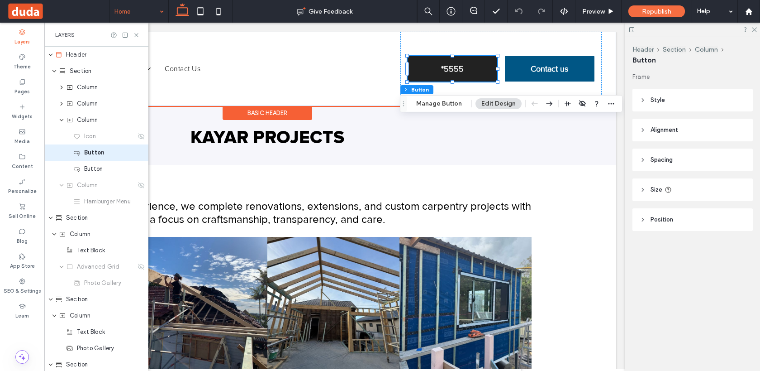
click at [464, 66] on link "*5555" at bounding box center [453, 68] width 90 height 25
click at [445, 107] on button "Manage Button" at bounding box center [438, 103] width 57 height 11
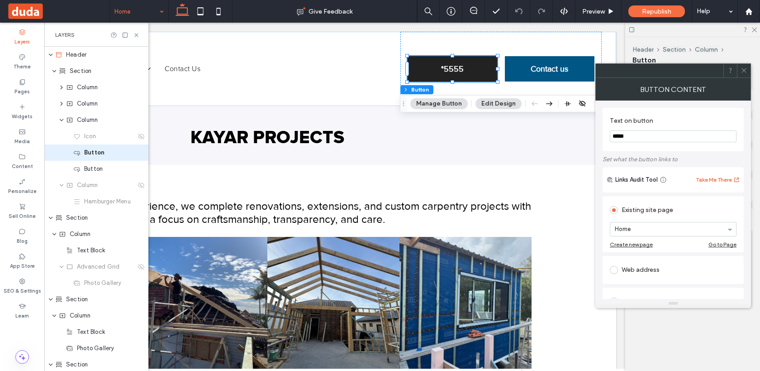
click at [742, 68] on icon at bounding box center [744, 70] width 7 height 7
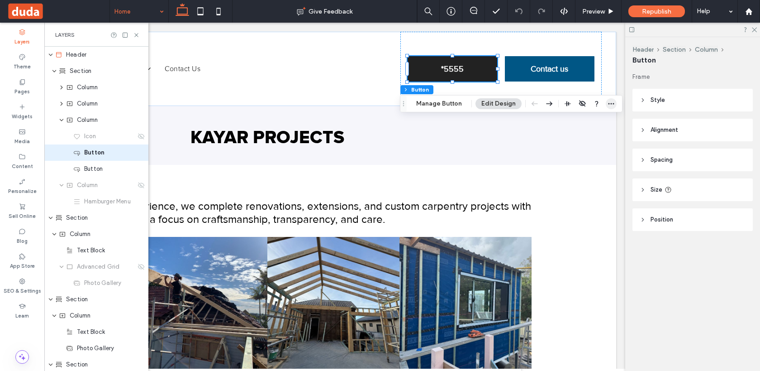
click at [611, 104] on icon "button" at bounding box center [611, 103] width 7 height 7
click at [96, 153] on span "Button" at bounding box center [94, 152] width 20 height 9
click at [428, 104] on button "Manage Button" at bounding box center [438, 103] width 57 height 11
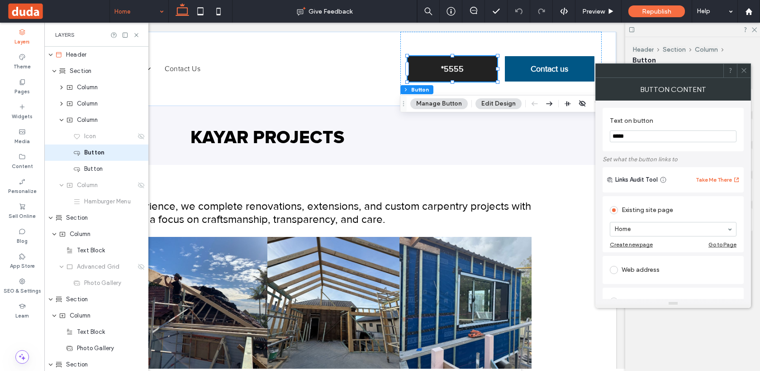
click at [412, 103] on button "Manage Button" at bounding box center [438, 103] width 57 height 11
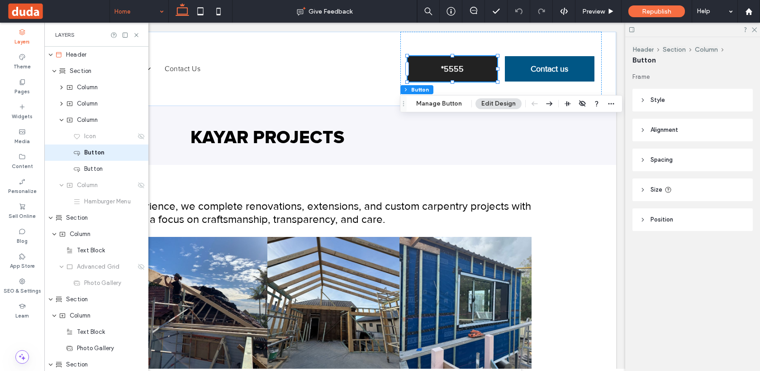
click at [402, 102] on icon "Drag" at bounding box center [403, 103] width 7 height 6
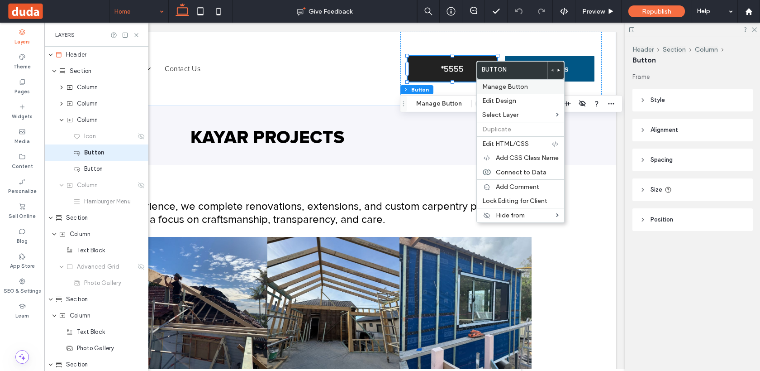
click at [530, 86] on label "Manage Button" at bounding box center [520, 87] width 76 height 8
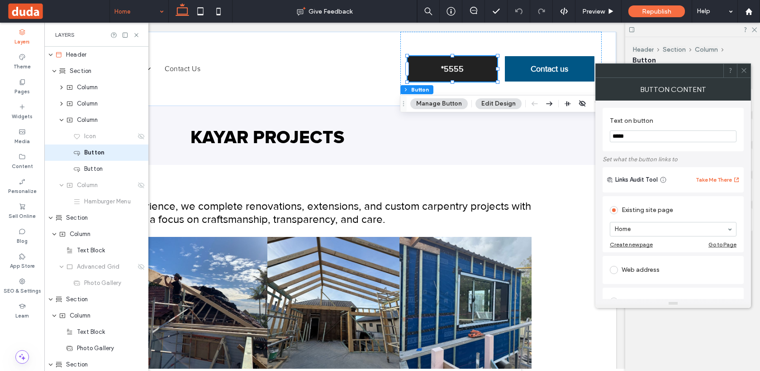
click at [742, 70] on icon at bounding box center [744, 70] width 7 height 7
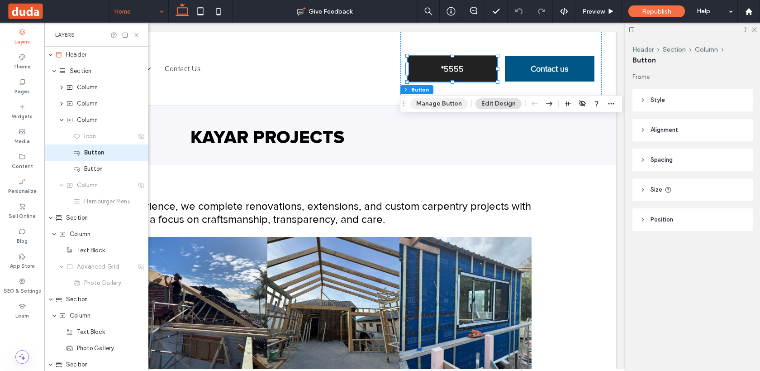
click at [439, 104] on button "Manage Button" at bounding box center [438, 103] width 57 height 11
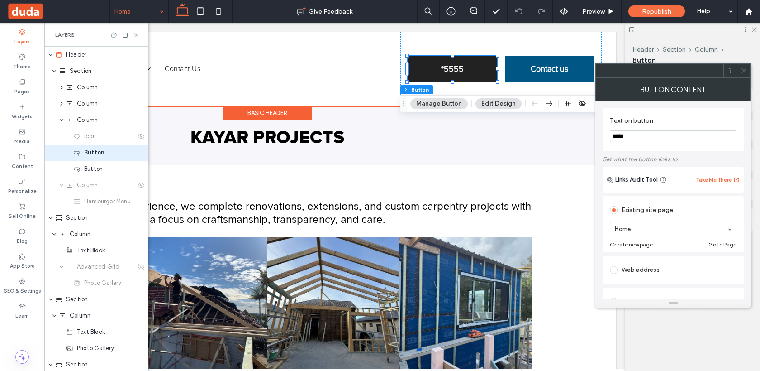
click at [469, 65] on link "*5555" at bounding box center [453, 68] width 90 height 25
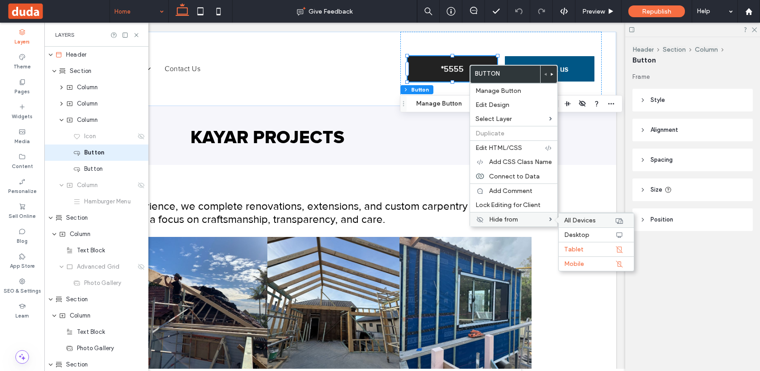
click at [580, 221] on span "All Devices" at bounding box center [580, 220] width 32 height 8
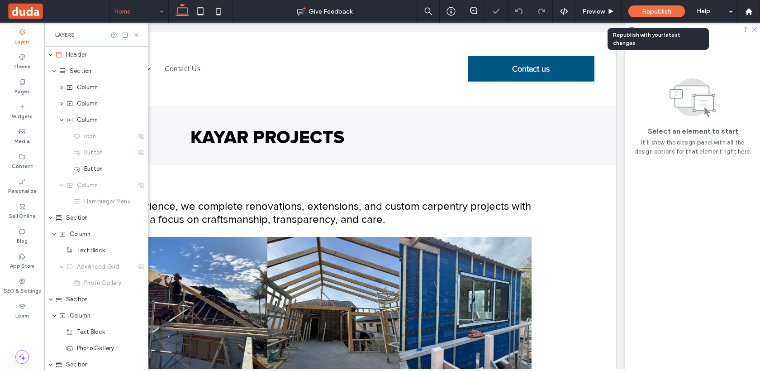
click at [638, 14] on div "Republish" at bounding box center [657, 11] width 57 height 12
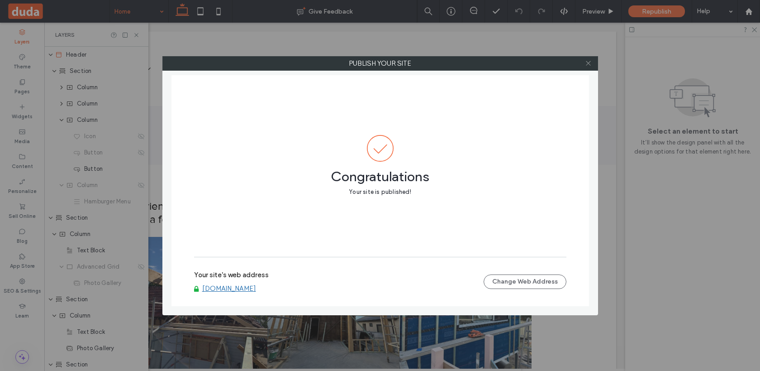
click at [590, 65] on use at bounding box center [588, 63] width 5 height 5
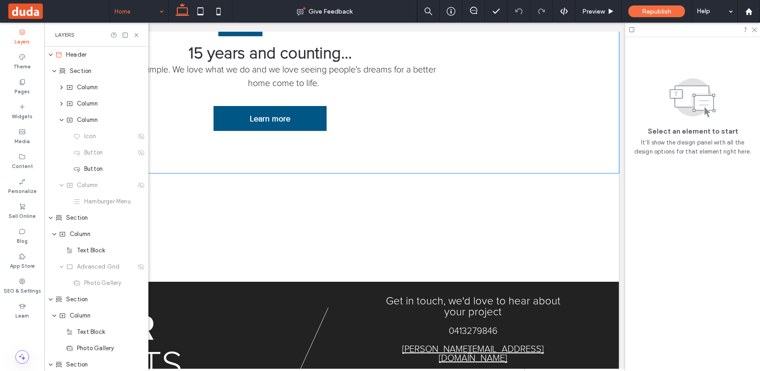
scroll to position [558, 0]
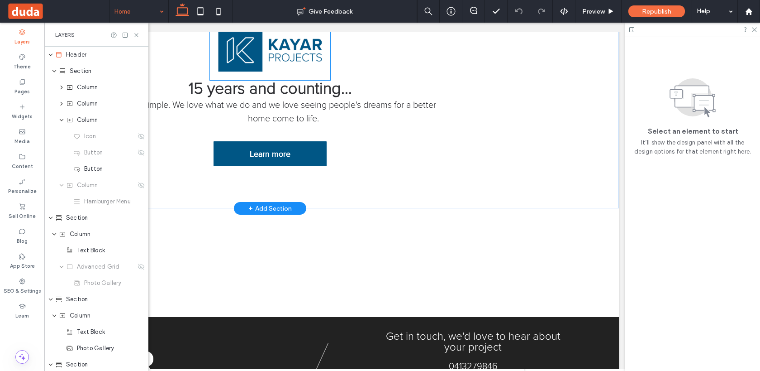
click at [316, 72] on img at bounding box center [270, 50] width 120 height 60
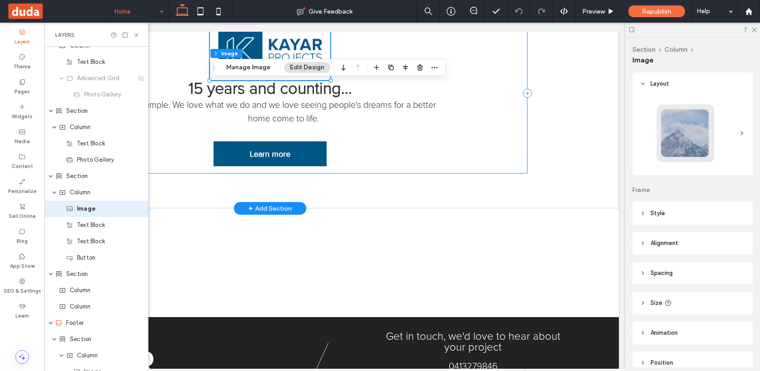
click at [473, 100] on div "15 years and counting... It's simple. We love what we do and we love seeing peo…" at bounding box center [270, 93] width 515 height 160
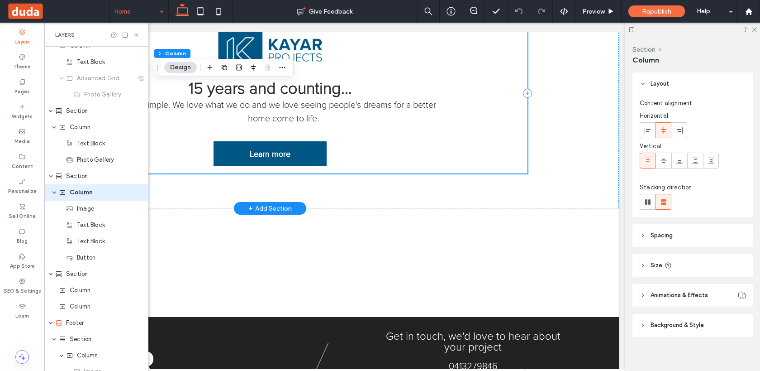
scroll to position [172, 0]
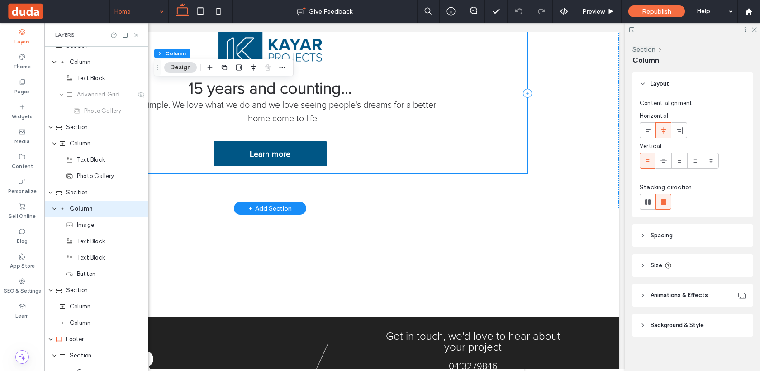
click at [473, 100] on div "15 years and counting... It's simple. We love what we do and we love seeing peo…" at bounding box center [270, 93] width 515 height 160
click at [665, 164] on icon at bounding box center [663, 160] width 7 height 7
click at [644, 124] on span at bounding box center [647, 130] width 7 height 15
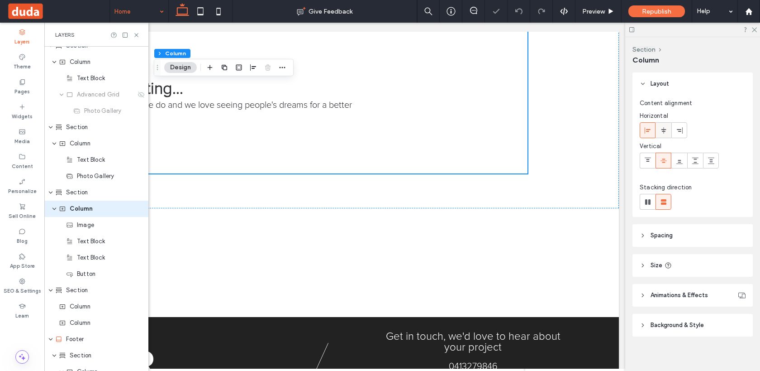
click at [661, 129] on icon at bounding box center [663, 130] width 7 height 7
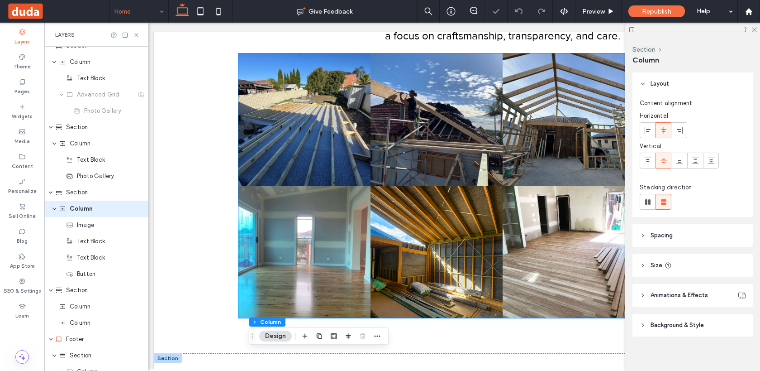
scroll to position [0, 0]
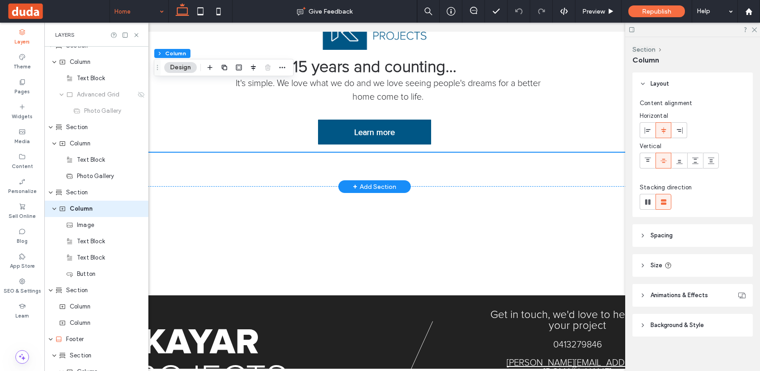
scroll to position [590, 0]
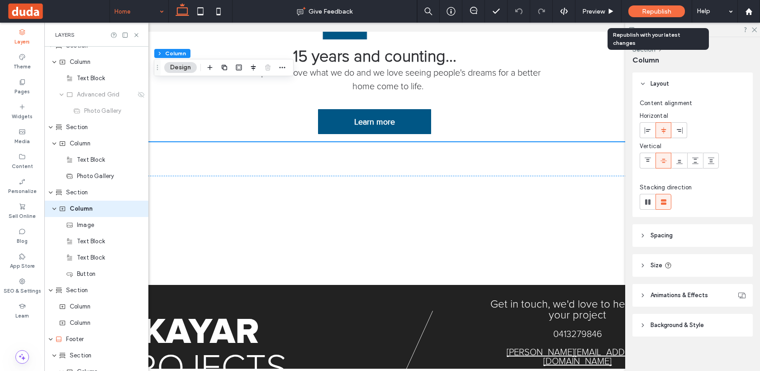
click at [655, 15] on div "Republish" at bounding box center [657, 11] width 57 height 12
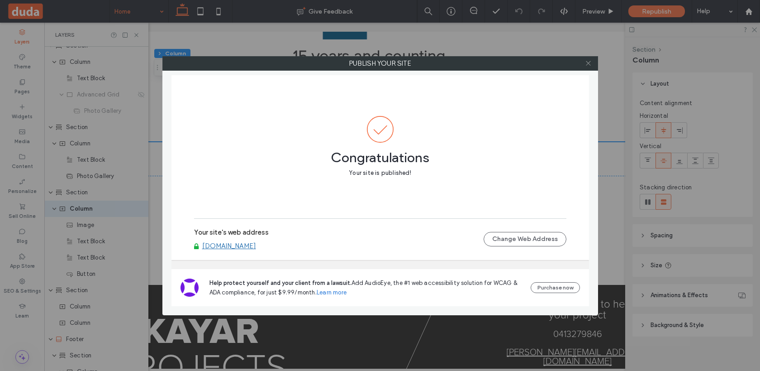
click at [590, 57] on span at bounding box center [588, 64] width 7 height 14
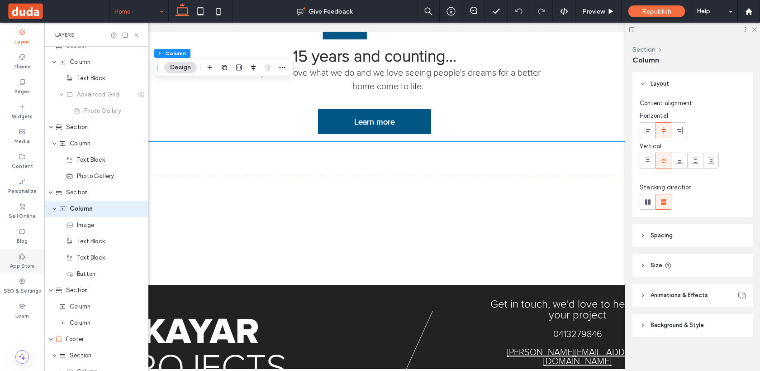
click at [15, 260] on label "App Store" at bounding box center [22, 265] width 25 height 10
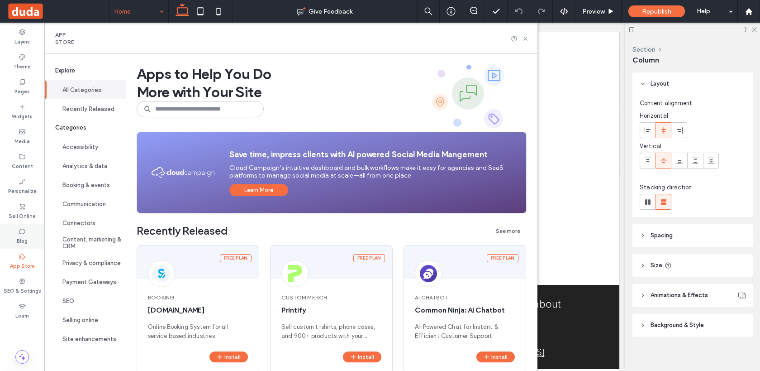
click at [20, 230] on icon at bounding box center [22, 231] width 7 height 7
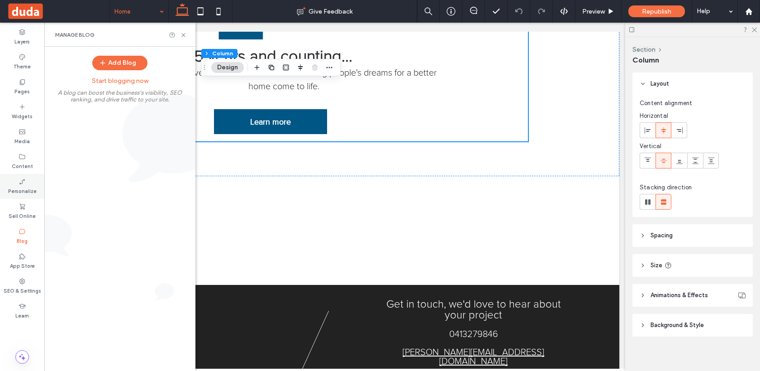
click at [24, 191] on label "Personalize" at bounding box center [22, 190] width 29 height 10
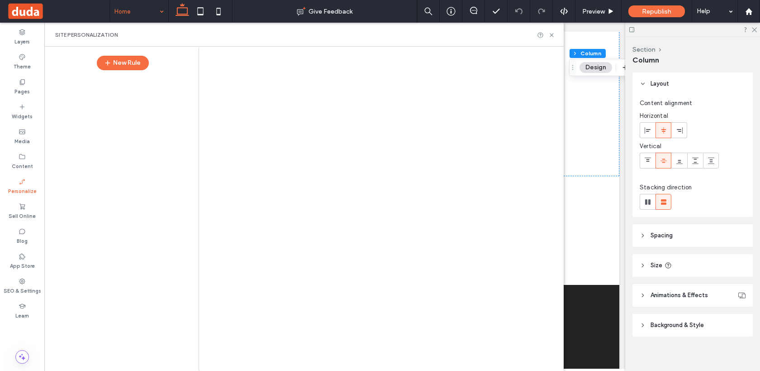
click at [24, 157] on div at bounding box center [380, 185] width 760 height 371
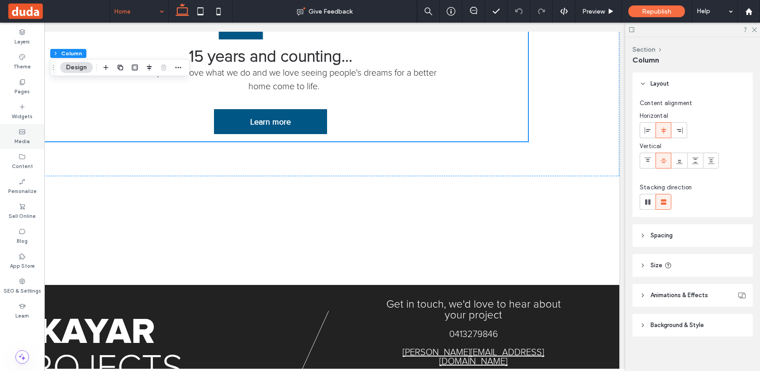
click at [24, 128] on icon at bounding box center [22, 131] width 7 height 7
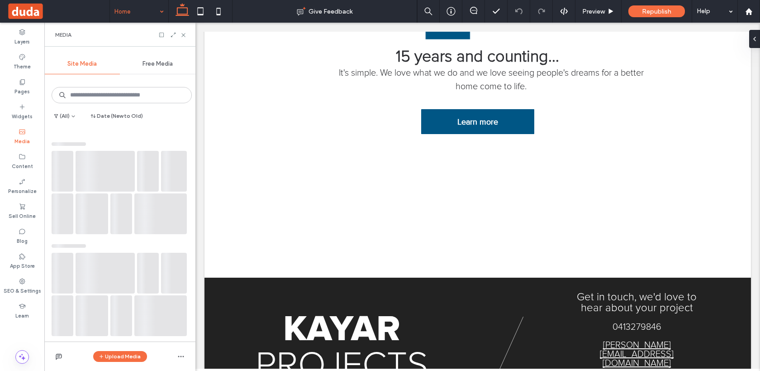
scroll to position [564, 0]
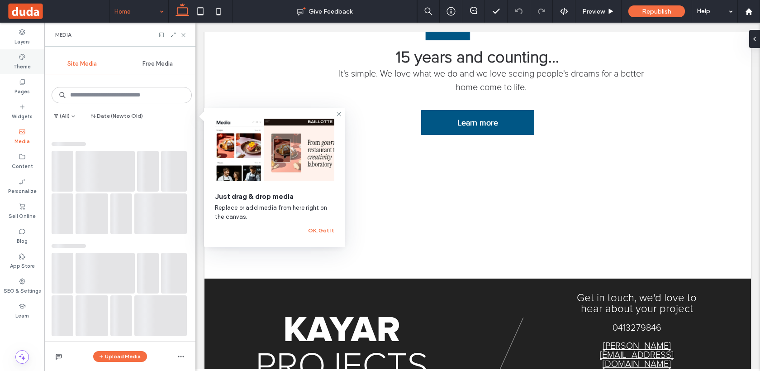
click at [23, 56] on icon at bounding box center [22, 56] width 7 height 7
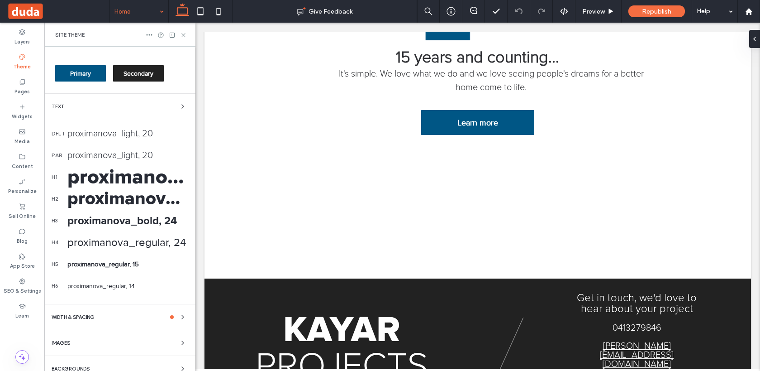
scroll to position [152, 0]
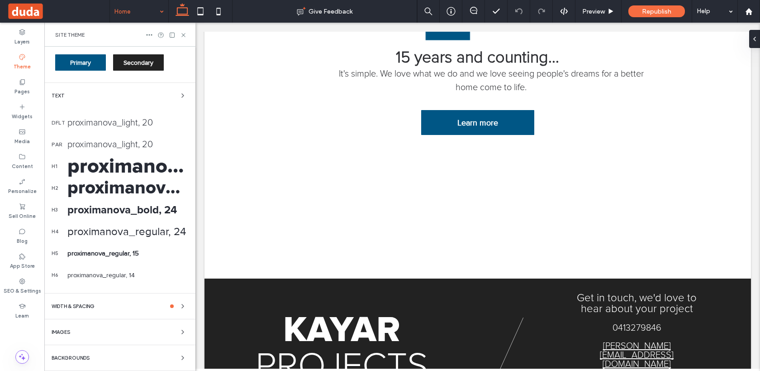
click at [102, 306] on div "WIDTH & SPACING" at bounding box center [120, 305] width 137 height 11
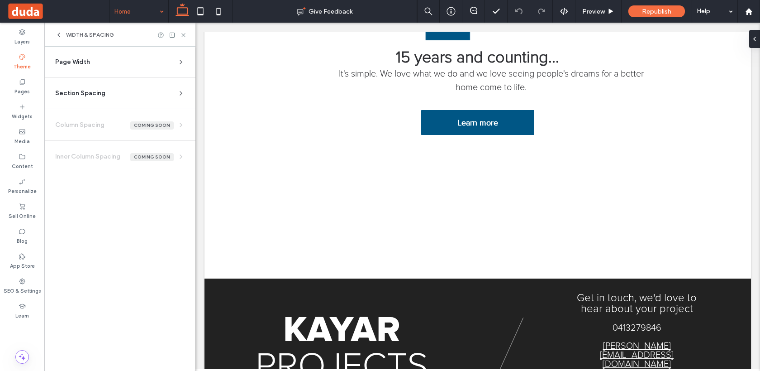
scroll to position [0, 0]
click at [57, 33] on icon at bounding box center [58, 34] width 7 height 7
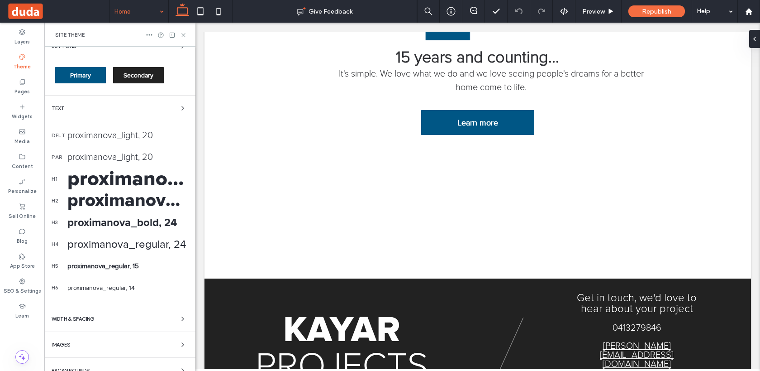
scroll to position [152, 0]
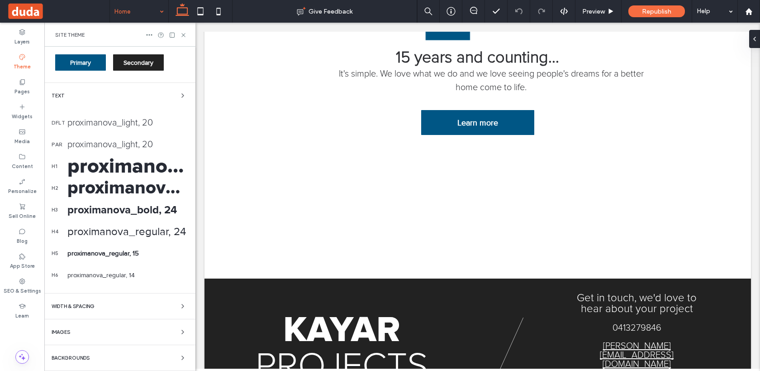
click at [87, 360] on span "Backgrounds" at bounding box center [71, 357] width 38 height 5
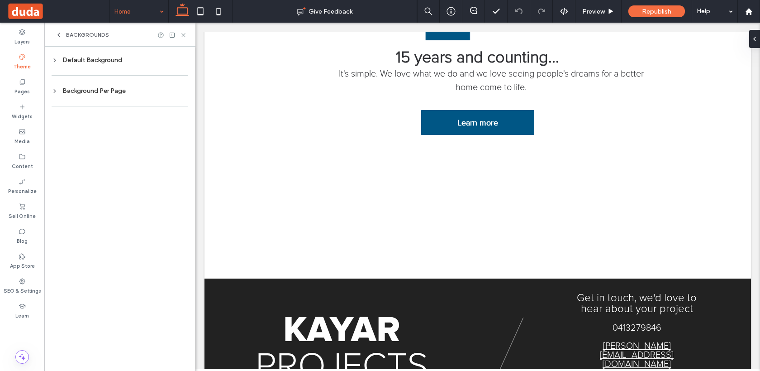
scroll to position [0, 0]
click at [19, 280] on use at bounding box center [22, 281] width 6 height 6
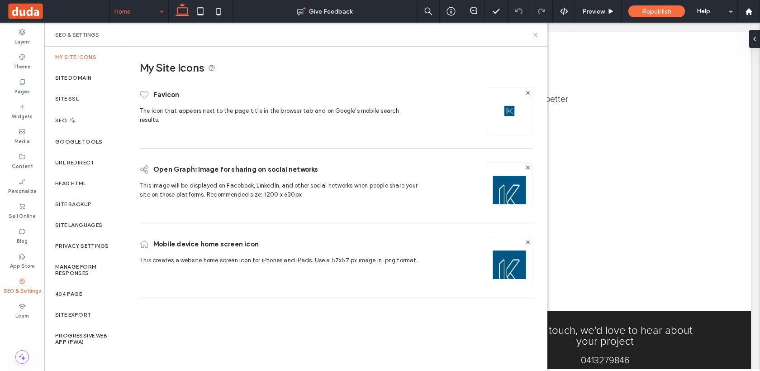
scroll to position [590, 0]
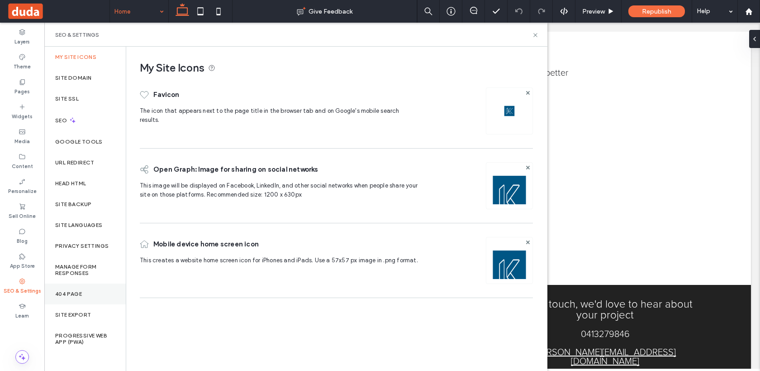
click at [83, 290] on div "404 Page" at bounding box center [84, 293] width 81 height 21
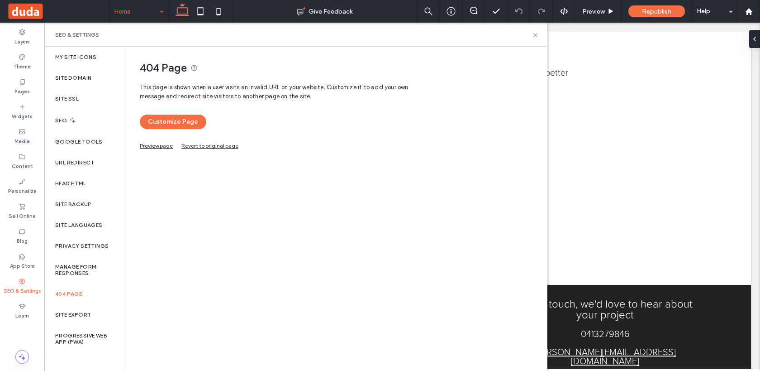
click at [155, 147] on link "Preview page" at bounding box center [156, 144] width 33 height 5
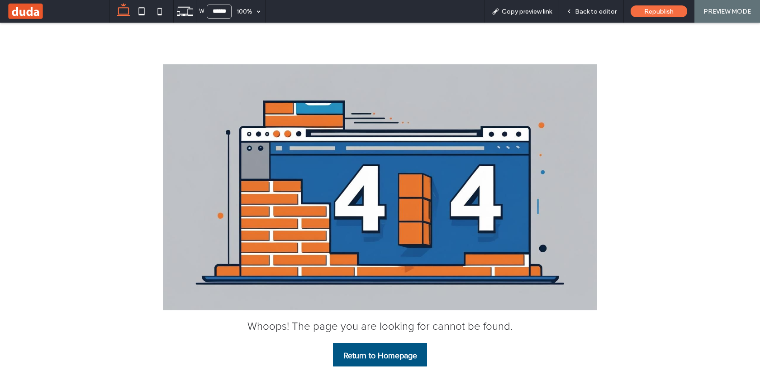
scroll to position [72, 0]
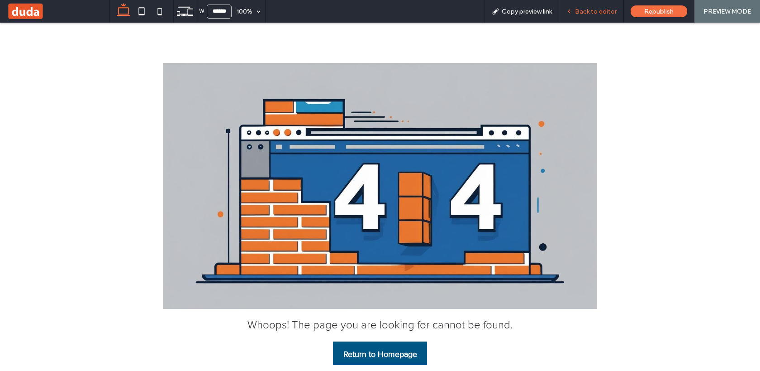
click at [584, 16] on div "Back to editor" at bounding box center [591, 11] width 65 height 23
click at [604, 15] on div "Back to editor" at bounding box center [591, 11] width 65 height 23
click at [605, 10] on span "Back to editor" at bounding box center [596, 12] width 42 height 8
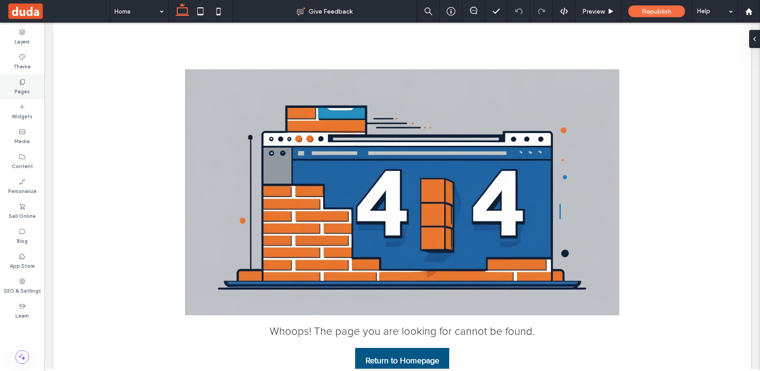
click at [21, 89] on label "Pages" at bounding box center [21, 91] width 15 height 10
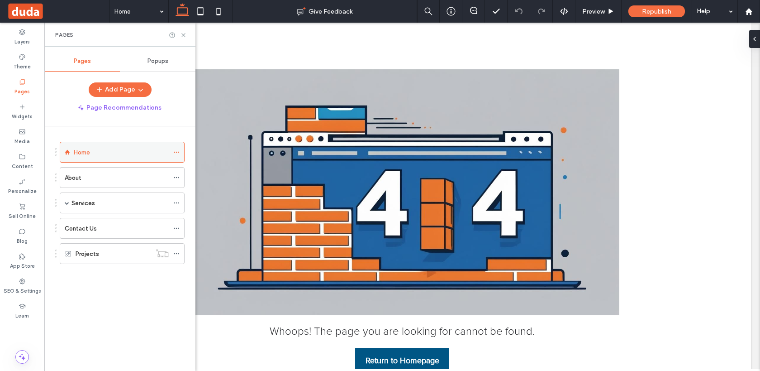
click at [95, 157] on div "Home" at bounding box center [121, 152] width 95 height 20
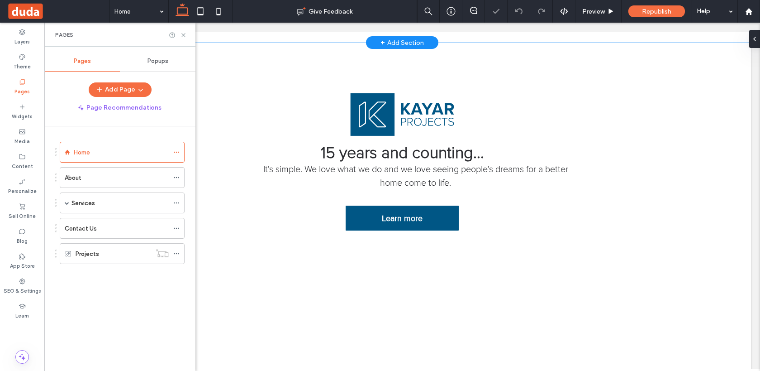
scroll to position [527, 0]
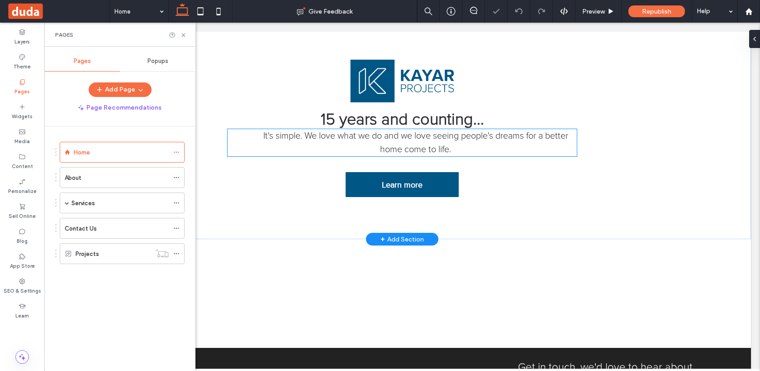
click at [367, 140] on span "It's simple. We love what we do and we love seeing people's dreams for a better…" at bounding box center [415, 142] width 305 height 23
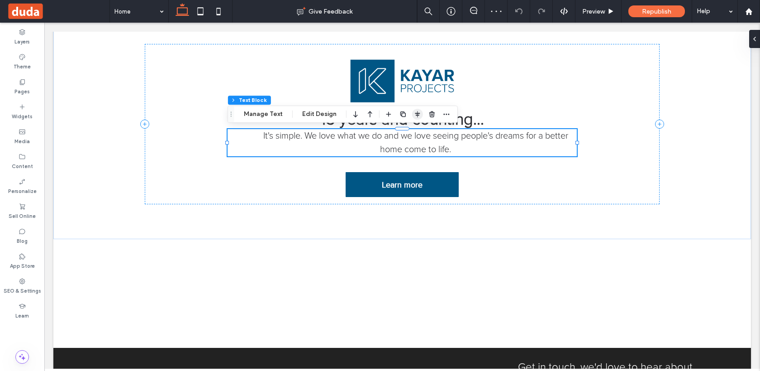
click at [418, 118] on span "button" at bounding box center [417, 114] width 11 height 11
click at [406, 133] on use "center" at bounding box center [408, 132] width 5 height 6
click at [281, 153] on p "It's simple. We love what we do and we love seeing people's dreams for a better…" at bounding box center [402, 142] width 349 height 27
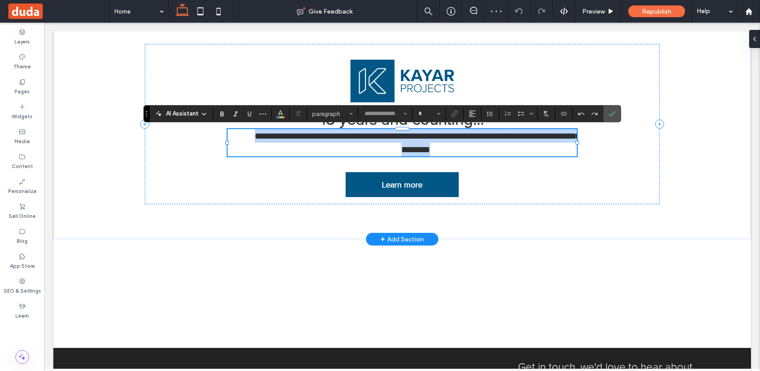
type input "**********"
type input "**"
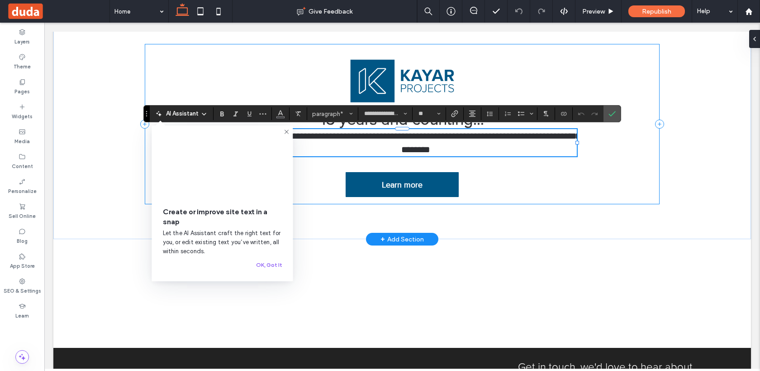
click at [305, 157] on div "**********" at bounding box center [402, 124] width 515 height 160
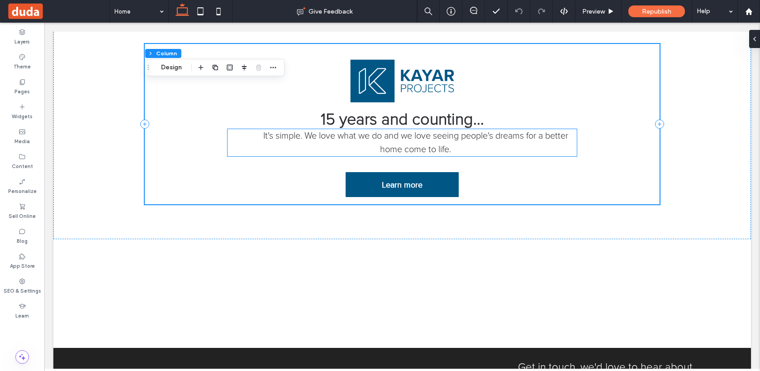
click at [271, 139] on span "It's simple. We love what we do and we love seeing people's dreams for a better…" at bounding box center [415, 142] width 305 height 23
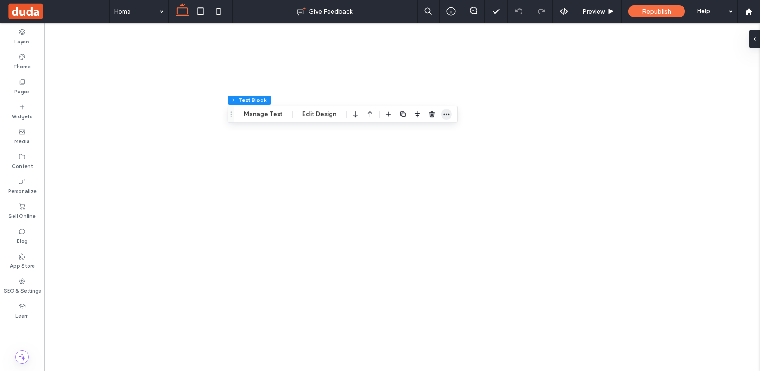
click at [443, 115] on icon "button" at bounding box center [446, 113] width 7 height 7
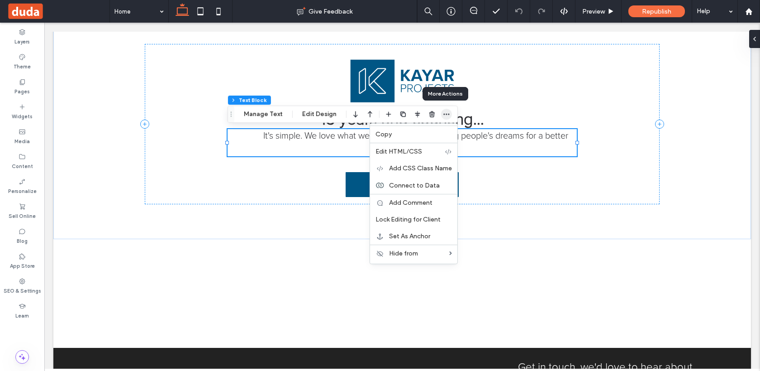
click at [443, 115] on icon "button" at bounding box center [446, 113] width 7 height 7
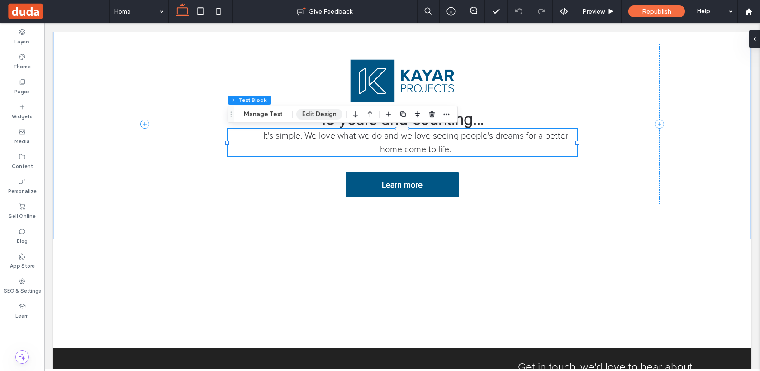
click at [323, 112] on button "Edit Design" at bounding box center [319, 114] width 46 height 11
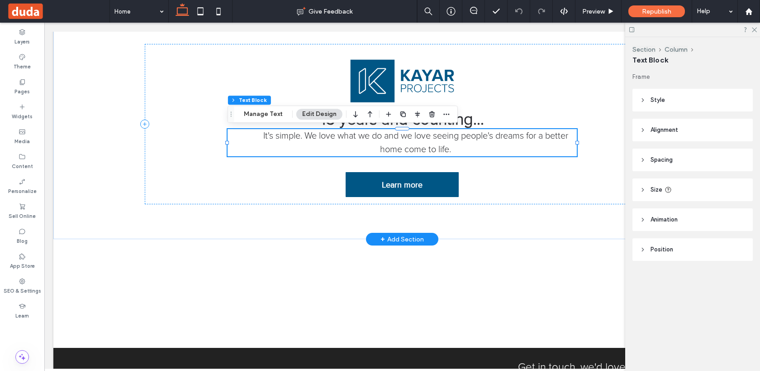
click at [263, 138] on span "It's simple. We love what we do and we love seeing people's dreams for a better…" at bounding box center [415, 142] width 305 height 23
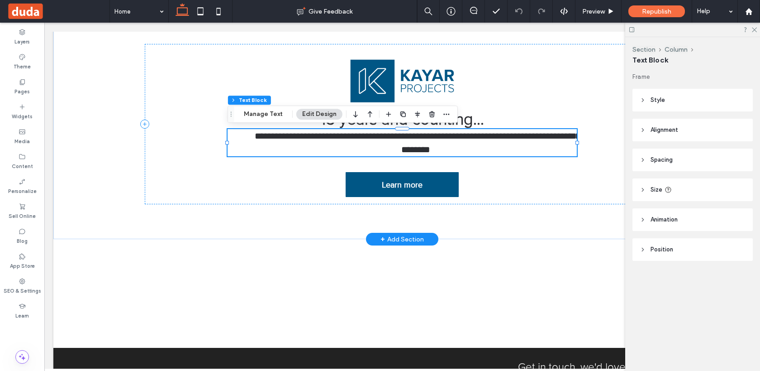
click at [262, 138] on span "**********" at bounding box center [418, 142] width 326 height 23
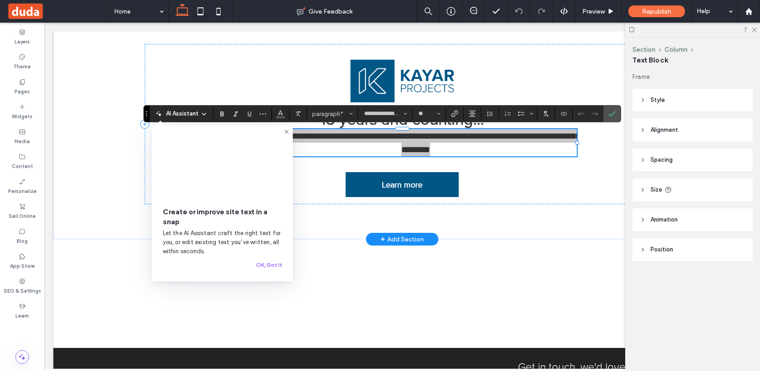
click at [262, 138] on video at bounding box center [222, 166] width 119 height 60
click at [291, 129] on div "Create or improve site text in a snap Let the AI Assistant craft the right text…" at bounding box center [222, 203] width 141 height 156
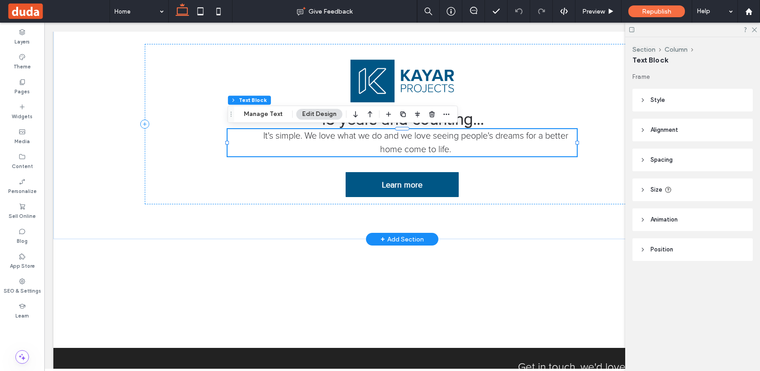
click at [287, 129] on p "It's simple. We love what we do and we love seeing people's dreams for a better…" at bounding box center [402, 142] width 349 height 27
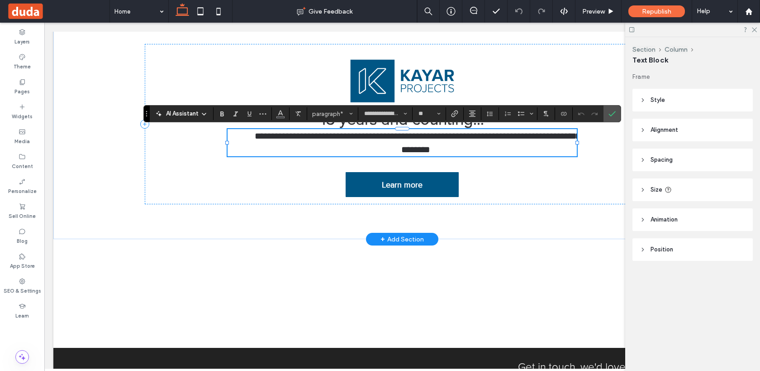
click at [281, 139] on span "**********" at bounding box center [418, 142] width 326 height 23
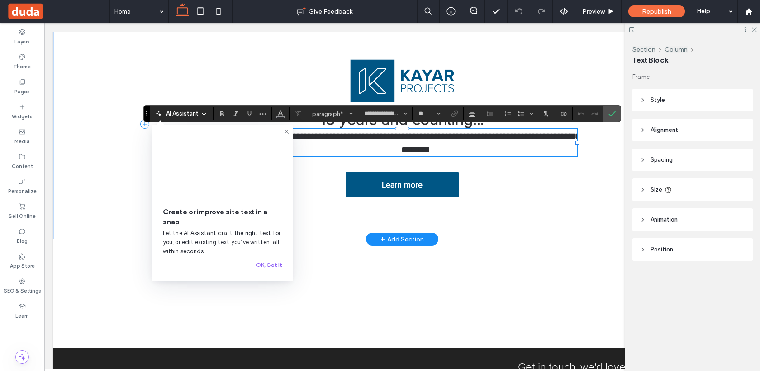
click at [281, 139] on video at bounding box center [222, 166] width 119 height 60
click at [341, 133] on span "**********" at bounding box center [418, 142] width 326 height 23
click at [288, 131] on icon at bounding box center [286, 131] width 7 height 7
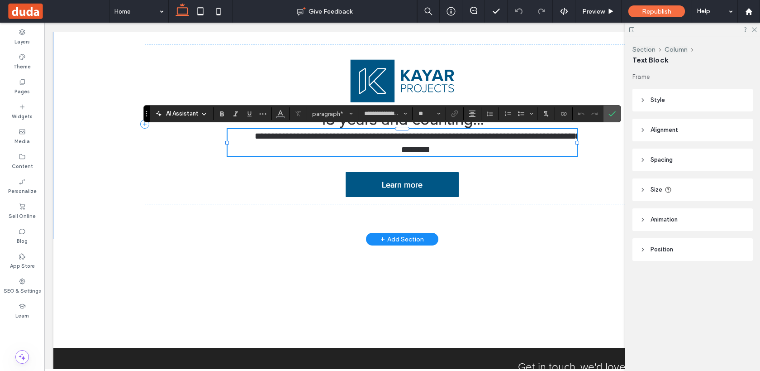
click at [259, 133] on span "**********" at bounding box center [418, 142] width 326 height 23
click at [595, 46] on div "**********" at bounding box center [402, 124] width 515 height 160
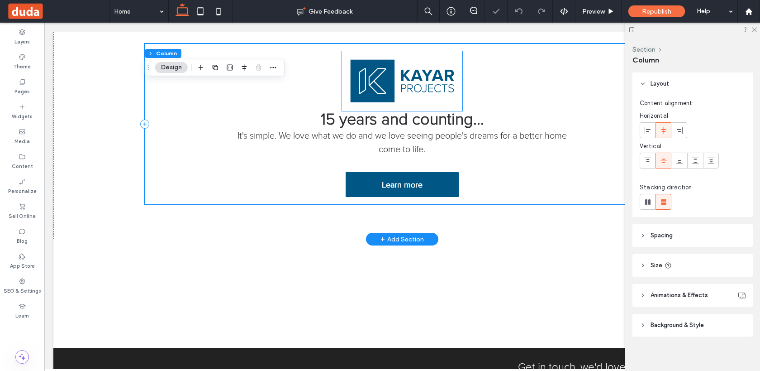
click at [395, 90] on img at bounding box center [402, 81] width 120 height 60
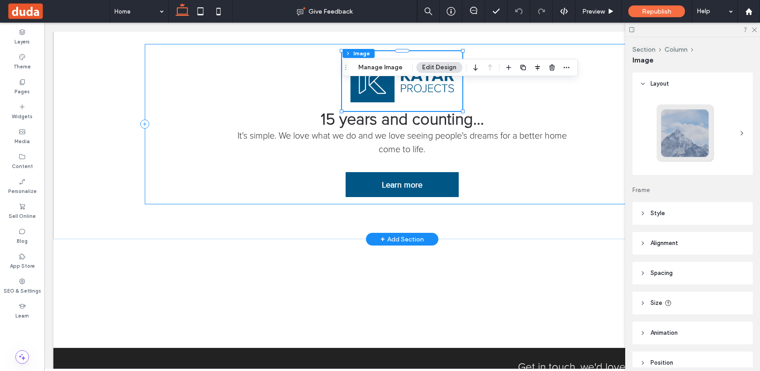
click at [489, 176] on div "15 years and counting... It's simple. We love what we do and we love seeing peo…" at bounding box center [402, 124] width 515 height 160
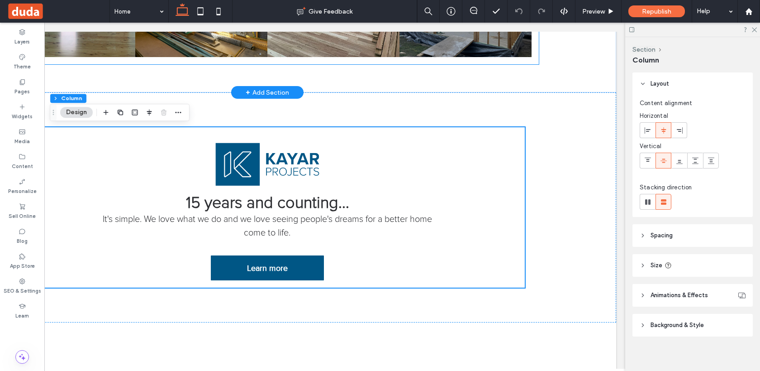
scroll to position [661, 0]
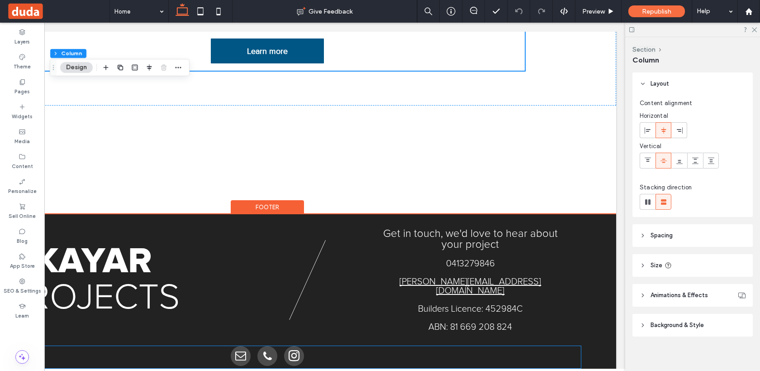
click at [270, 347] on span "phone" at bounding box center [268, 356] width 20 height 20
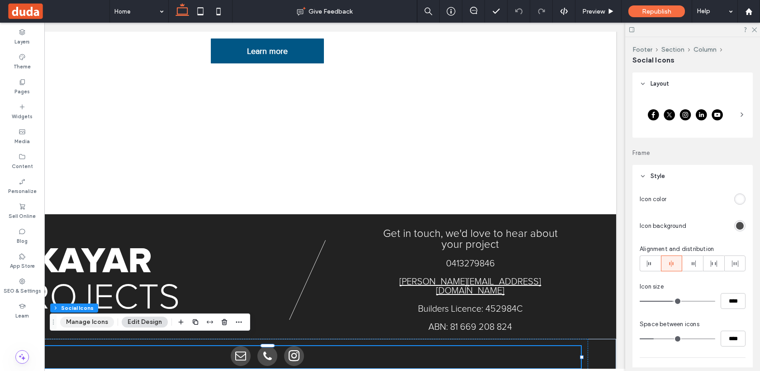
click at [69, 318] on button "Manage Icons" at bounding box center [87, 321] width 54 height 11
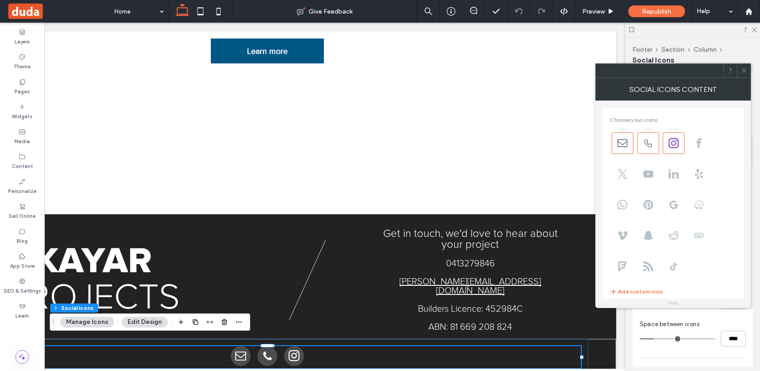
click at [743, 69] on icon at bounding box center [744, 70] width 7 height 7
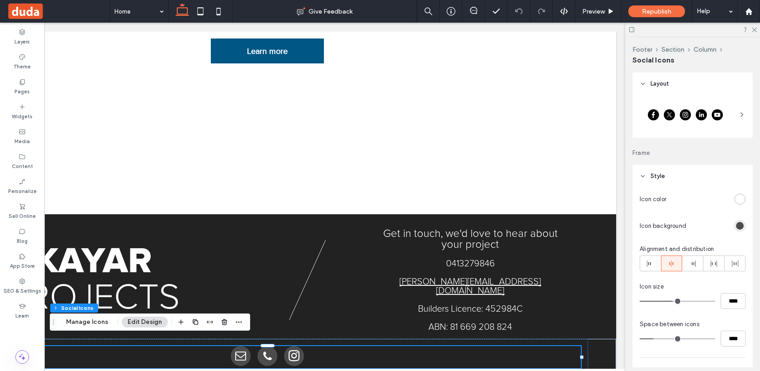
click at [742, 105] on span at bounding box center [742, 115] width 7 height 32
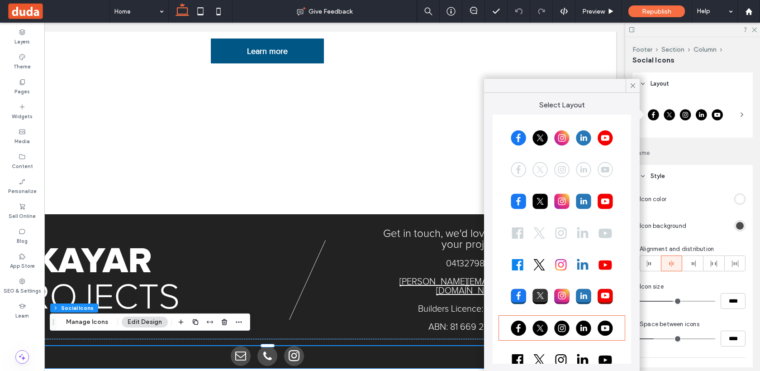
click at [742, 105] on span at bounding box center [742, 115] width 7 height 32
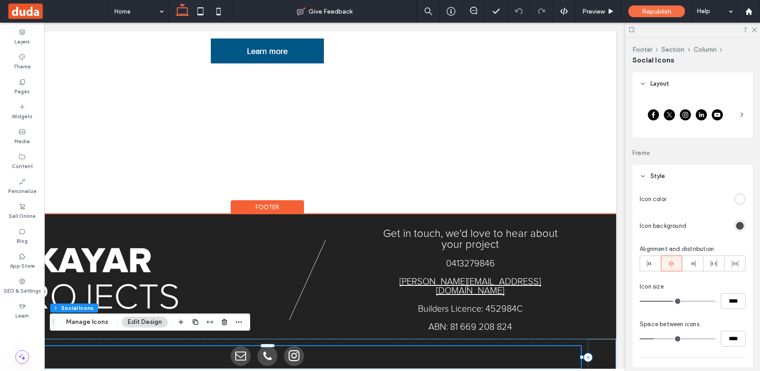
click at [462, 348] on div at bounding box center [268, 357] width 628 height 22
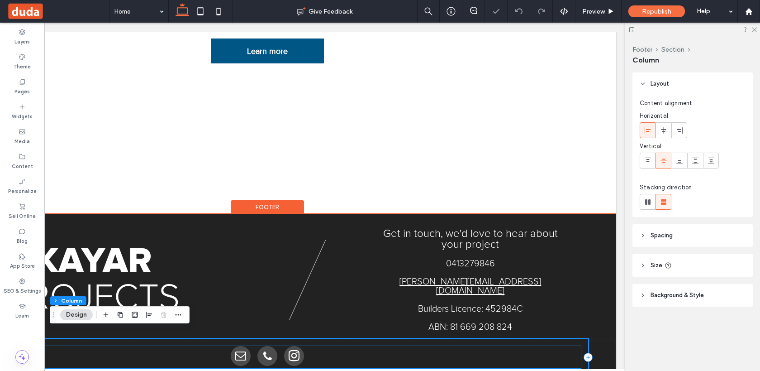
scroll to position [639, 0]
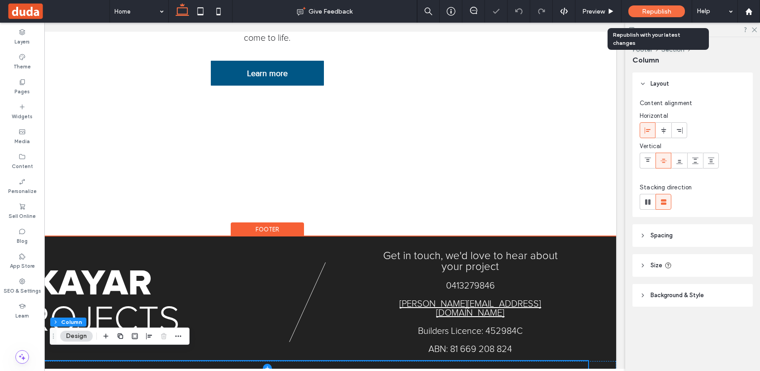
click at [649, 16] on div "Republish" at bounding box center [657, 11] width 57 height 12
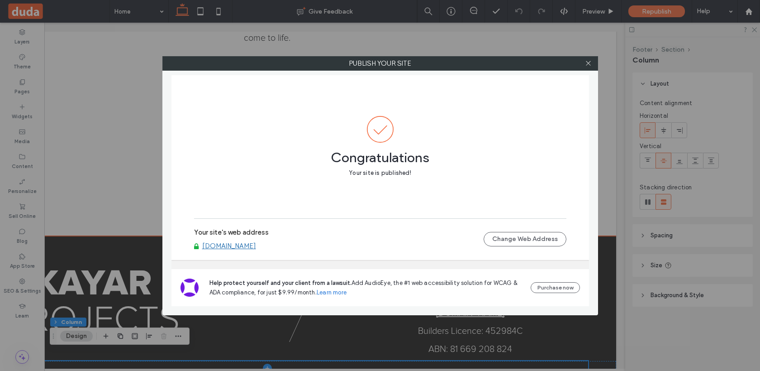
click at [585, 67] on div at bounding box center [589, 64] width 14 height 14
click at [589, 61] on icon at bounding box center [588, 63] width 7 height 7
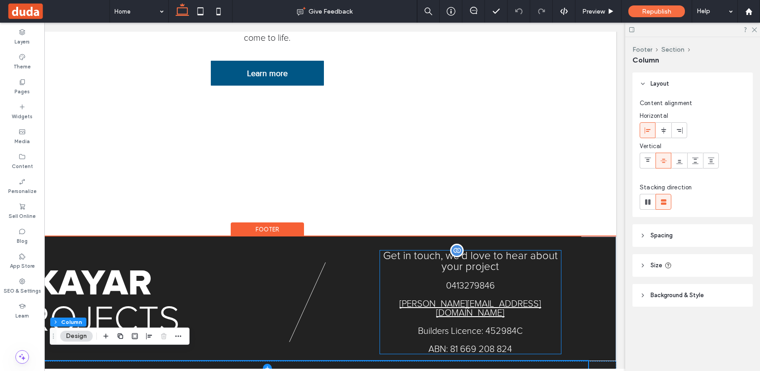
click at [461, 285] on span "0413279846" at bounding box center [470, 285] width 49 height 9
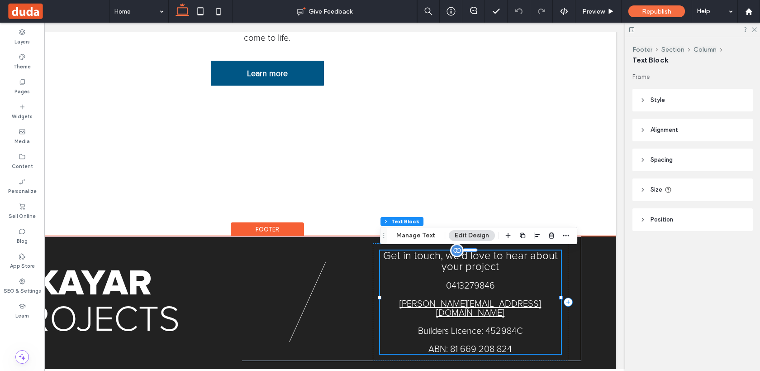
click at [461, 285] on div "Get in touch, we'd love to hear about your project 0413279846 kane@kayarproject…" at bounding box center [470, 301] width 181 height 103
click at [461, 285] on span "0413279846" at bounding box center [470, 285] width 49 height 9
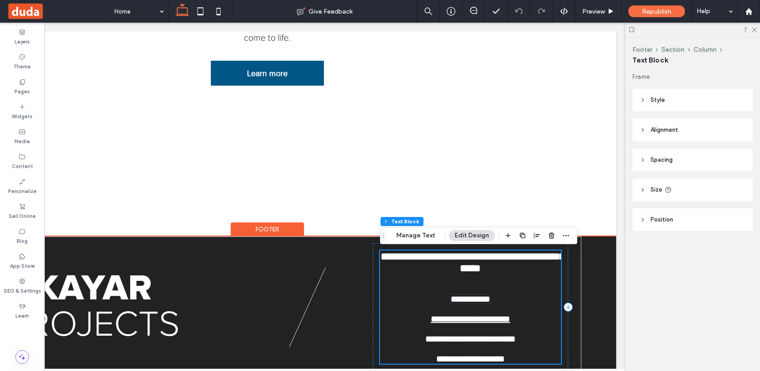
scroll to position [648, 0]
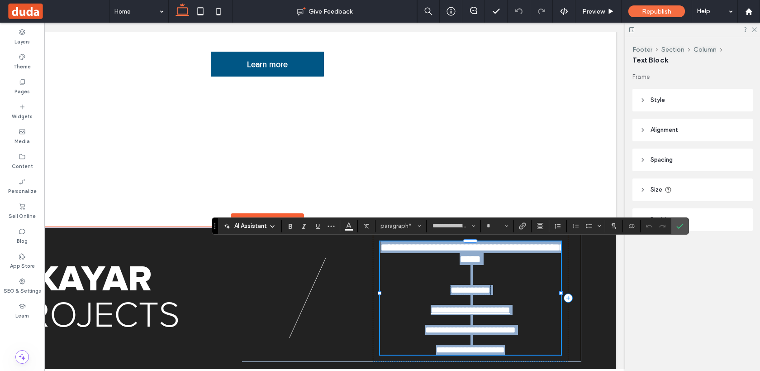
click at [461, 285] on span "**********" at bounding box center [471, 289] width 40 height 9
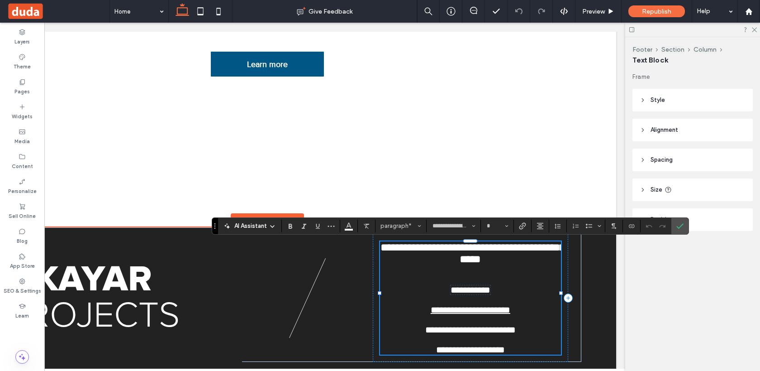
type input "**"
click at [461, 285] on span "**********" at bounding box center [471, 289] width 40 height 9
click at [520, 275] on p at bounding box center [470, 280] width 181 height 10
click at [472, 285] on span "**********" at bounding box center [471, 289] width 40 height 9
click at [520, 229] on span "Link" at bounding box center [521, 225] width 4 height 13
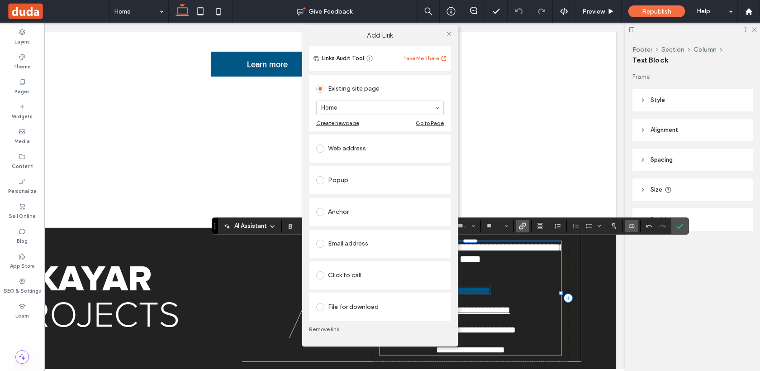
click at [321, 277] on span at bounding box center [320, 275] width 8 height 8
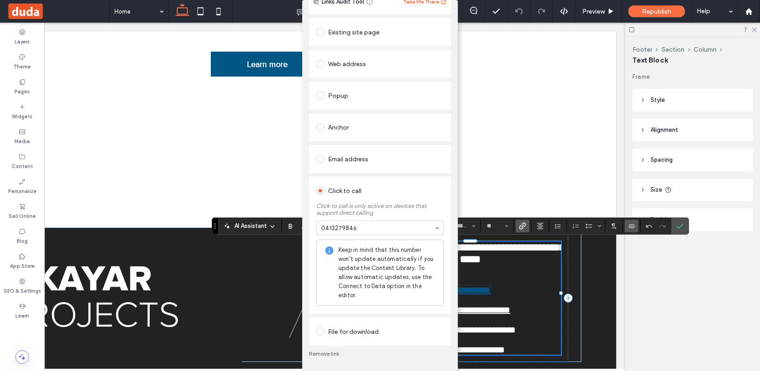
scroll to position [0, 0]
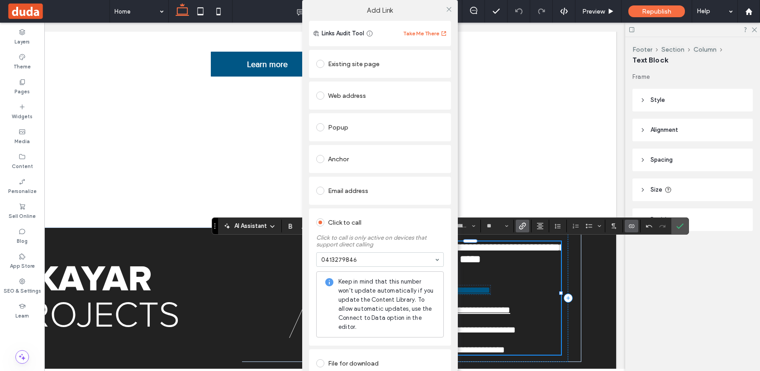
click at [561, 124] on div "Add Link Links Audit Tool Take Me There Existing site page Home Create new page…" at bounding box center [380, 185] width 760 height 371
click at [426, 32] on button "Take Me There" at bounding box center [425, 33] width 44 height 11
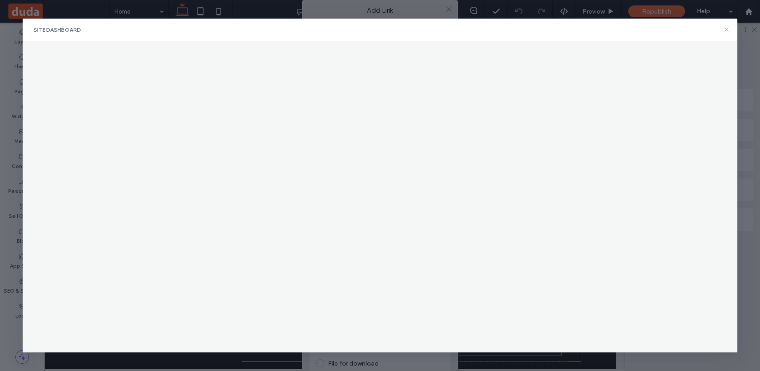
click at [723, 28] on icon at bounding box center [726, 29] width 7 height 7
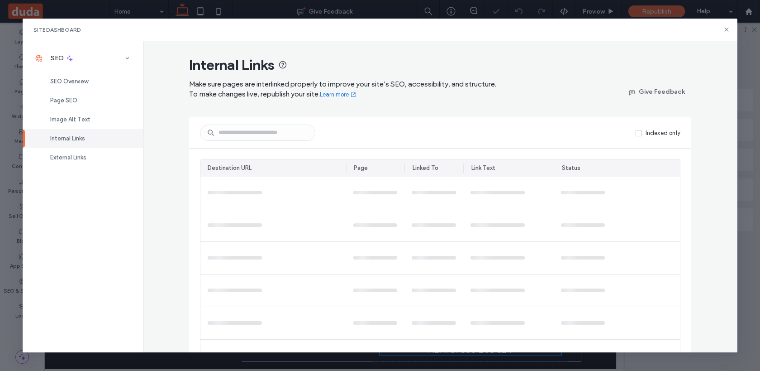
click at [657, 10] on div "Site Dashboard SEO SEO Overview Page SEO Image Alt Text Internal Links External…" at bounding box center [380, 185] width 760 height 371
click at [725, 30] on icon at bounding box center [726, 29] width 7 height 7
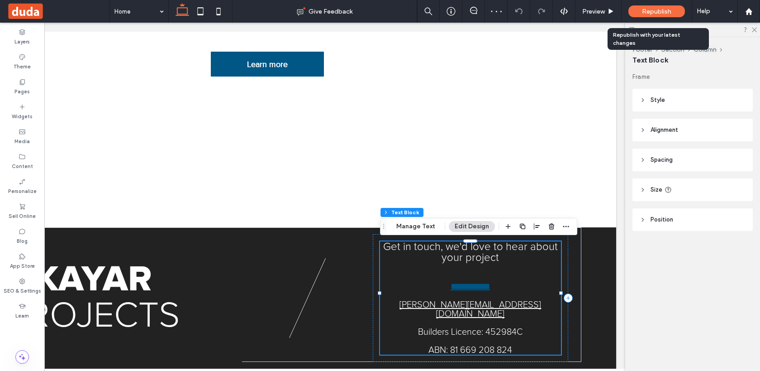
click at [642, 14] on span "Republish" at bounding box center [656, 12] width 29 height 8
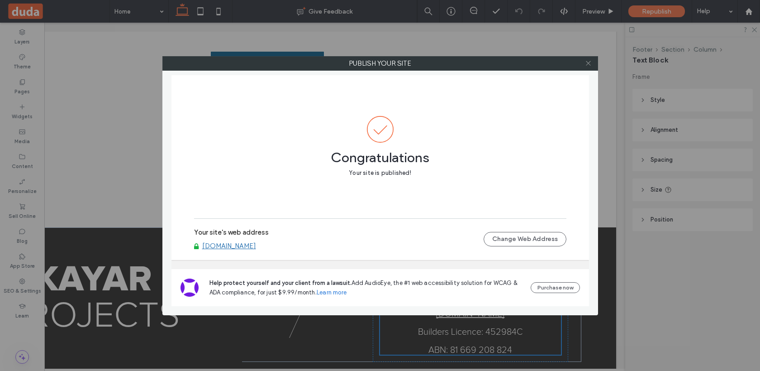
click at [586, 62] on icon at bounding box center [588, 63] width 7 height 7
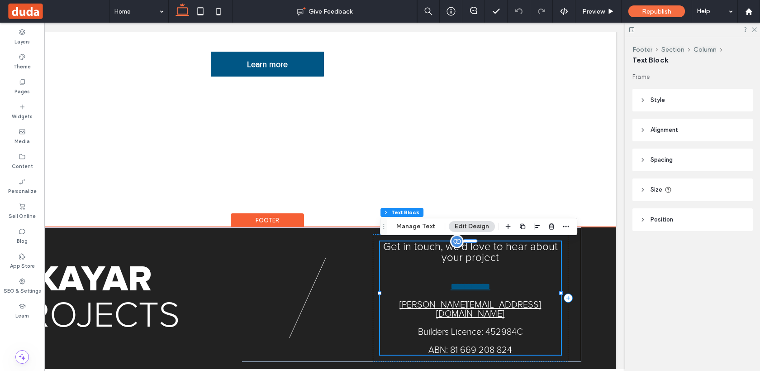
click at [487, 279] on p at bounding box center [470, 276] width 181 height 9
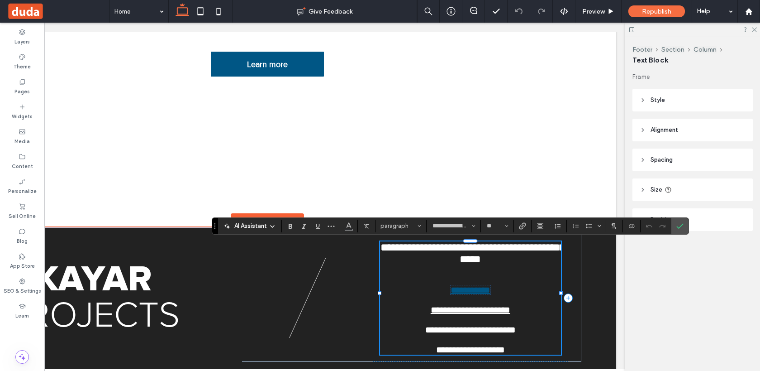
click at [491, 285] on span "**********" at bounding box center [471, 289] width 40 height 9
click at [353, 227] on button "Color" at bounding box center [349, 225] width 14 height 13
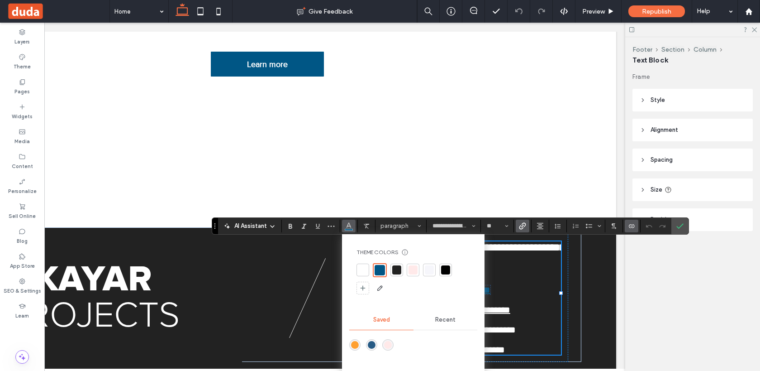
click at [362, 272] on div at bounding box center [362, 269] width 9 height 9
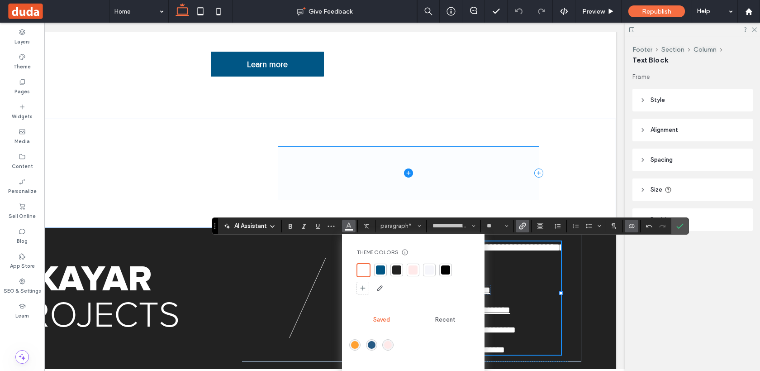
drag, startPoint x: 417, startPoint y: 184, endPoint x: 455, endPoint y: 151, distance: 50.7
click at [455, 151] on span at bounding box center [408, 173] width 261 height 53
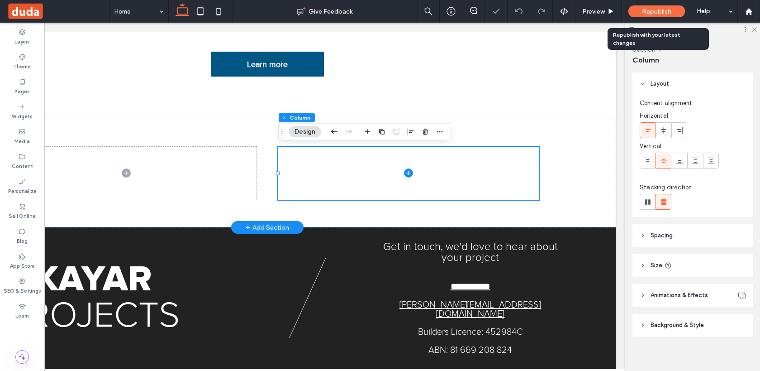
click at [658, 10] on span "Republish" at bounding box center [656, 12] width 29 height 8
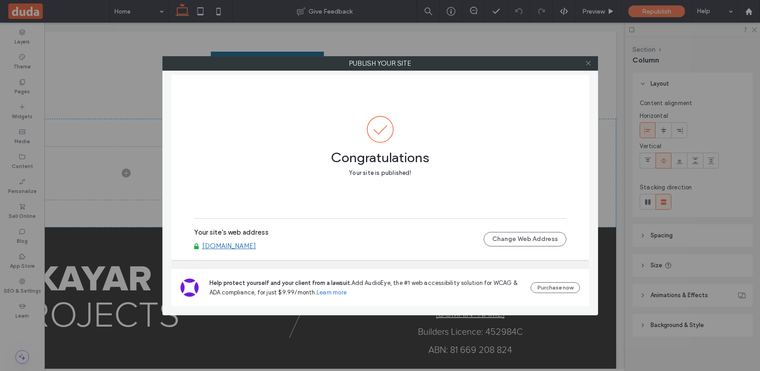
click at [591, 64] on icon at bounding box center [588, 63] width 7 height 7
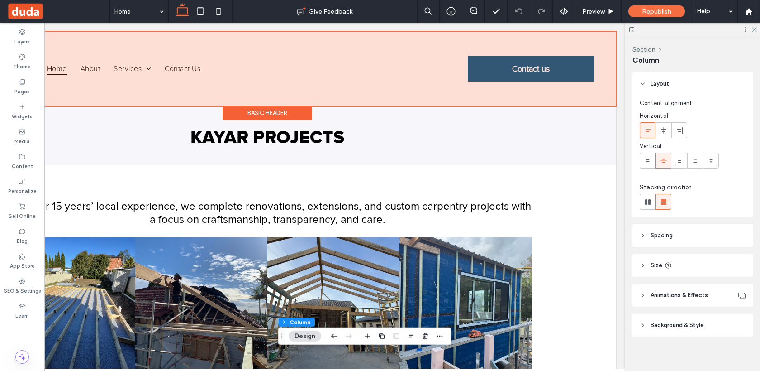
click at [511, 78] on div at bounding box center [268, 69] width 698 height 74
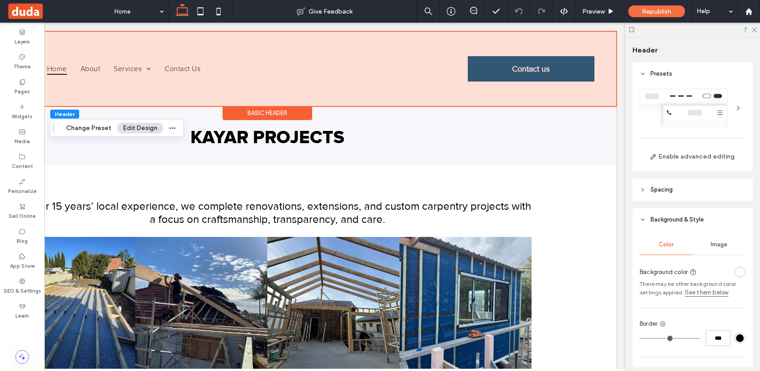
click at [511, 78] on link "Contact us" at bounding box center [531, 68] width 127 height 25
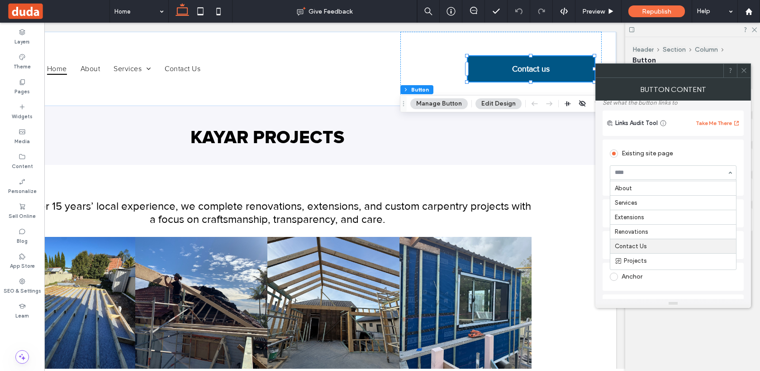
scroll to position [75, 0]
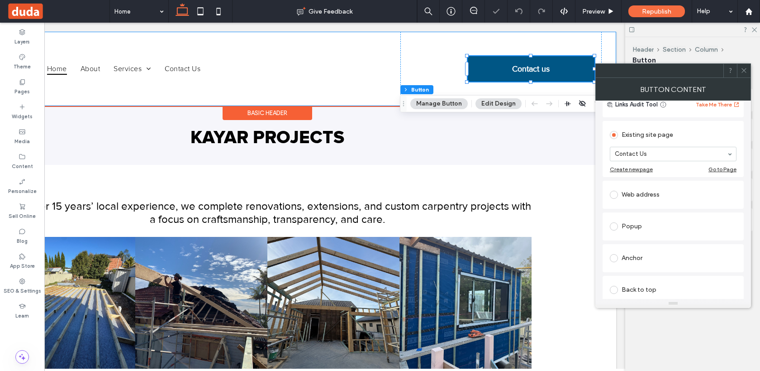
click at [615, 33] on div "Home About Services Extensions Renovations Contact Us *5555 Contact us" at bounding box center [268, 69] width 698 height 74
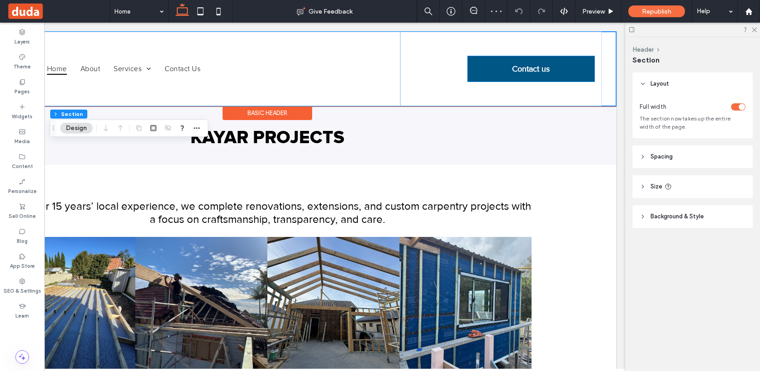
click at [539, 69] on span "Contact us" at bounding box center [531, 69] width 38 height 10
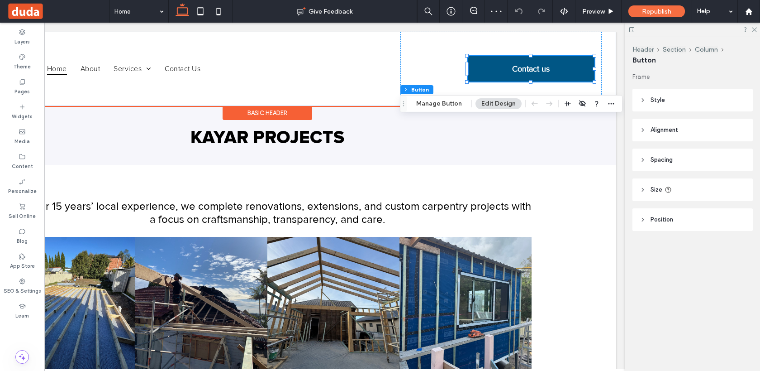
click at [539, 69] on span "Contact us" at bounding box center [531, 69] width 38 height 10
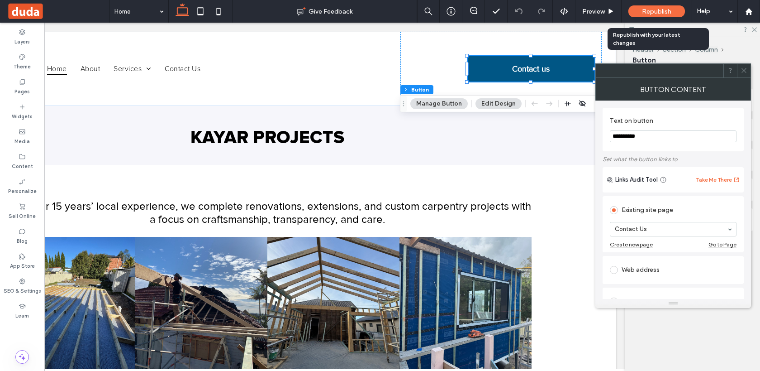
click at [642, 2] on div "Republish" at bounding box center [657, 11] width 57 height 23
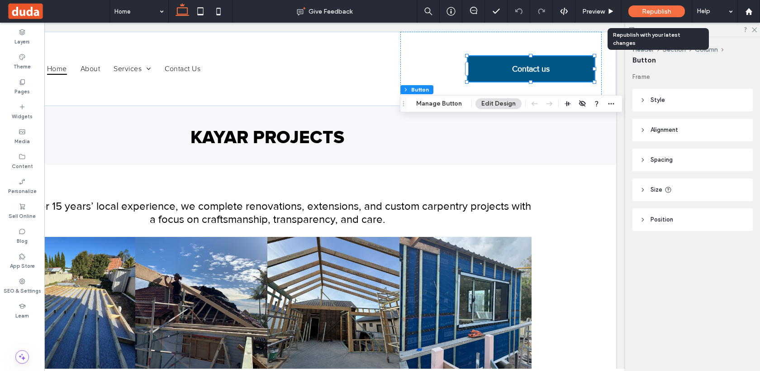
click at [641, 12] on div "Republish" at bounding box center [657, 11] width 57 height 12
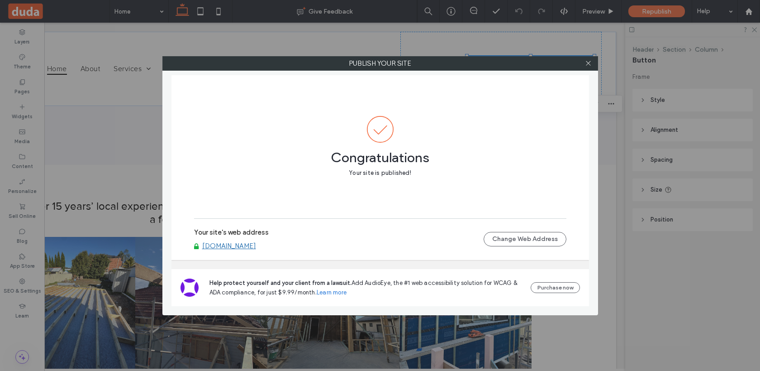
click at [592, 63] on div at bounding box center [589, 64] width 14 height 14
click at [588, 63] on use at bounding box center [588, 63] width 5 height 5
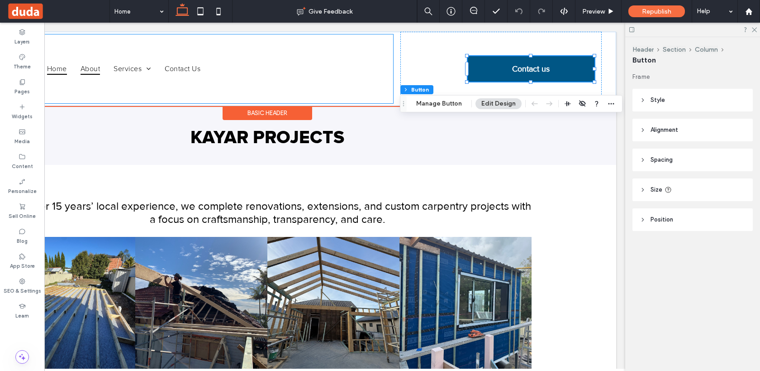
click at [90, 68] on span "About" at bounding box center [90, 69] width 19 height 12
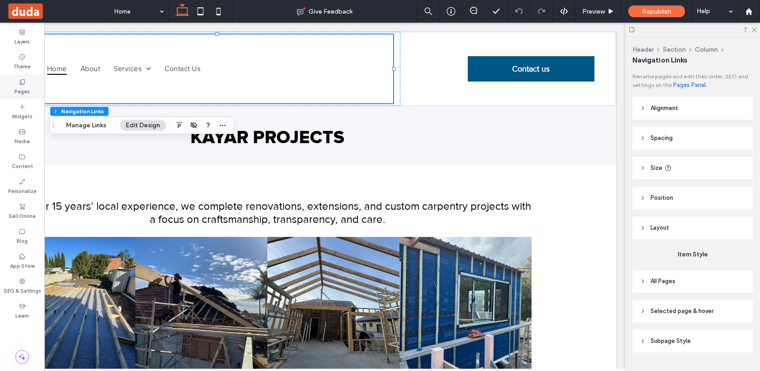
click at [19, 86] on label "Pages" at bounding box center [21, 91] width 15 height 10
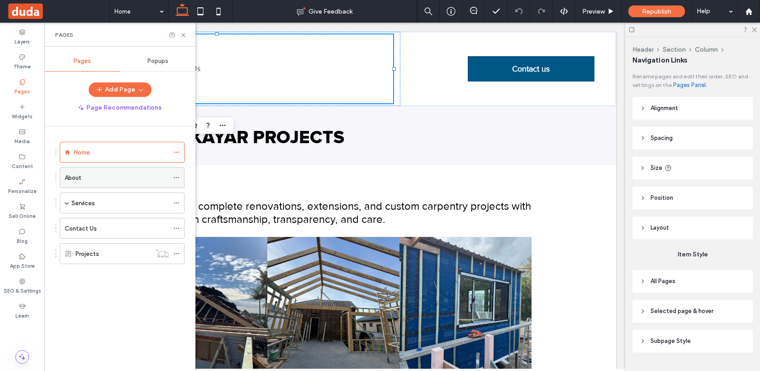
click at [127, 177] on div "About" at bounding box center [117, 178] width 104 height 10
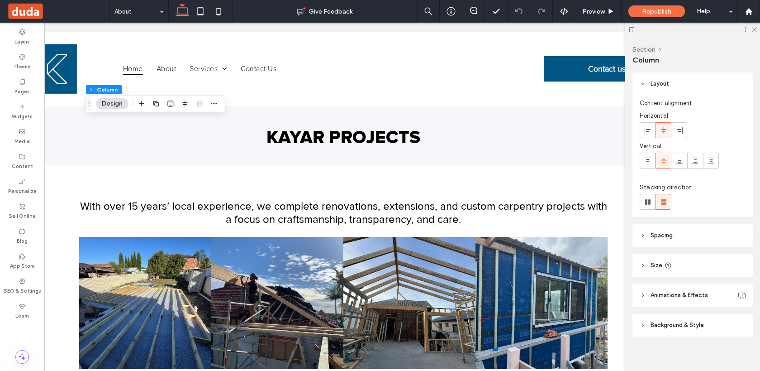
scroll to position [0, 59]
click at [27, 144] on label "Media" at bounding box center [21, 140] width 15 height 10
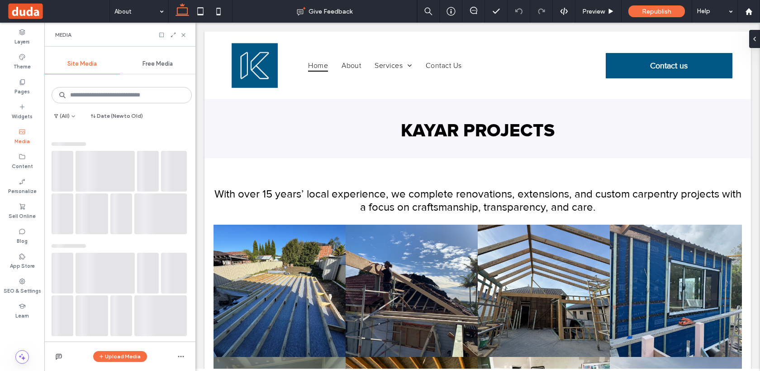
scroll to position [0, 0]
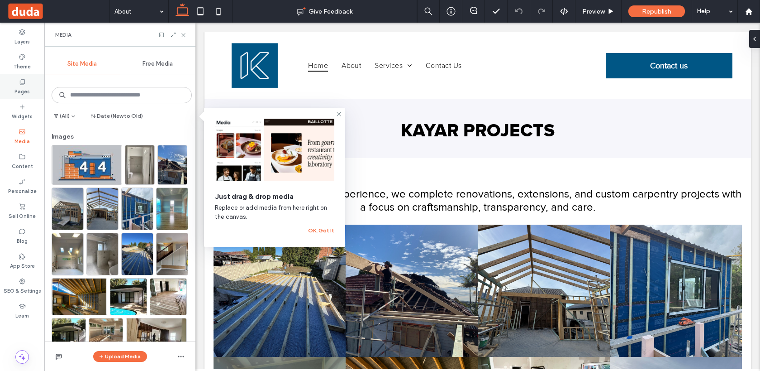
click at [19, 88] on label "Pages" at bounding box center [21, 91] width 15 height 10
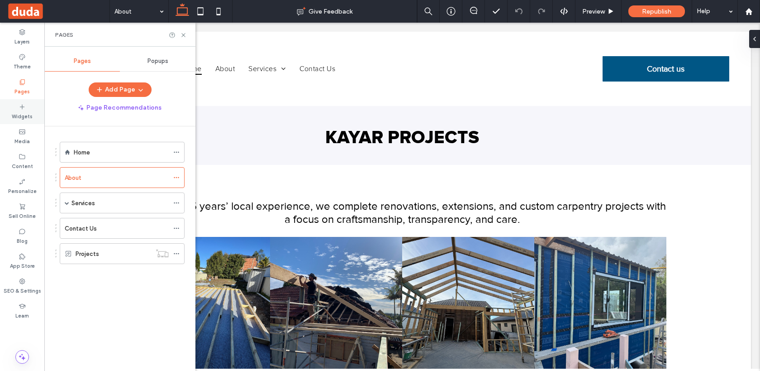
click at [24, 105] on icon at bounding box center [22, 106] width 7 height 7
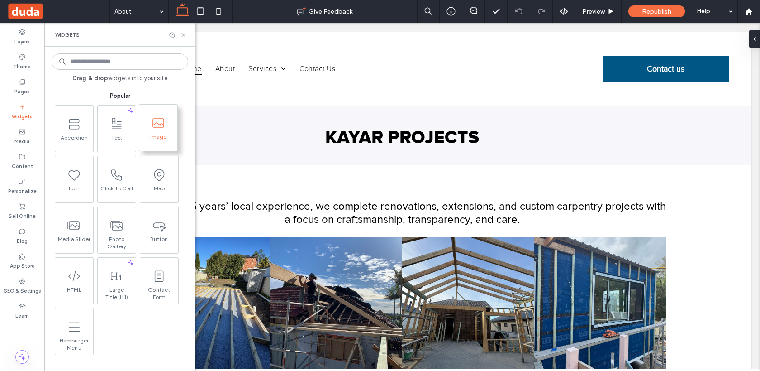
click at [154, 124] on icon at bounding box center [158, 123] width 14 height 14
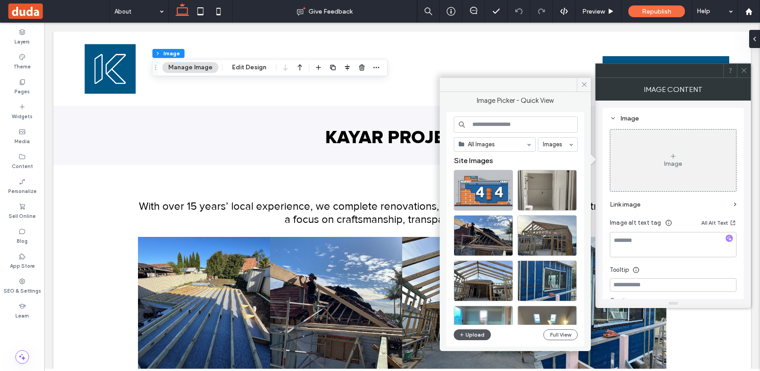
click at [476, 334] on button "Upload" at bounding box center [472, 334] width 37 height 11
click at [580, 86] on span at bounding box center [584, 85] width 14 height 14
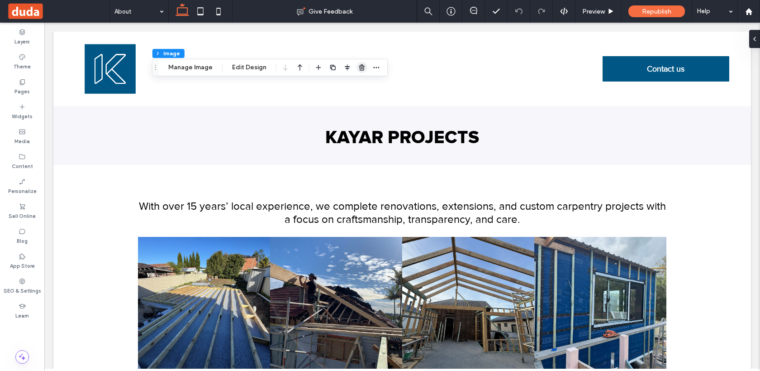
click at [358, 65] on icon "button" at bounding box center [361, 67] width 7 height 7
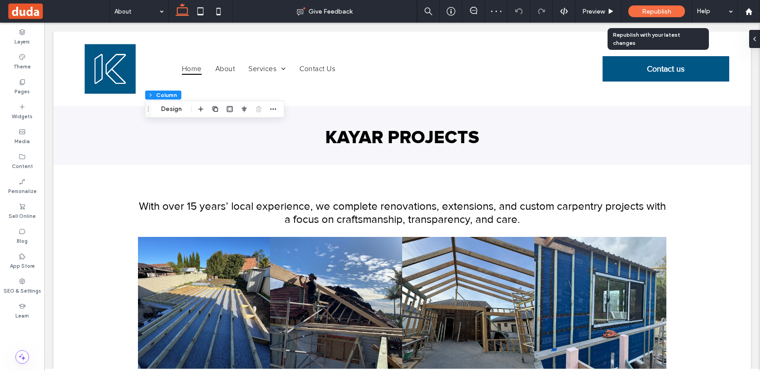
click at [640, 8] on div "Republish" at bounding box center [657, 11] width 57 height 12
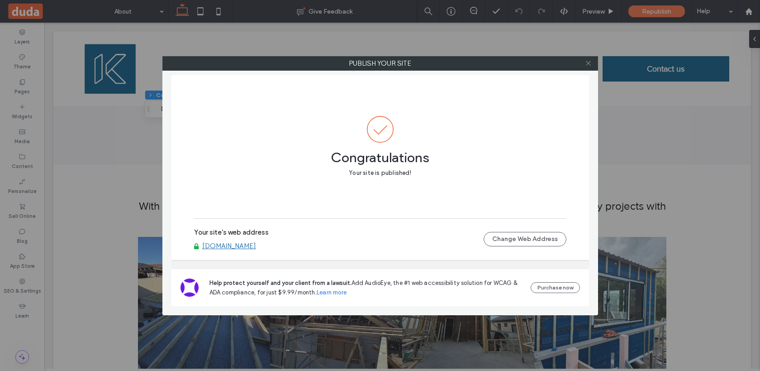
click at [590, 67] on span at bounding box center [588, 64] width 7 height 14
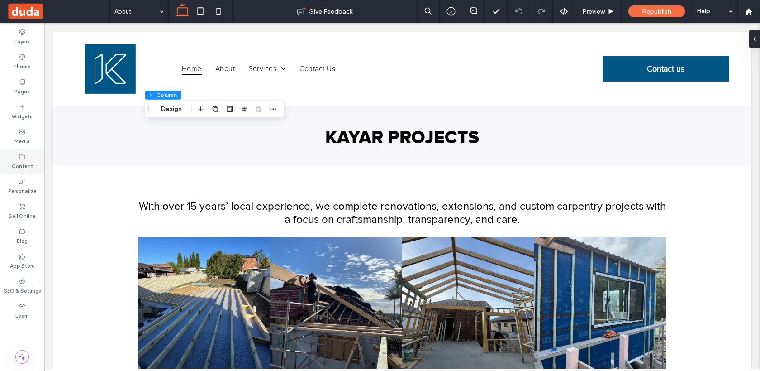
click at [20, 154] on icon at bounding box center [22, 156] width 7 height 7
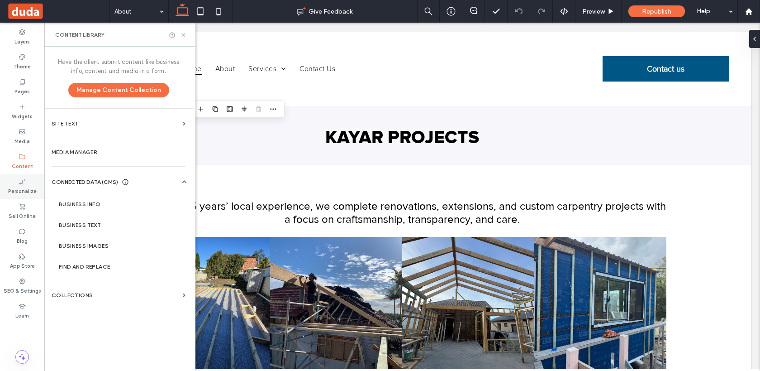
click at [32, 179] on div "Personalize" at bounding box center [22, 186] width 44 height 25
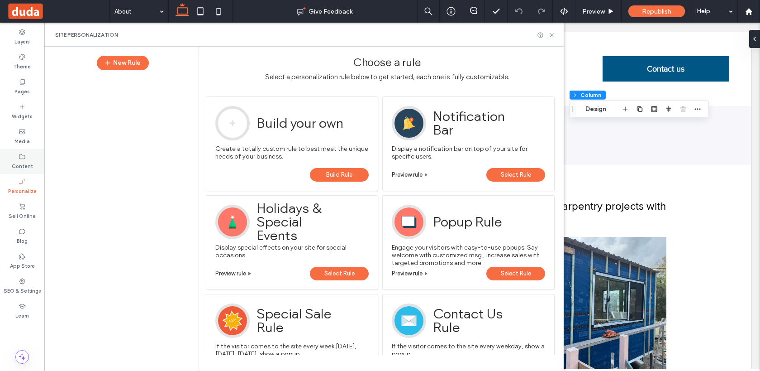
click at [33, 160] on div "Content" at bounding box center [22, 161] width 44 height 25
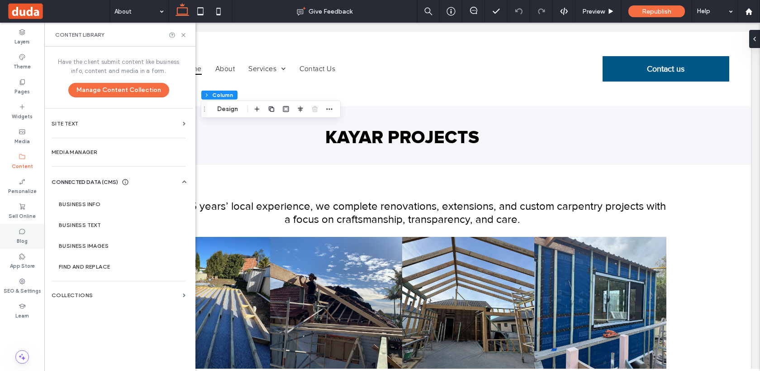
click at [24, 236] on label "Blog" at bounding box center [22, 240] width 11 height 10
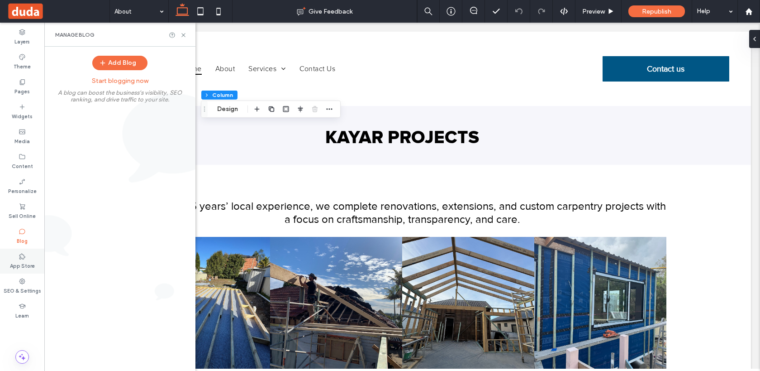
click at [19, 257] on icon at bounding box center [22, 256] width 7 height 7
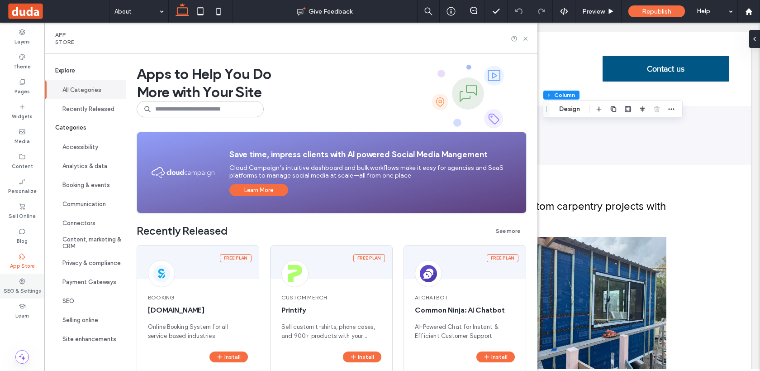
click at [13, 286] on label "SEO & Settings" at bounding box center [23, 290] width 38 height 10
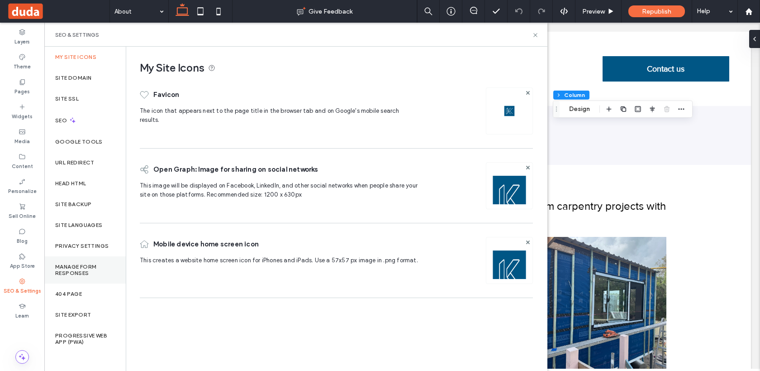
click at [79, 268] on label "Manage Form Responses" at bounding box center [85, 269] width 60 height 13
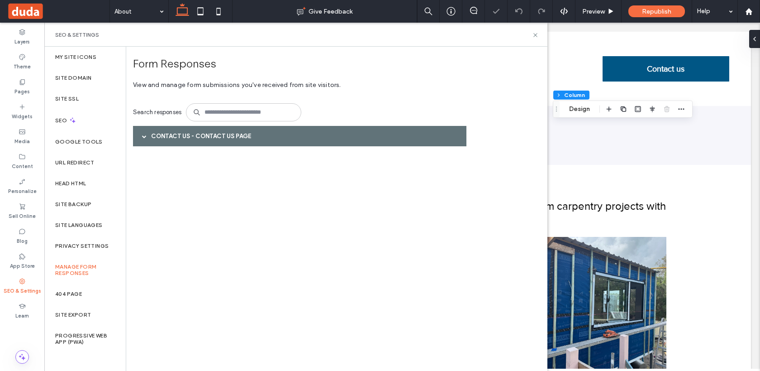
click at [213, 137] on div "Contact Us - Contact Us page" at bounding box center [300, 136] width 334 height 20
